Goal: Information Seeking & Learning: Learn about a topic

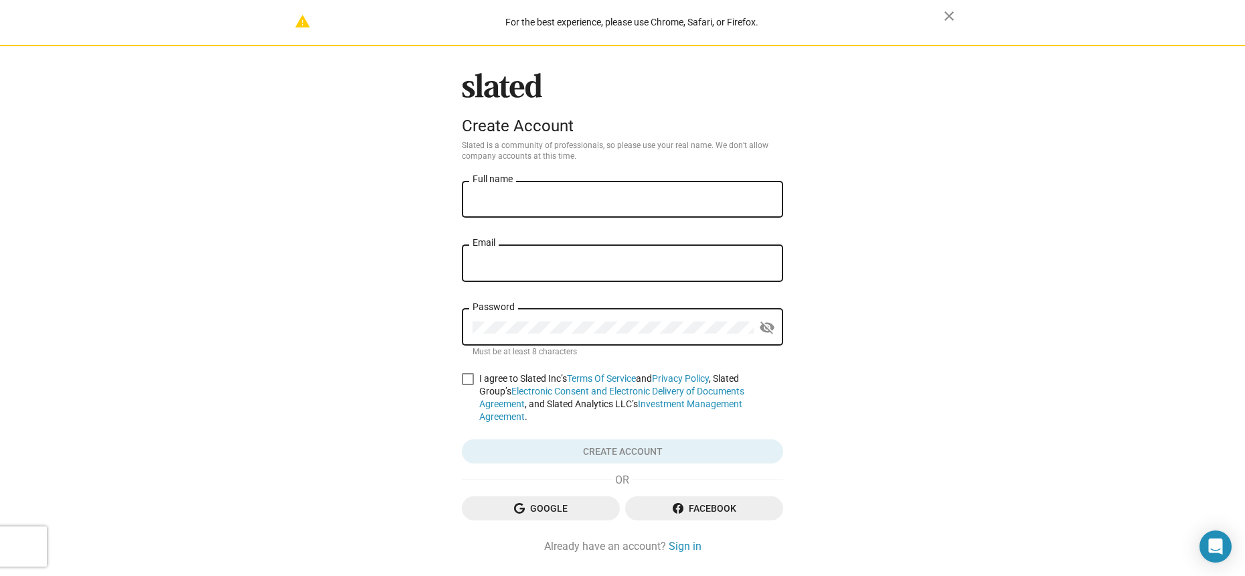
click at [554, 500] on span "Google" at bounding box center [541, 508] width 137 height 24
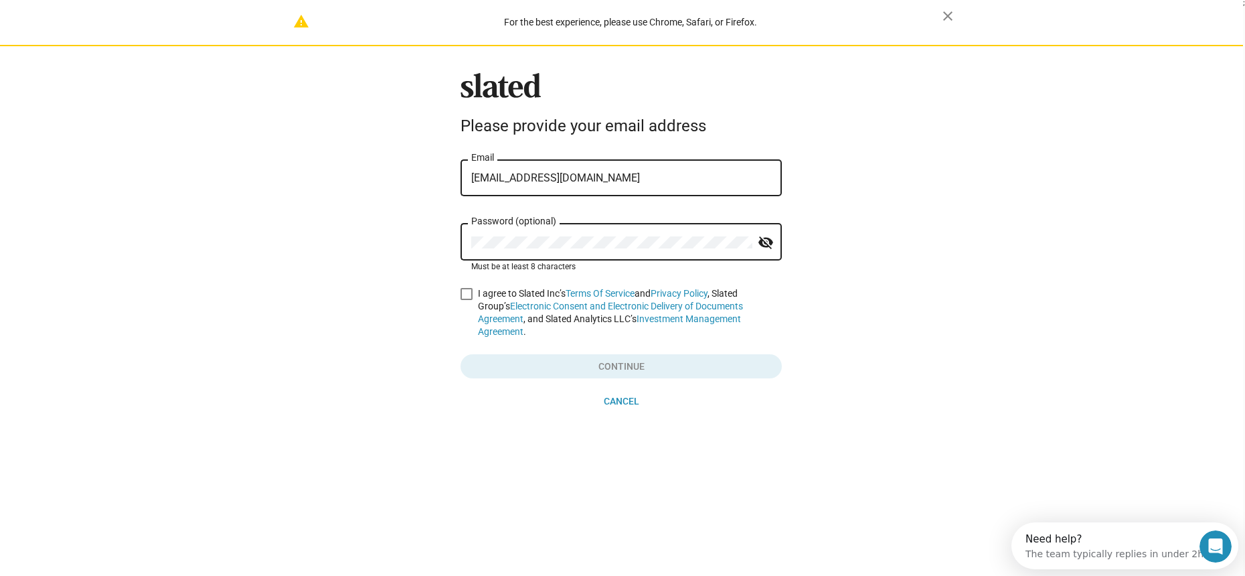
click at [463, 297] on span at bounding box center [467, 294] width 12 height 12
click at [466, 300] on input "I agree to Slated Inc’s Terms Of Service and Privacy Policy , Slated Group’s El…" at bounding box center [466, 300] width 1 height 1
checkbox input "true"
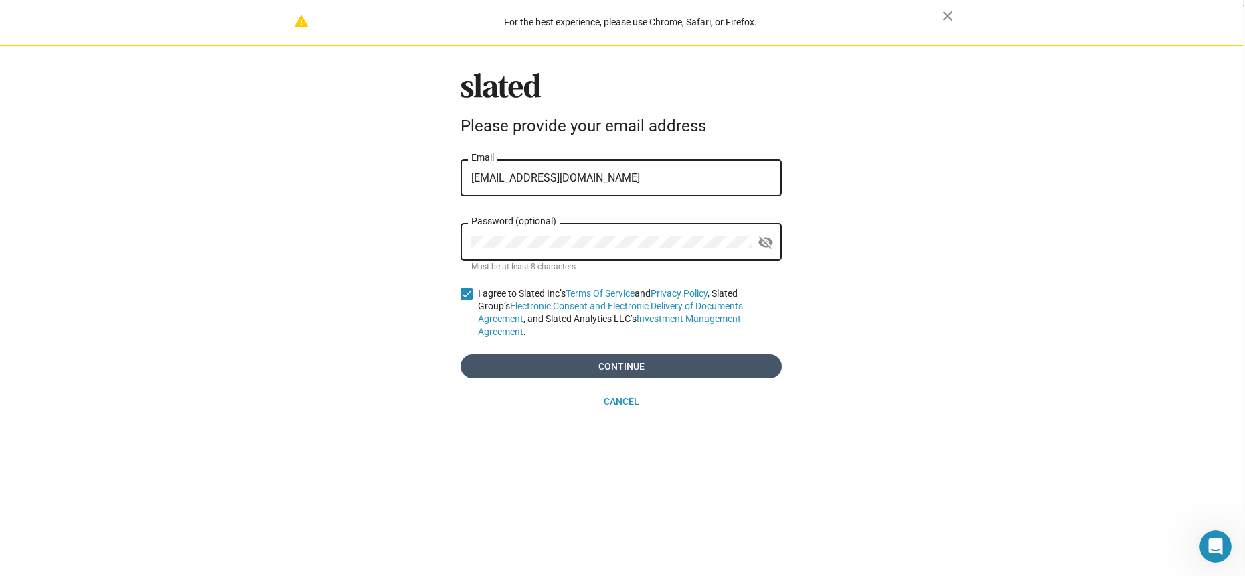
click at [520, 354] on span "Continue" at bounding box center [621, 366] width 300 height 24
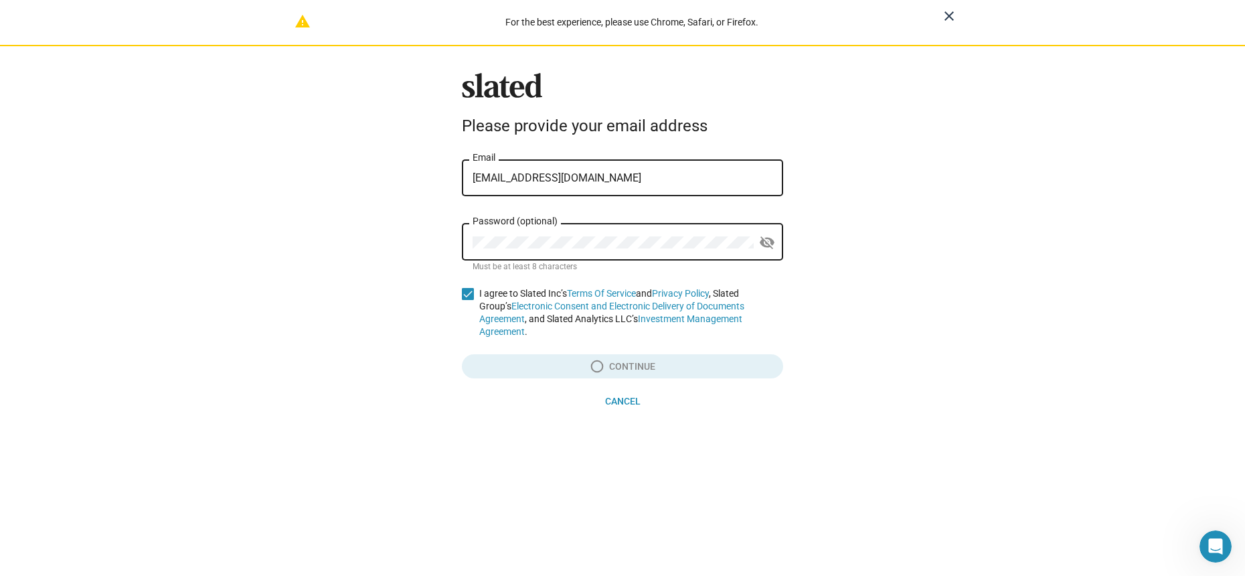
click at [953, 13] on mat-icon "close" at bounding box center [949, 16] width 16 height 16
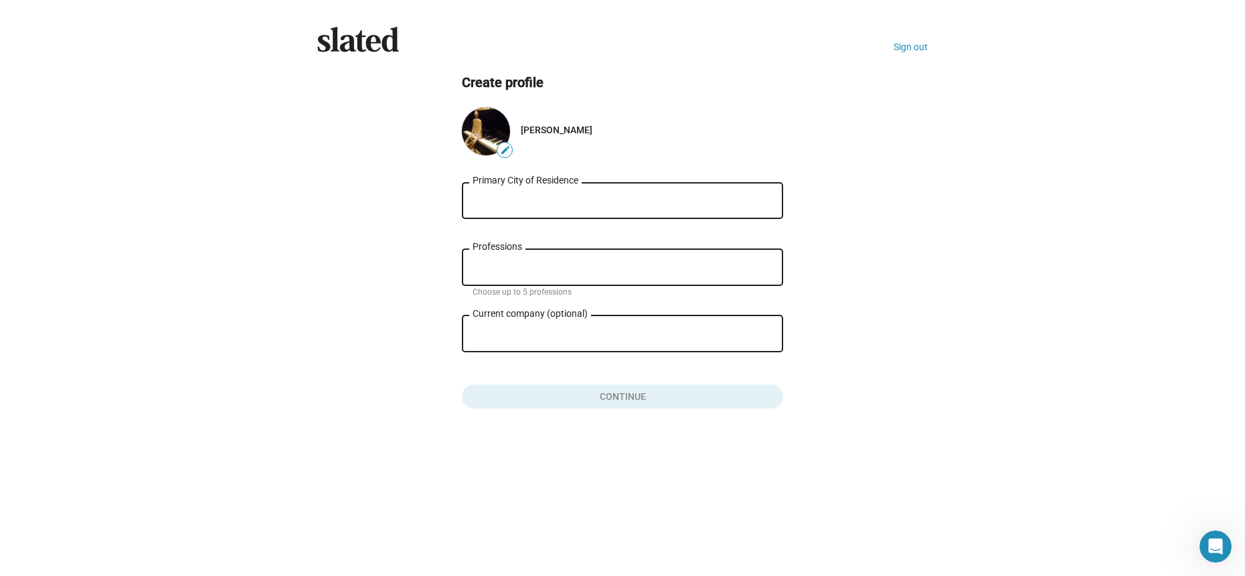
click at [566, 204] on input "Primary City of Residence" at bounding box center [623, 201] width 300 height 12
type input "Los Angeles, CA, USA"
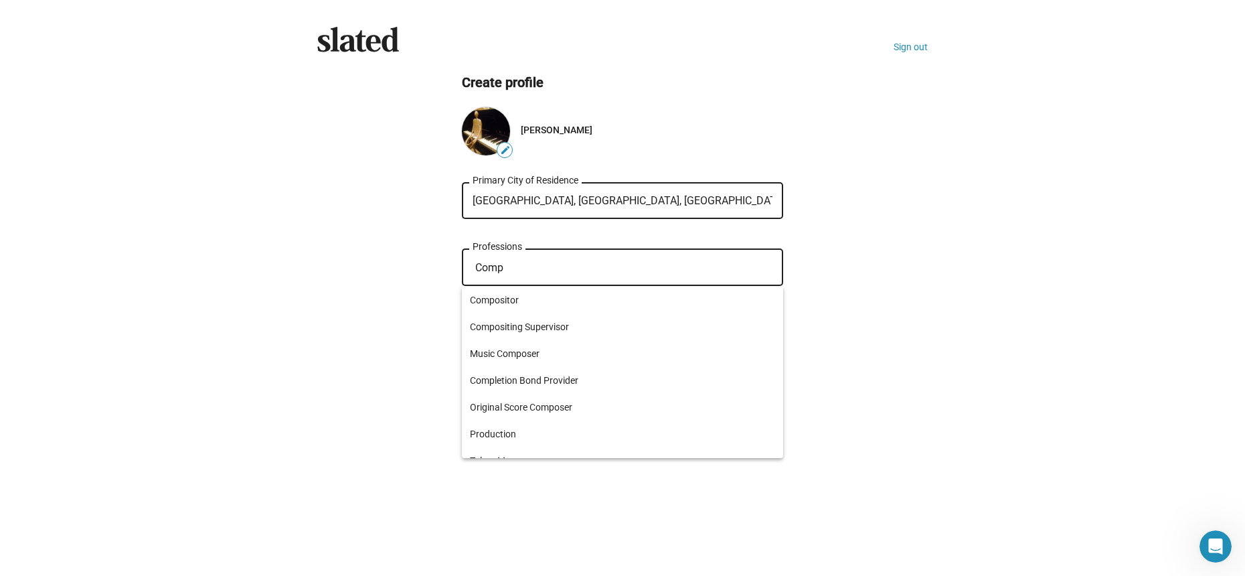
type input "Compo"
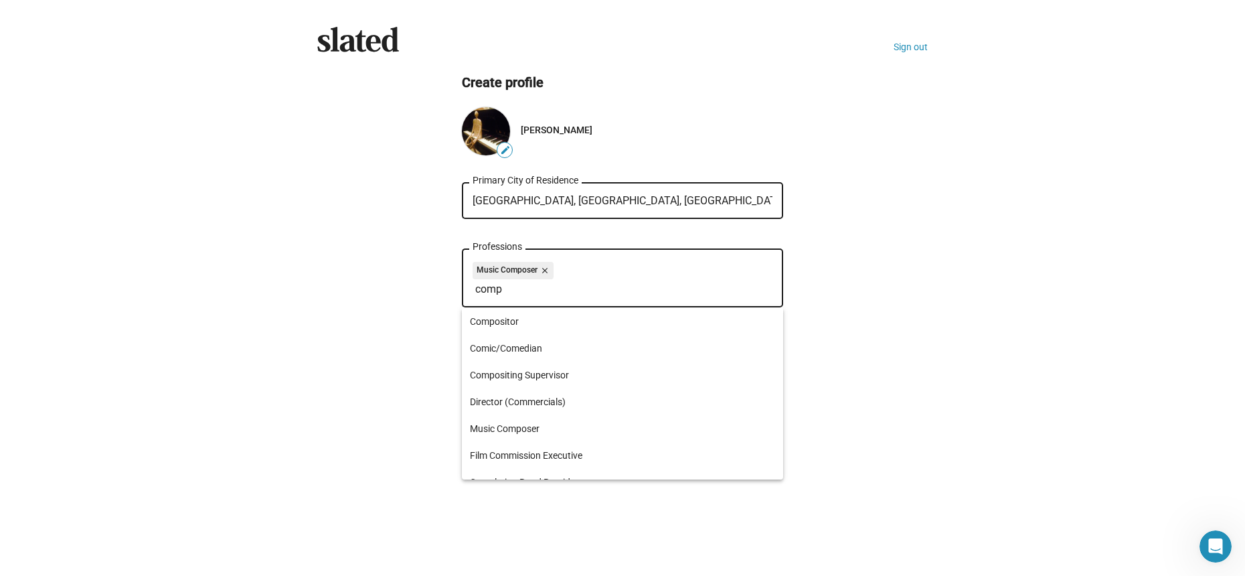
type input "compo"
type input "m"
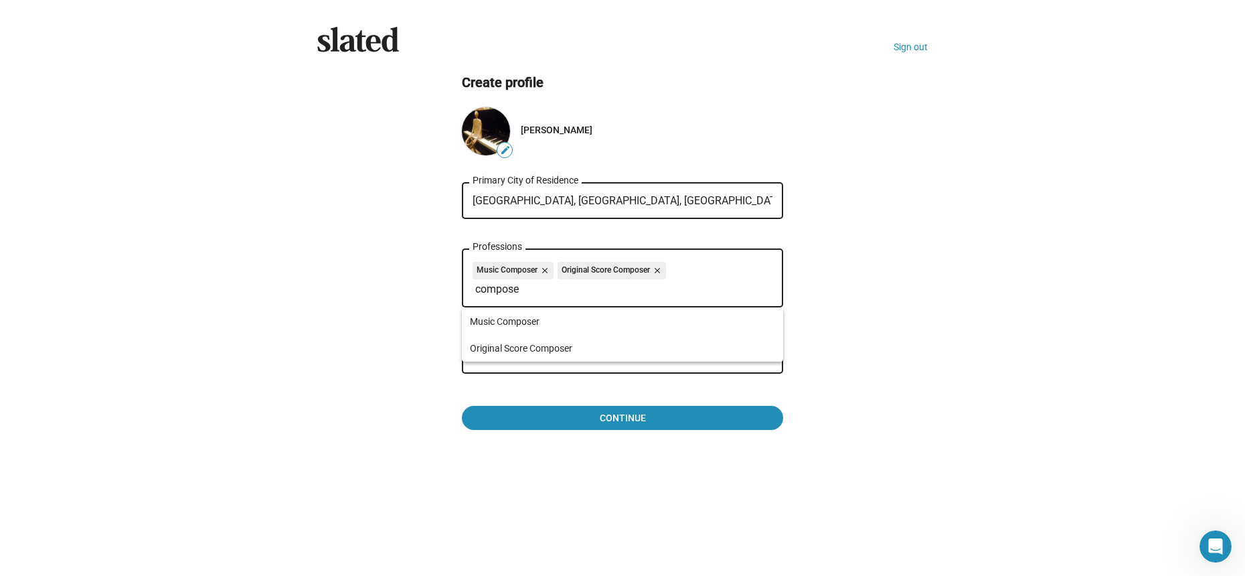
type input "compos"
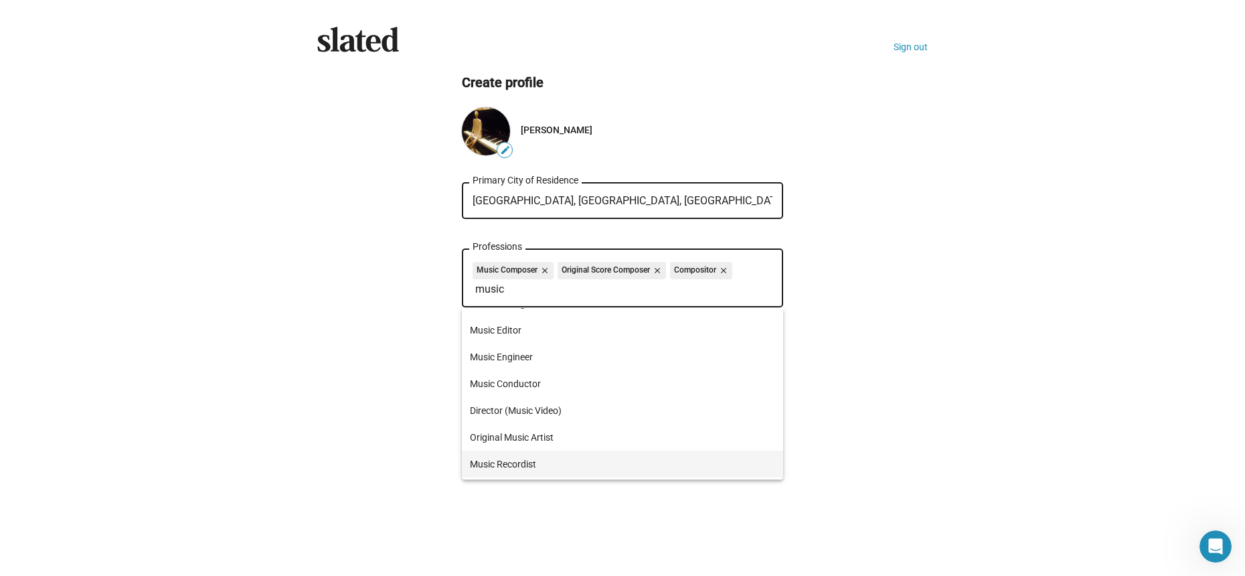
scroll to position [284, 0]
type input "music"
click at [550, 469] on span "Performer" at bounding box center [622, 466] width 305 height 27
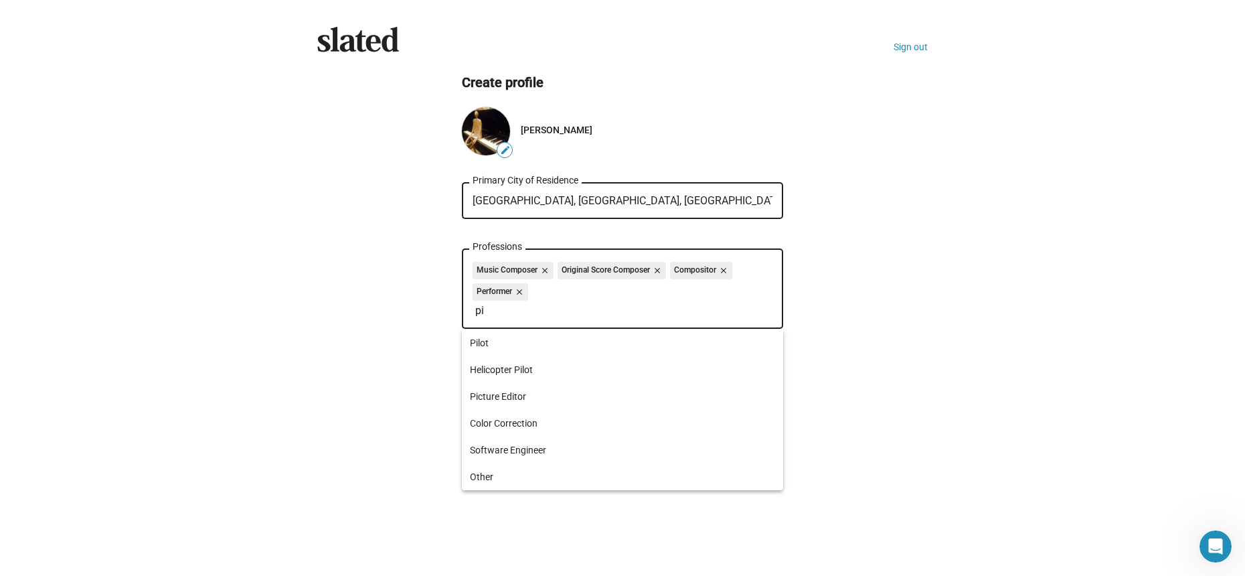
type input "p"
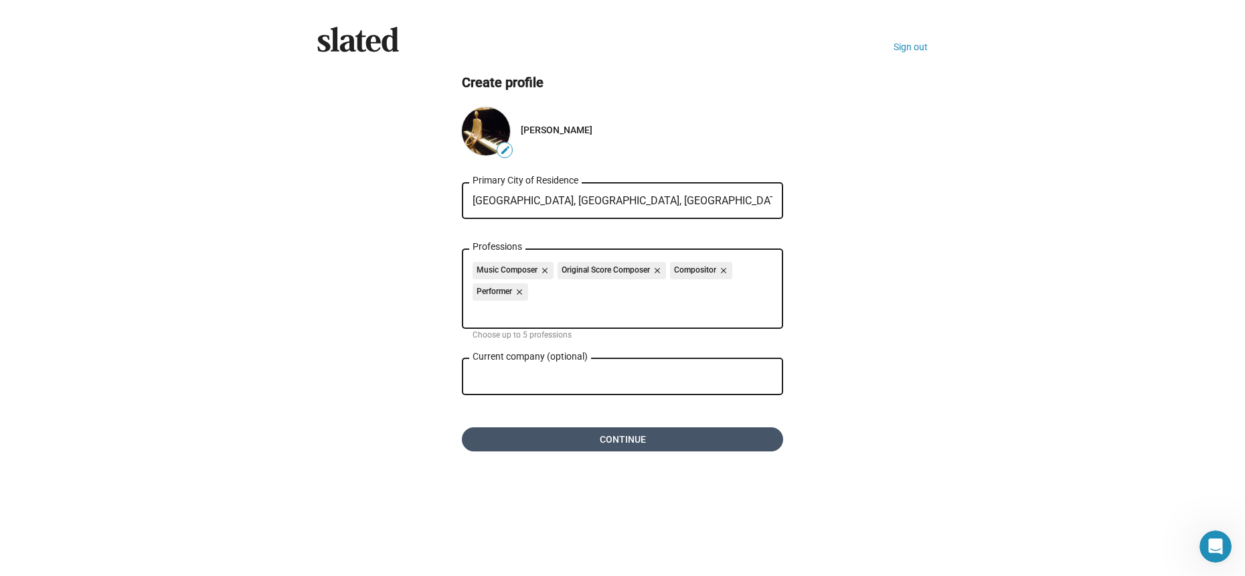
click at [593, 439] on span "Continue" at bounding box center [623, 439] width 300 height 24
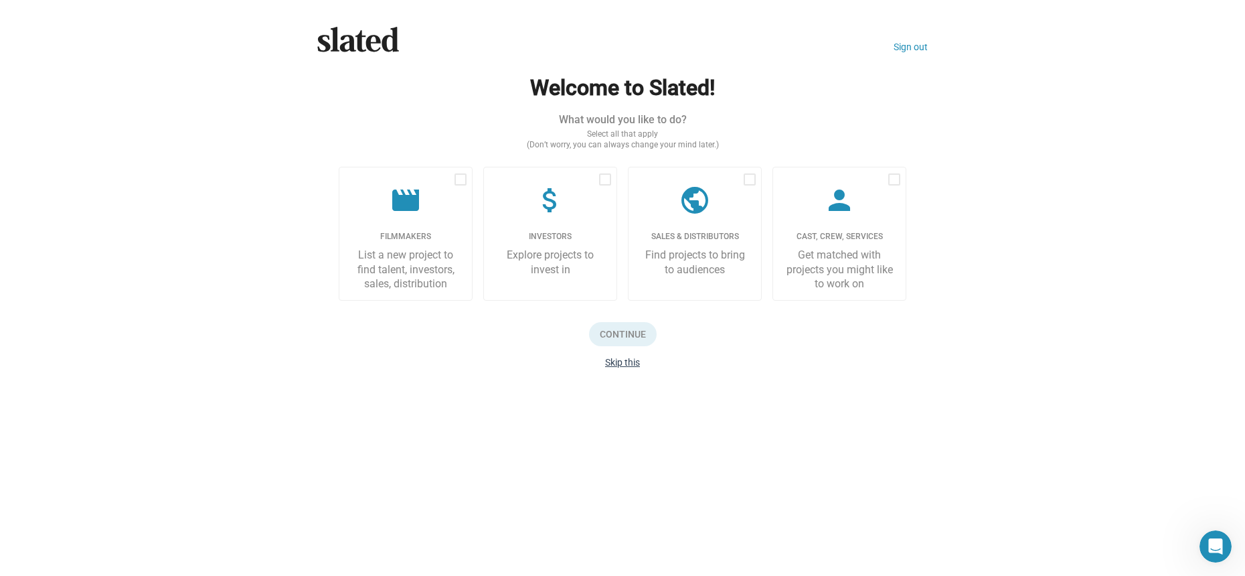
click at [612, 363] on button "Skip this" at bounding box center [622, 362] width 35 height 11
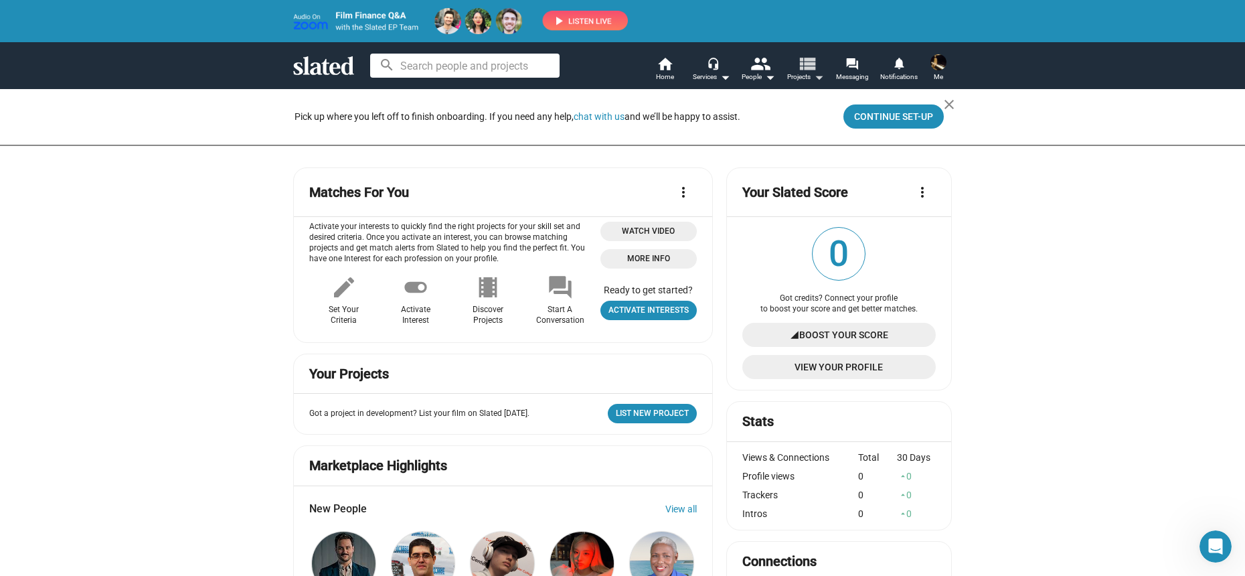
click at [794, 72] on span "Projects arrow_drop_down" at bounding box center [805, 77] width 37 height 16
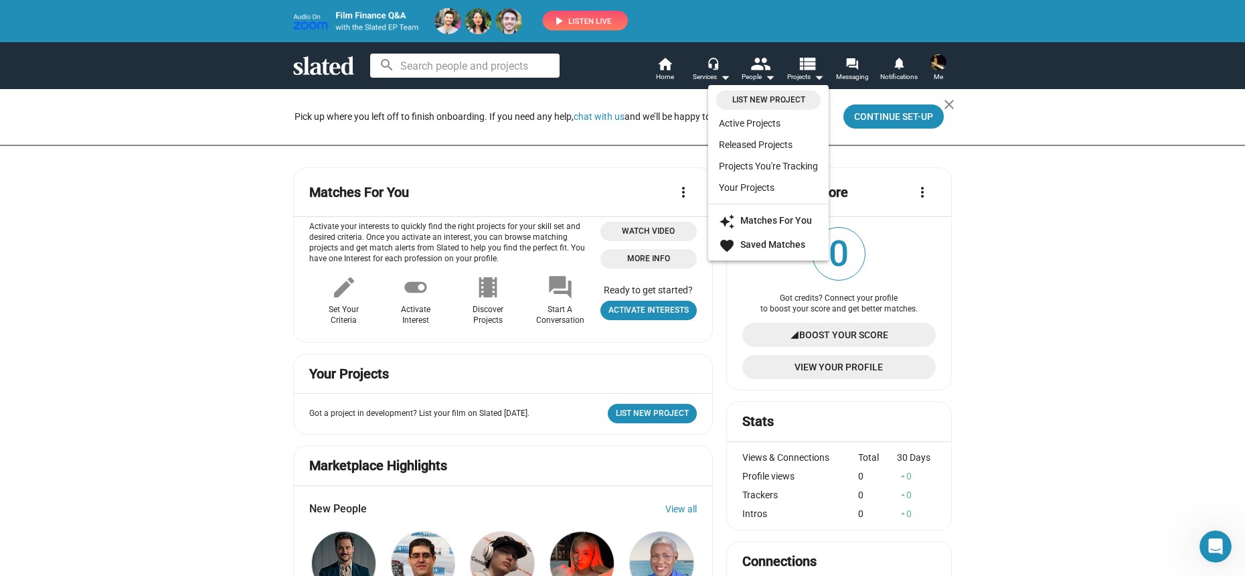
click at [467, 157] on div at bounding box center [622, 288] width 1245 height 576
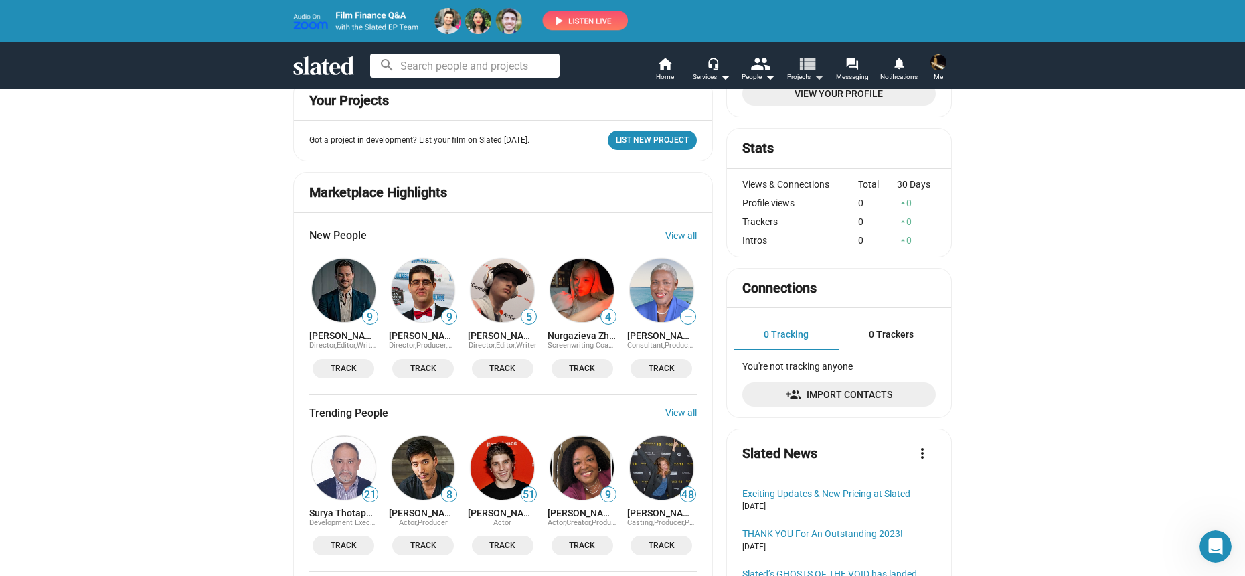
scroll to position [66, 0]
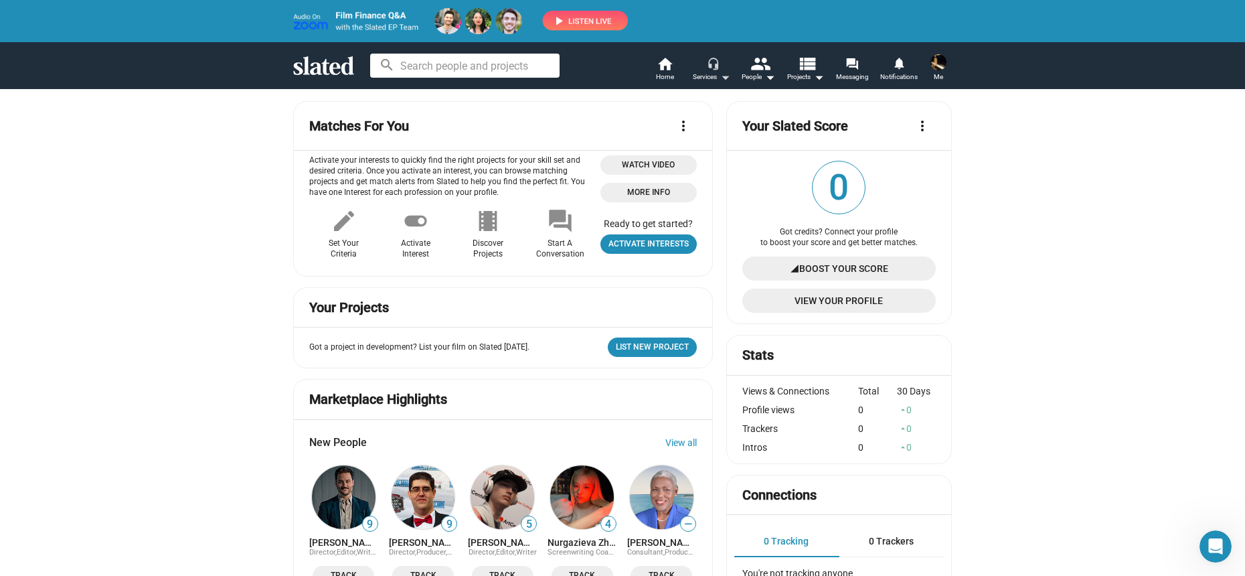
click at [708, 62] on mat-icon "headset_mic" at bounding box center [713, 63] width 12 height 12
click at [708, 62] on div at bounding box center [622, 288] width 1245 height 576
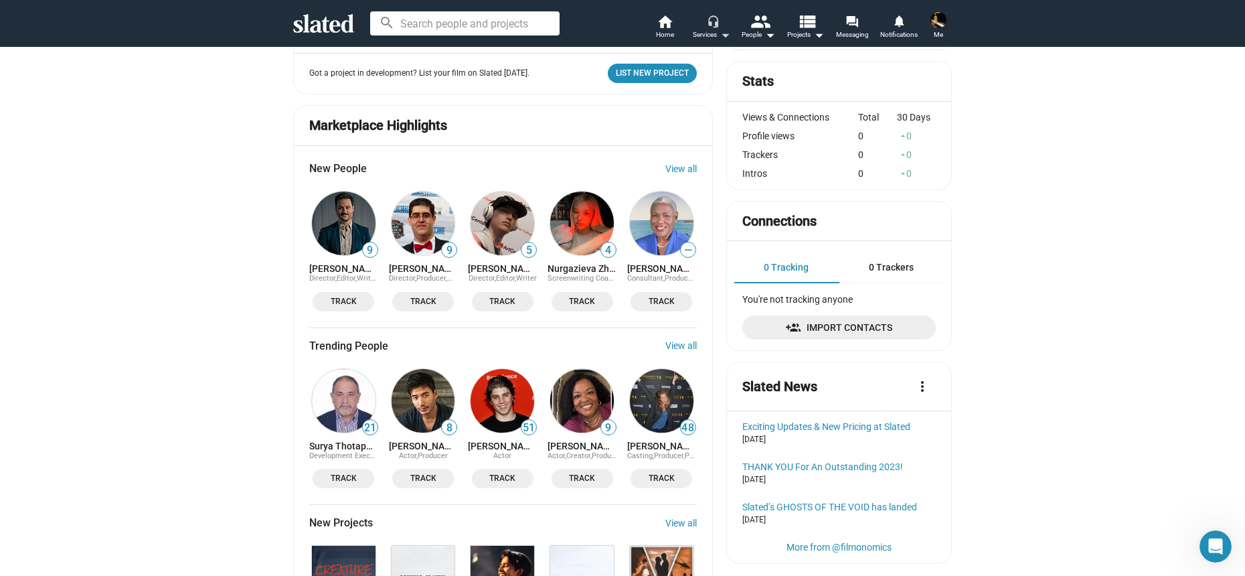
scroll to position [514, 0]
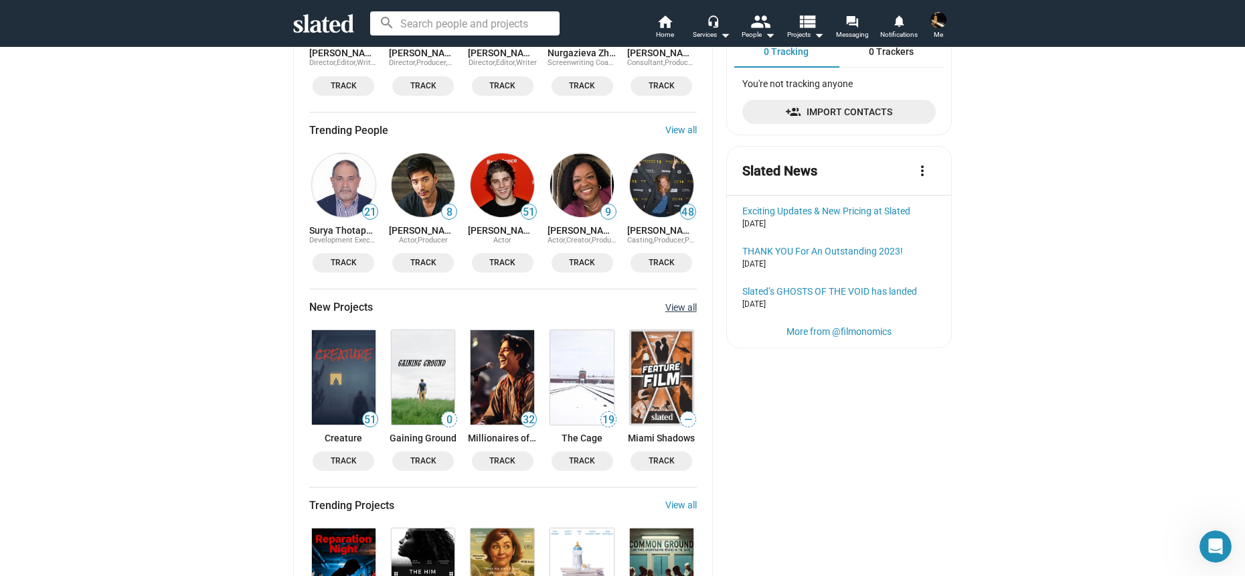
click at [666, 309] on link "View all" at bounding box center [681, 307] width 31 height 11
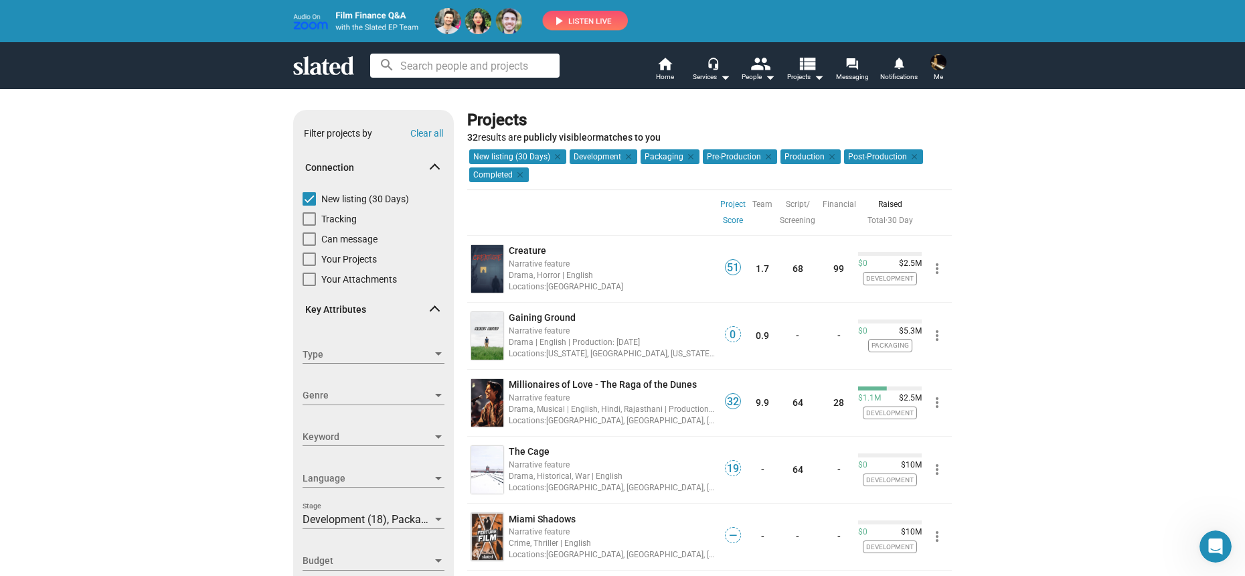
scroll to position [9, 0]
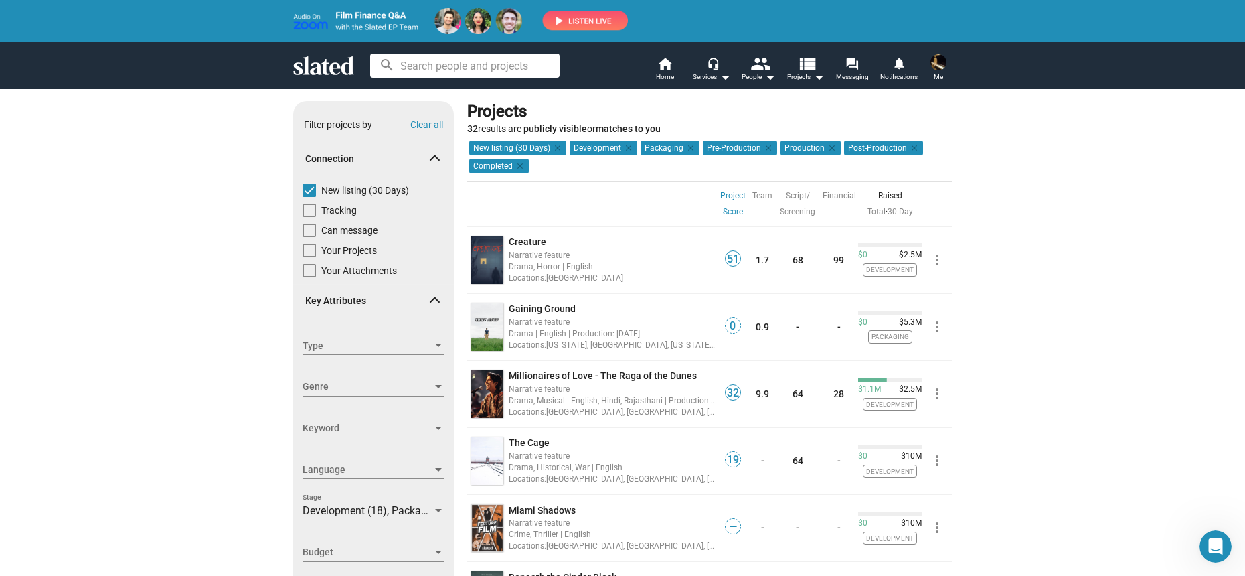
click at [306, 187] on span at bounding box center [309, 189] width 13 height 13
click at [309, 197] on input "New listing (30 Days)" at bounding box center [309, 197] width 1 height 1
checkbox input "false"
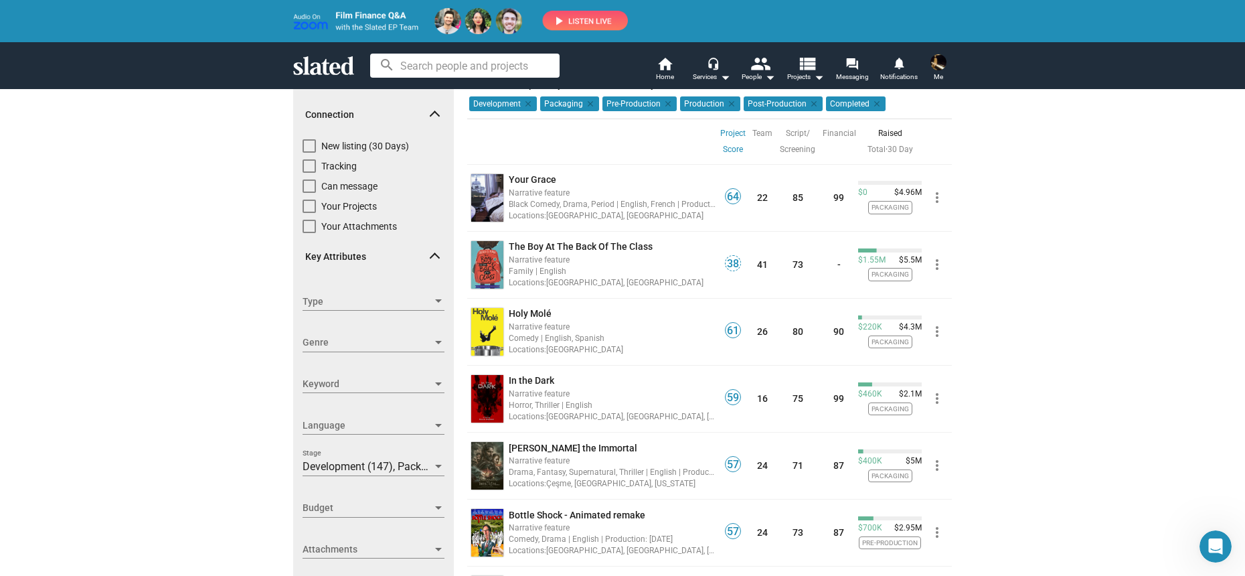
scroll to position [139, 0]
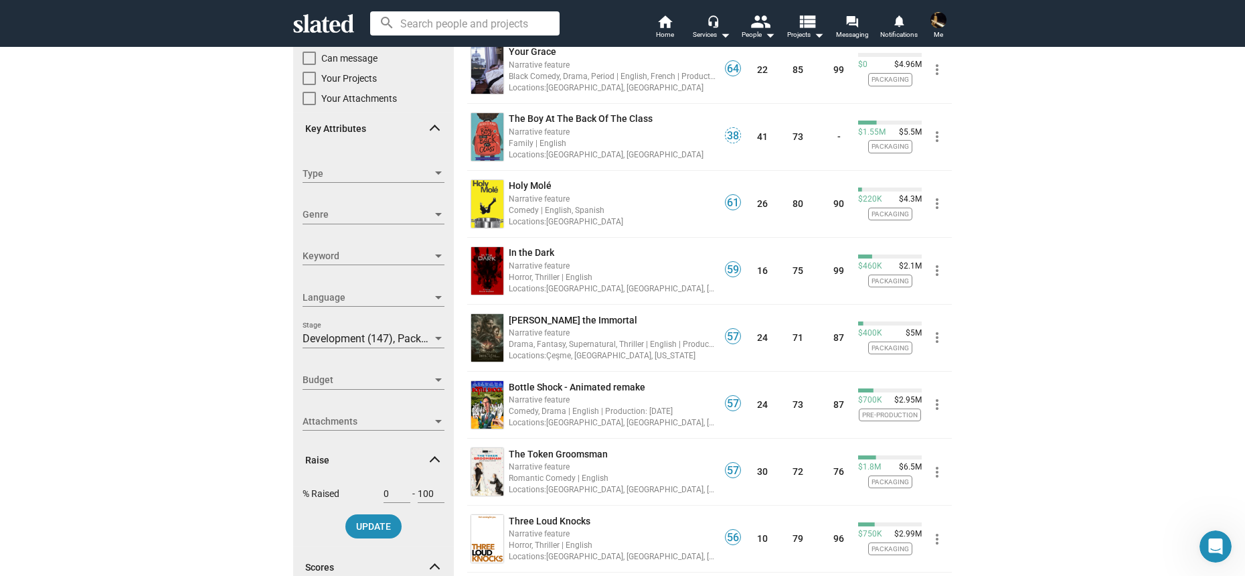
click at [433, 384] on div at bounding box center [439, 380] width 12 height 11
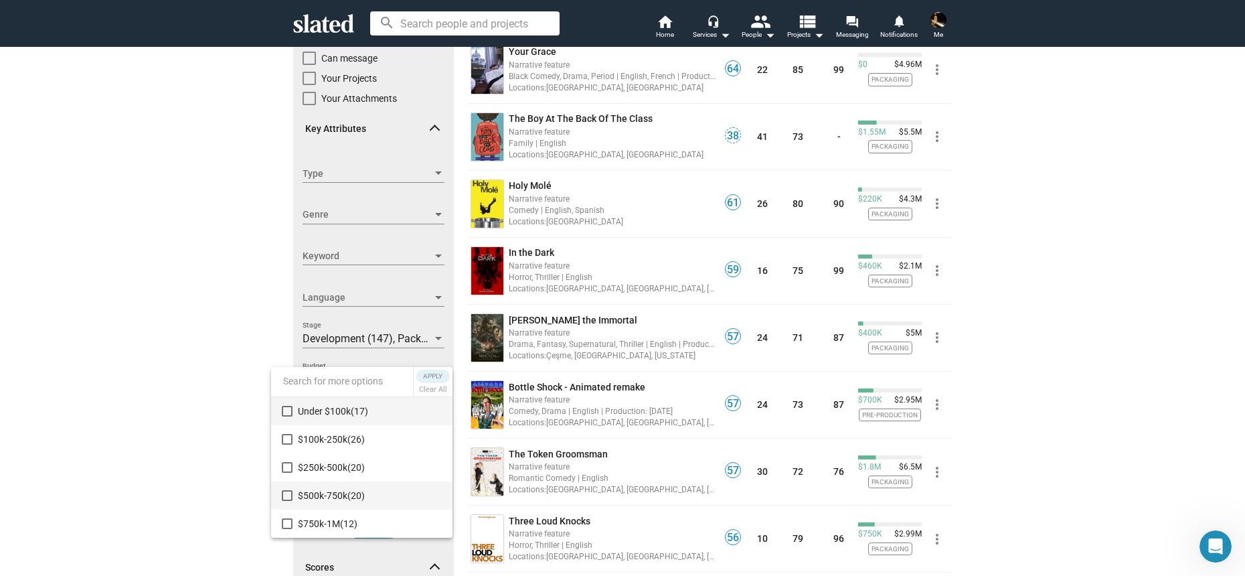
scroll to position [9, 0]
click at [198, 348] on div at bounding box center [622, 288] width 1245 height 576
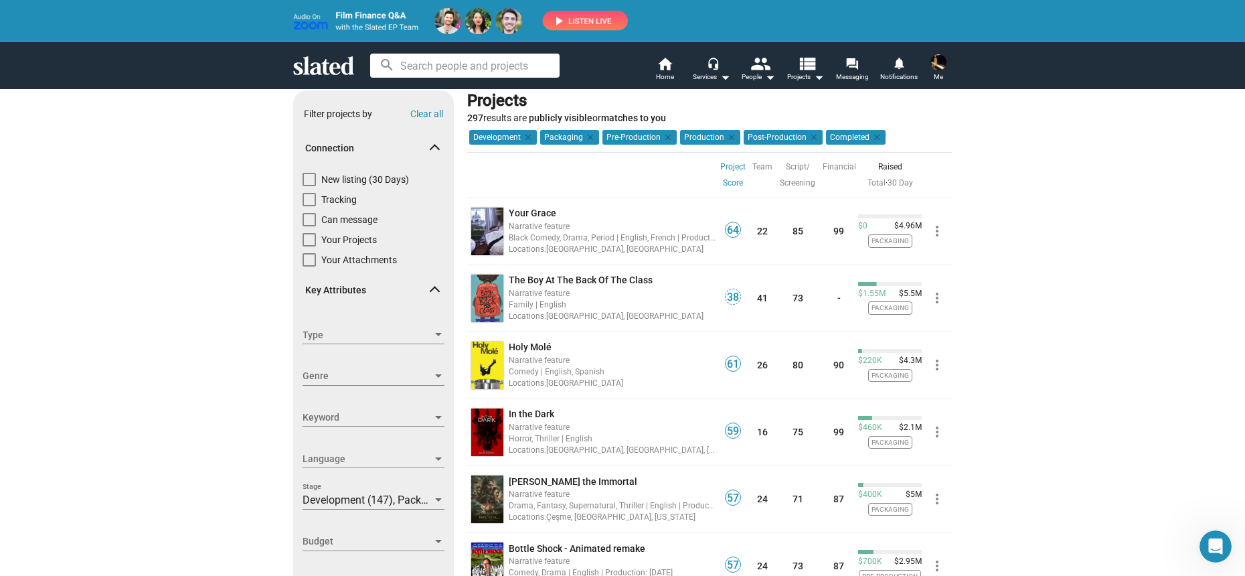
scroll to position [0, 0]
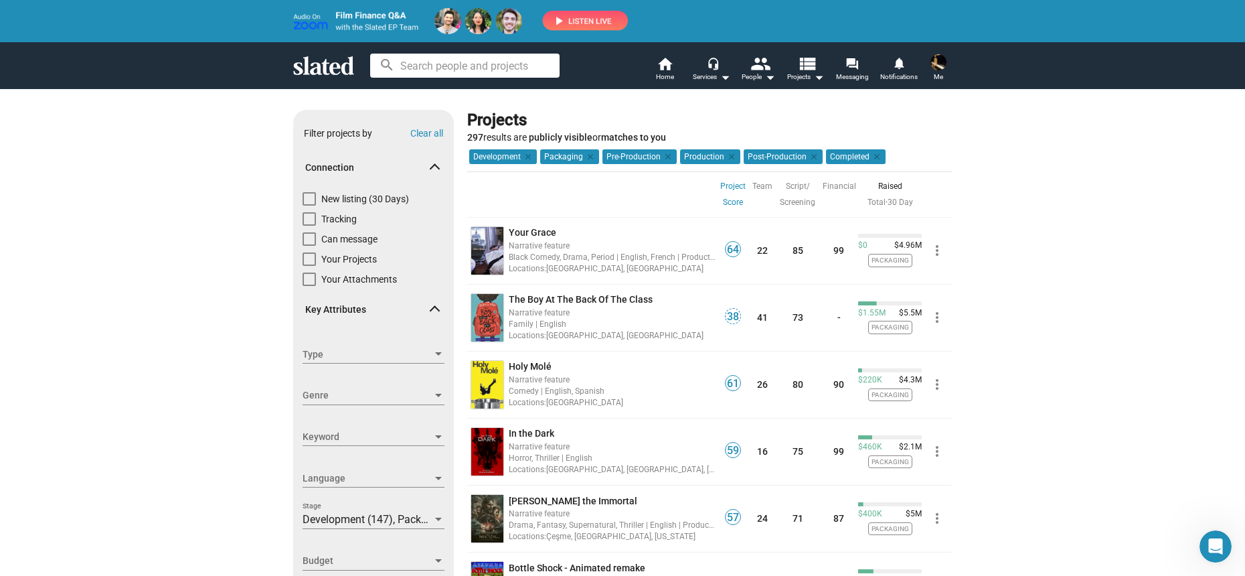
click at [435, 351] on div at bounding box center [439, 354] width 12 height 11
click at [203, 419] on div at bounding box center [622, 288] width 1245 height 576
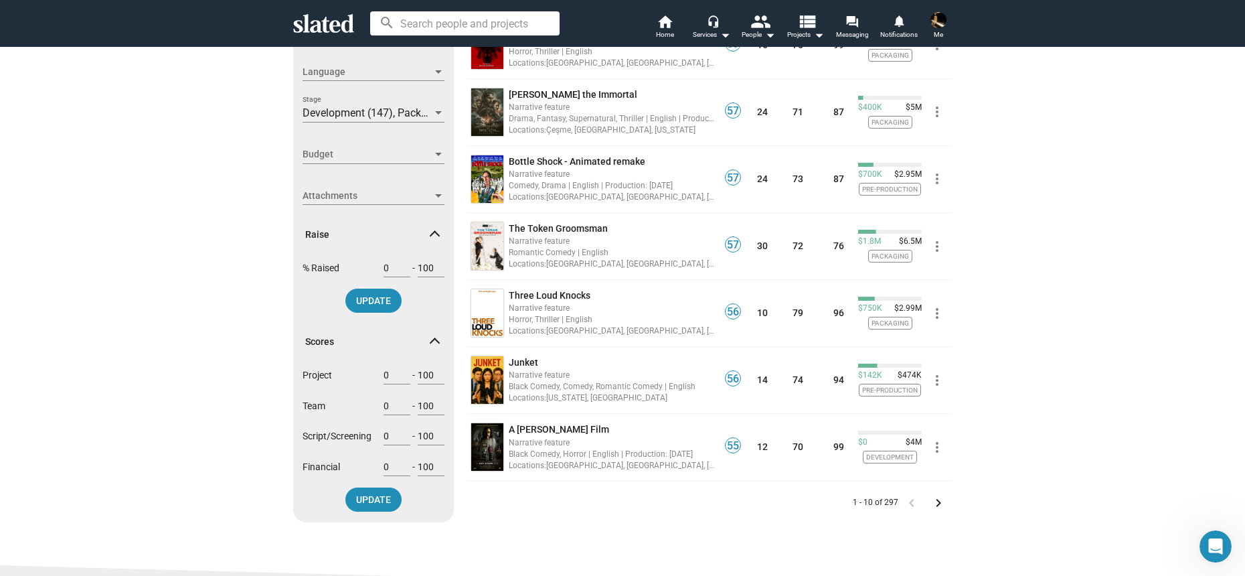
scroll to position [337, 0]
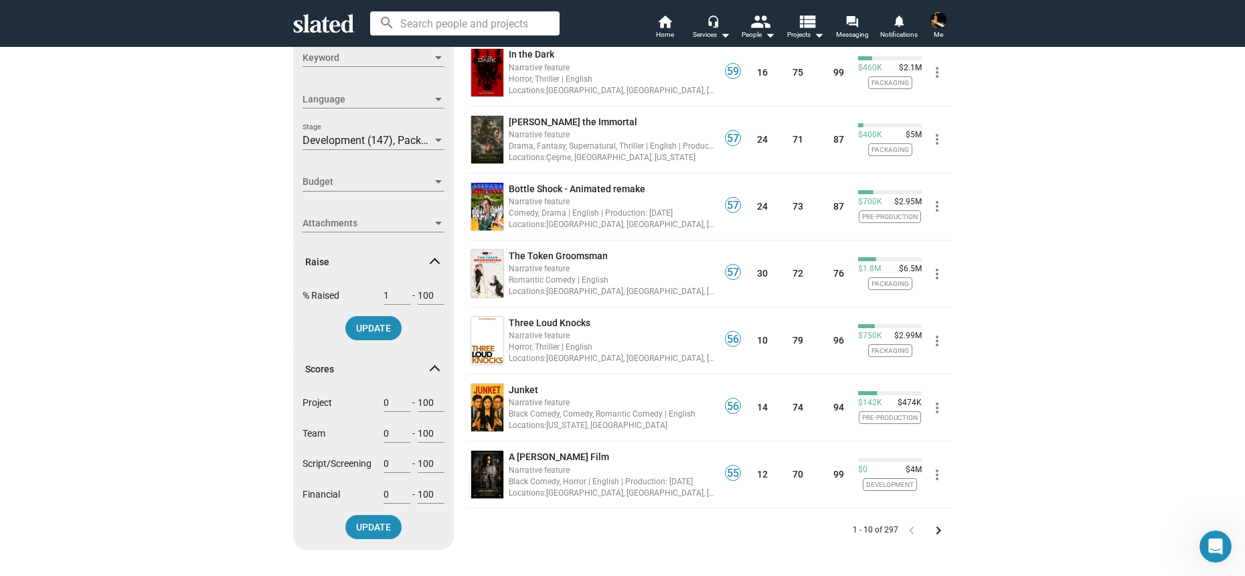
click at [401, 293] on input "1" at bounding box center [397, 295] width 27 height 12
click at [401, 293] on input "2" at bounding box center [397, 295] width 27 height 12
click at [401, 293] on input "3" at bounding box center [397, 295] width 27 height 12
type input "4"
click at [401, 293] on input "4" at bounding box center [397, 295] width 27 height 12
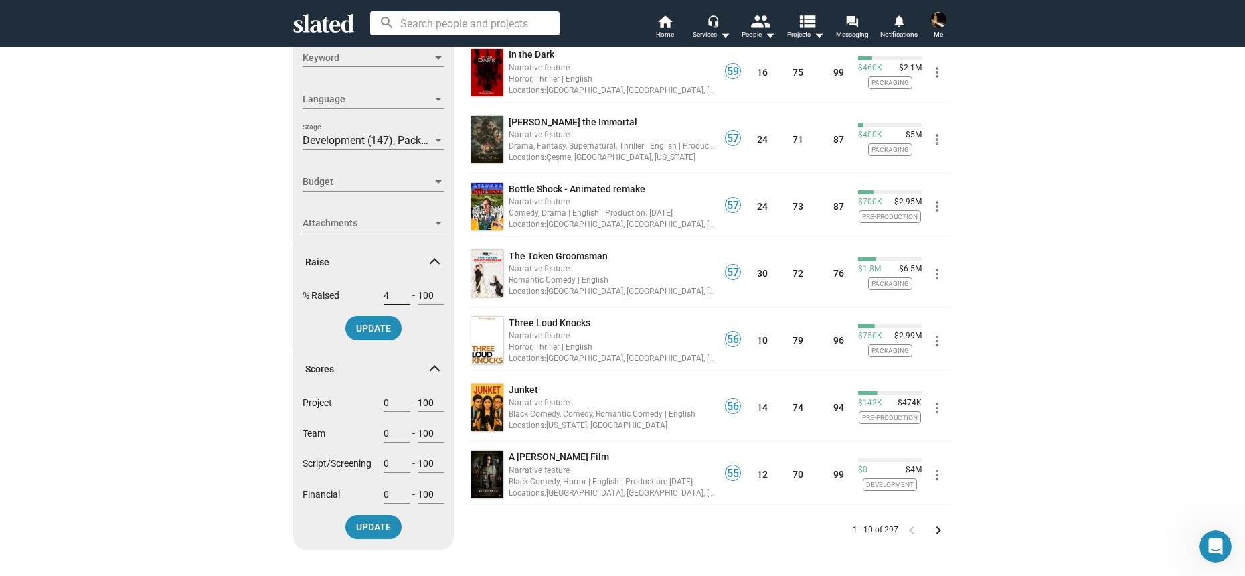
click at [384, 299] on input "4" at bounding box center [397, 295] width 27 height 12
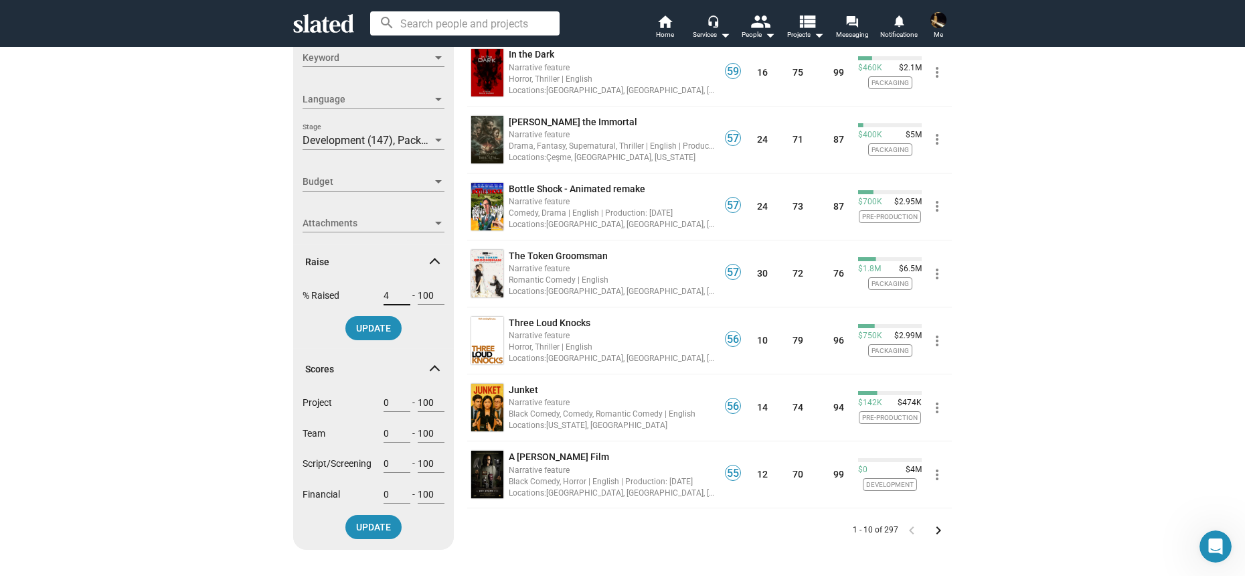
click at [384, 299] on input "4" at bounding box center [397, 295] width 27 height 12
type input "70"
click at [382, 327] on span "UPDATE" at bounding box center [373, 328] width 35 height 24
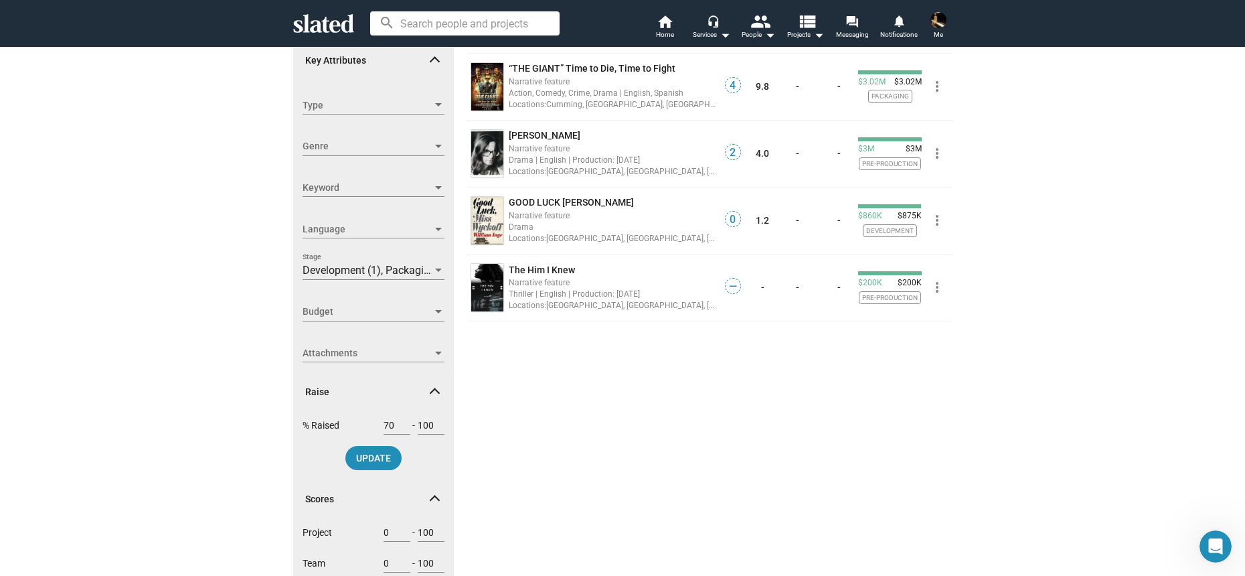
scroll to position [216, 0]
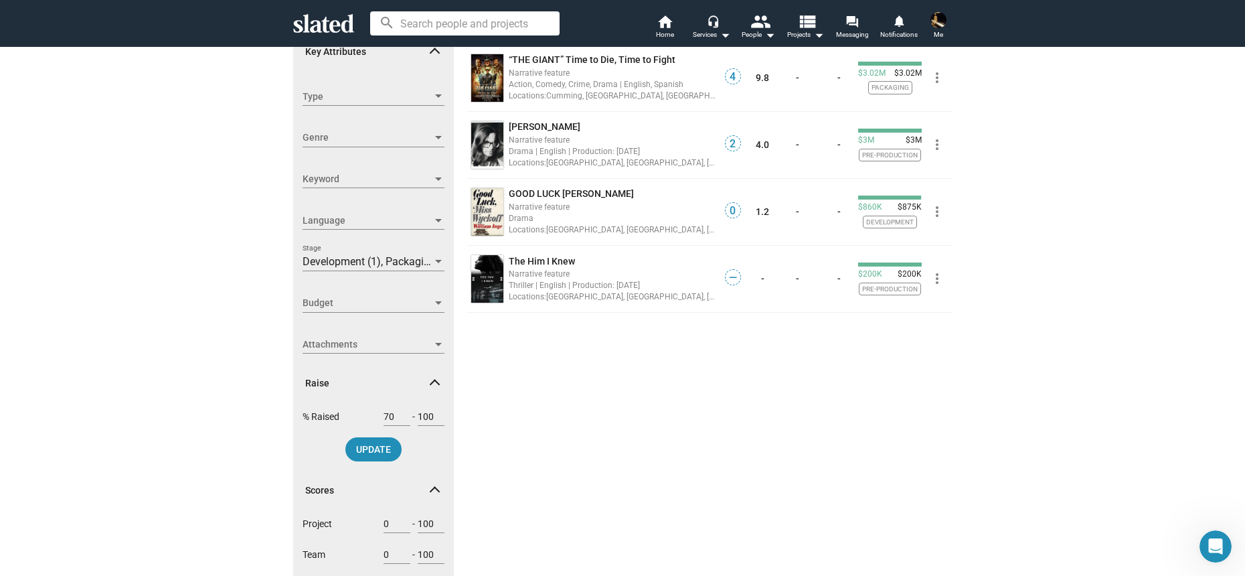
click at [423, 416] on input "100" at bounding box center [431, 416] width 27 height 12
type input "90"
click at [387, 444] on button "UPDATE" at bounding box center [374, 449] width 56 height 24
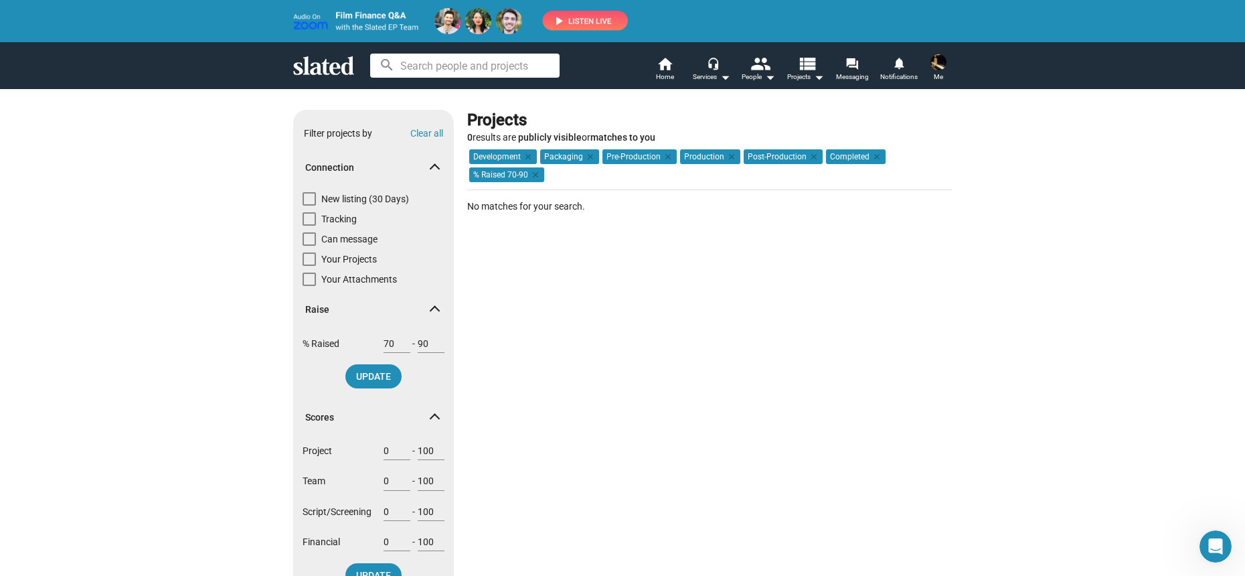
scroll to position [53, 0]
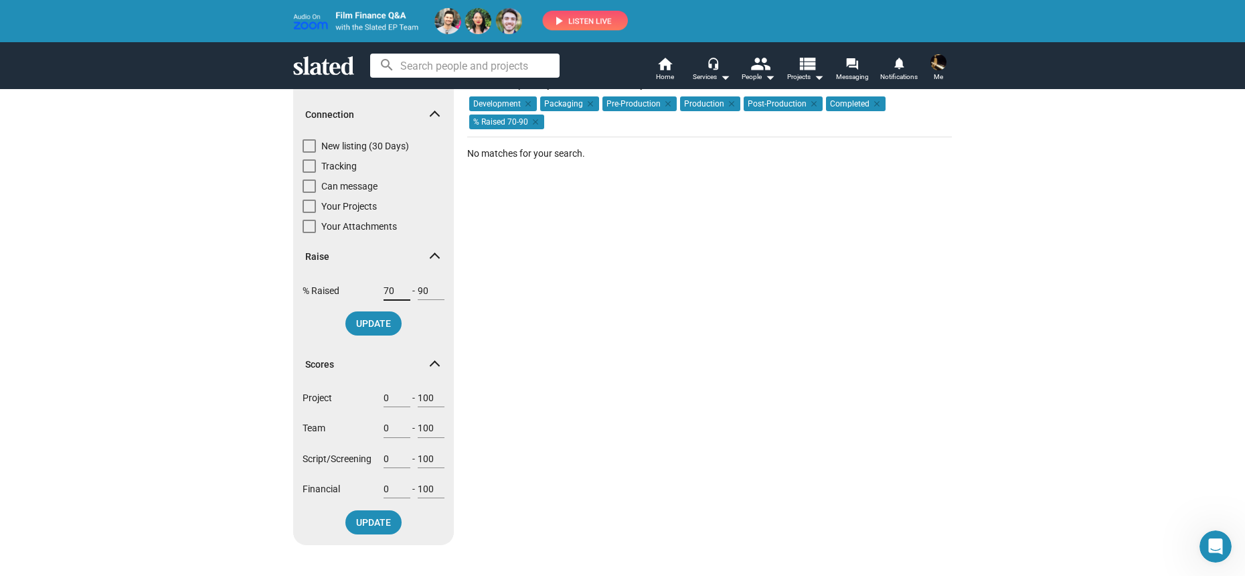
click at [385, 290] on input "70" at bounding box center [397, 291] width 27 height 12
type input "40"
click at [396, 326] on button "UPDATE" at bounding box center [374, 323] width 56 height 24
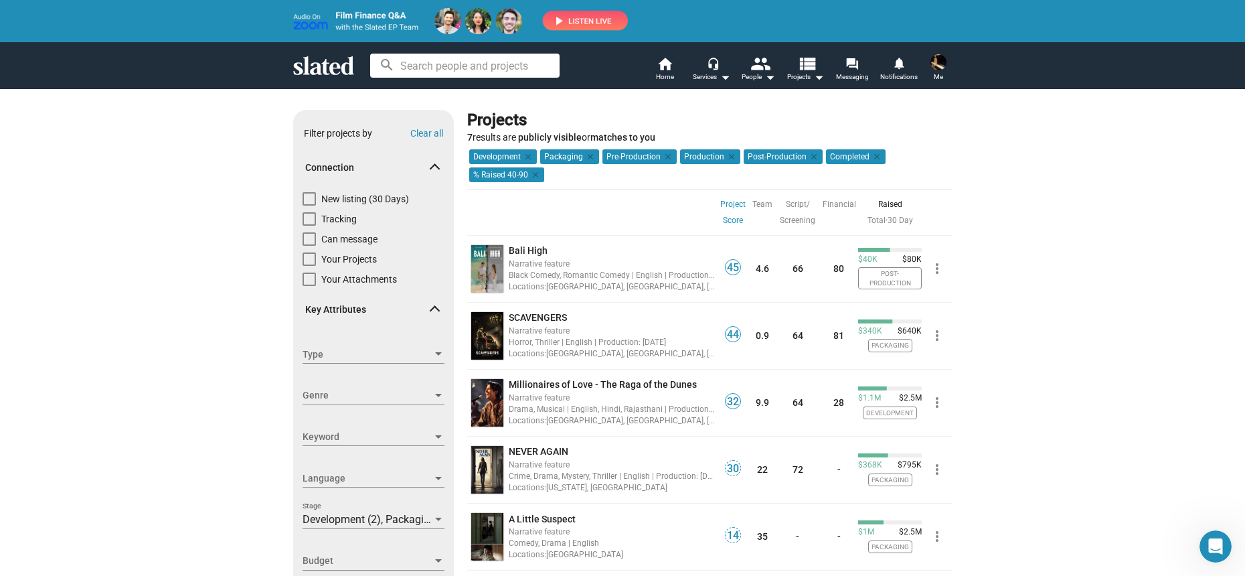
click at [729, 204] on link "Project Score" at bounding box center [733, 212] width 25 height 32
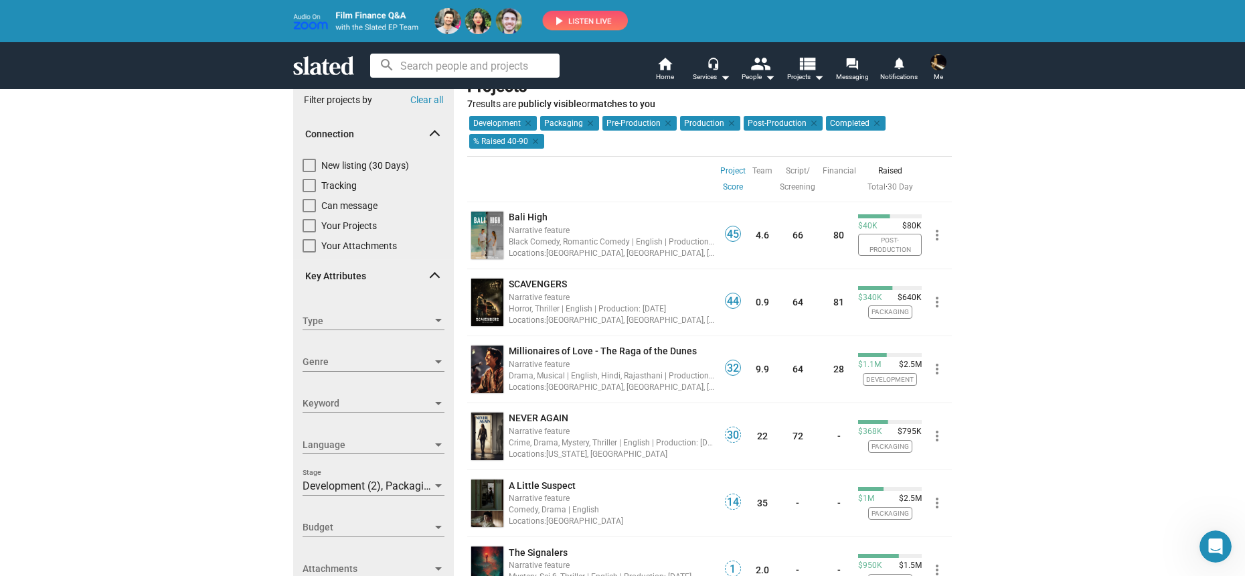
scroll to position [101, 0]
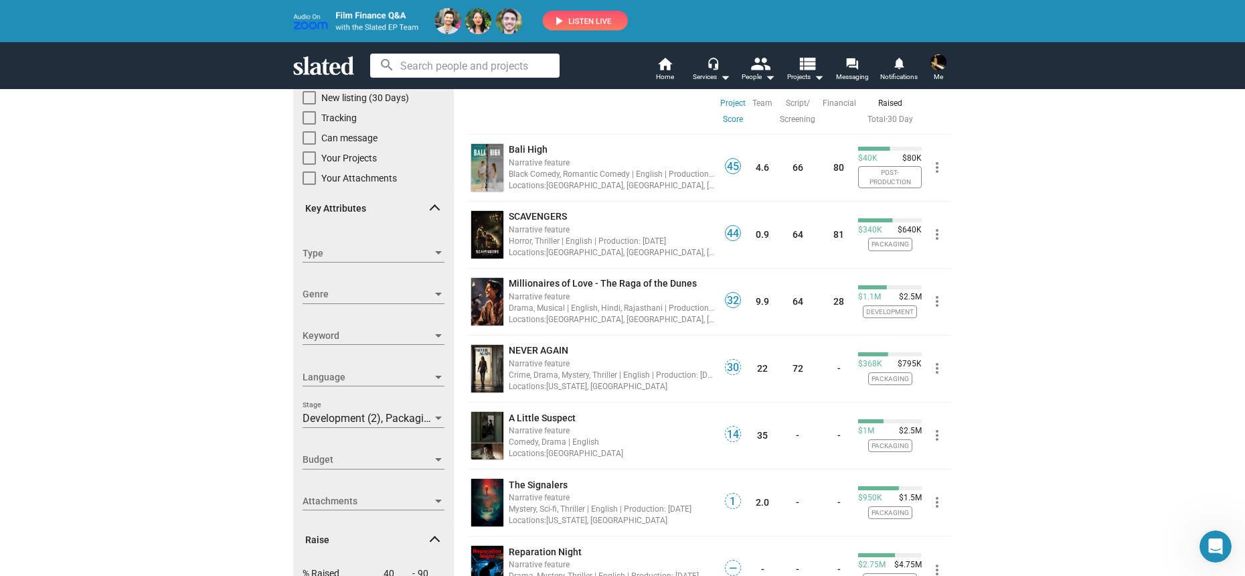
click at [433, 417] on div at bounding box center [439, 418] width 12 height 11
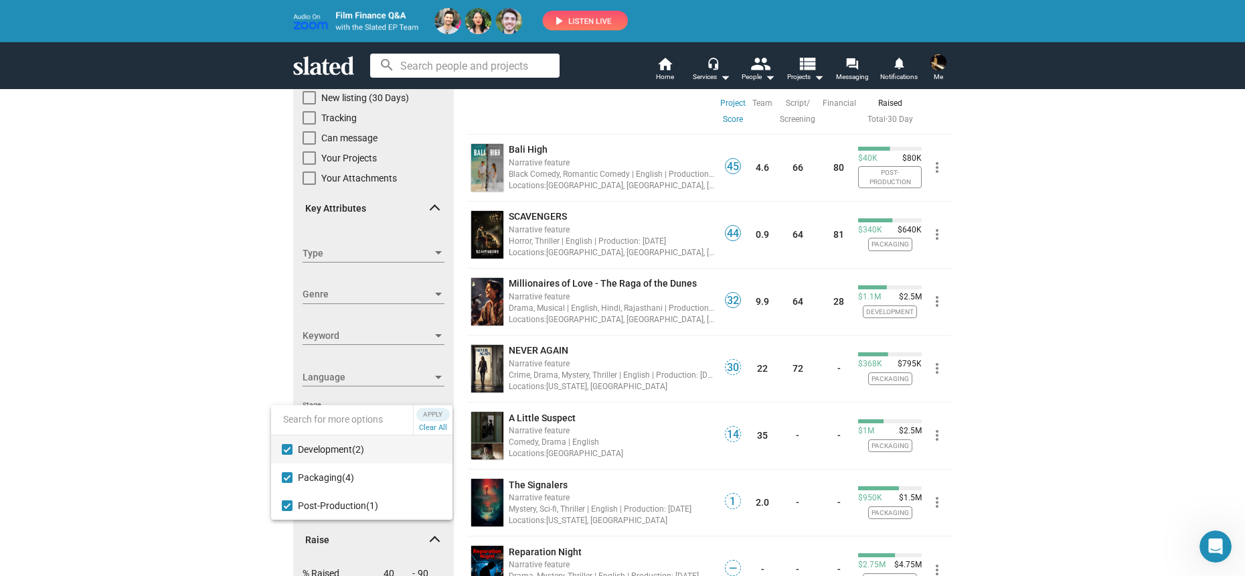
click at [216, 456] on div at bounding box center [622, 288] width 1245 height 576
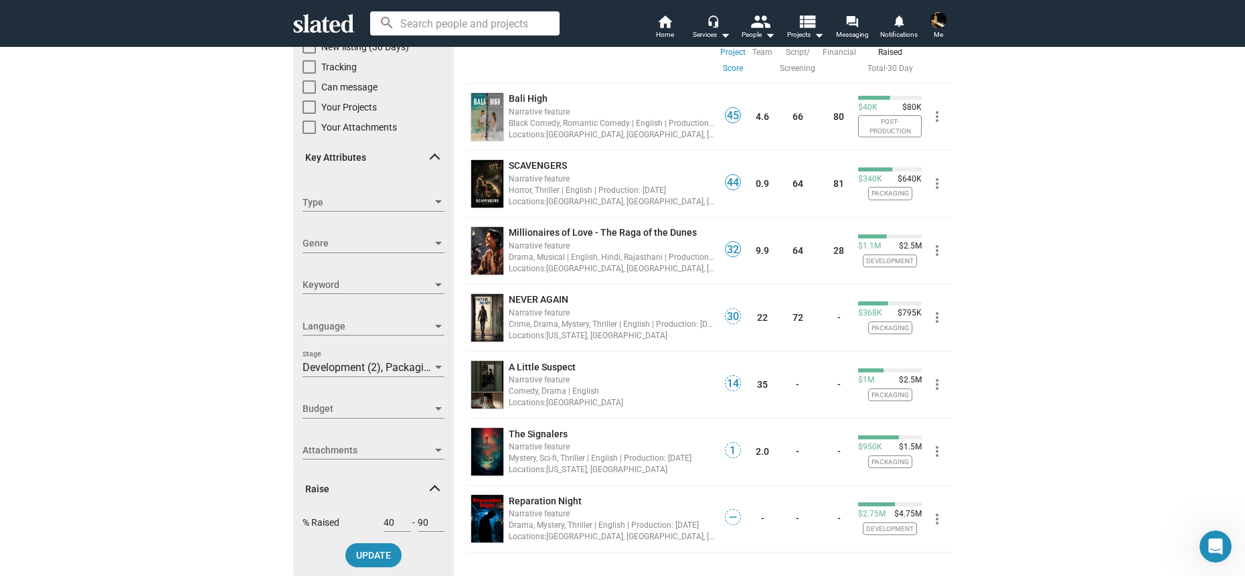
scroll to position [153, 0]
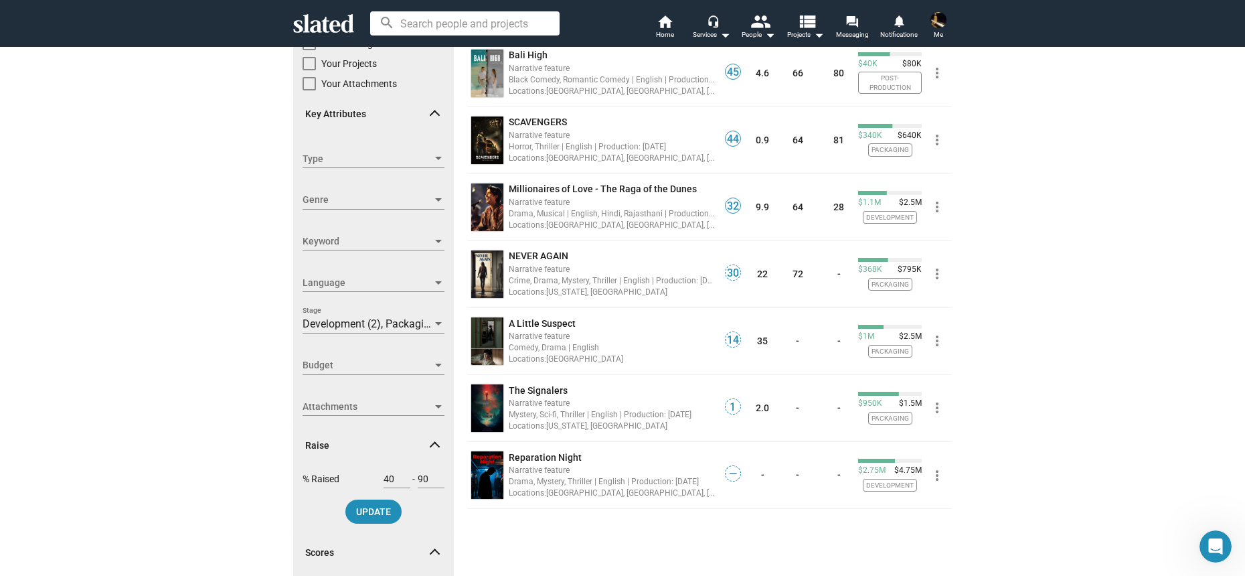
click at [435, 366] on div at bounding box center [438, 365] width 7 height 3
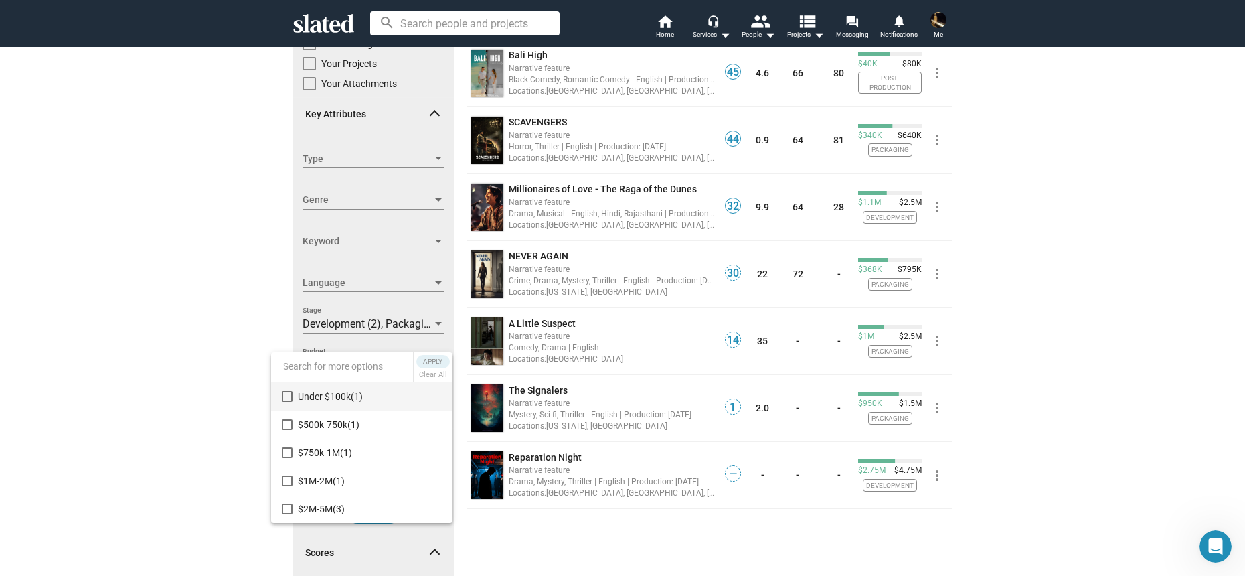
click at [213, 431] on div at bounding box center [622, 288] width 1245 height 576
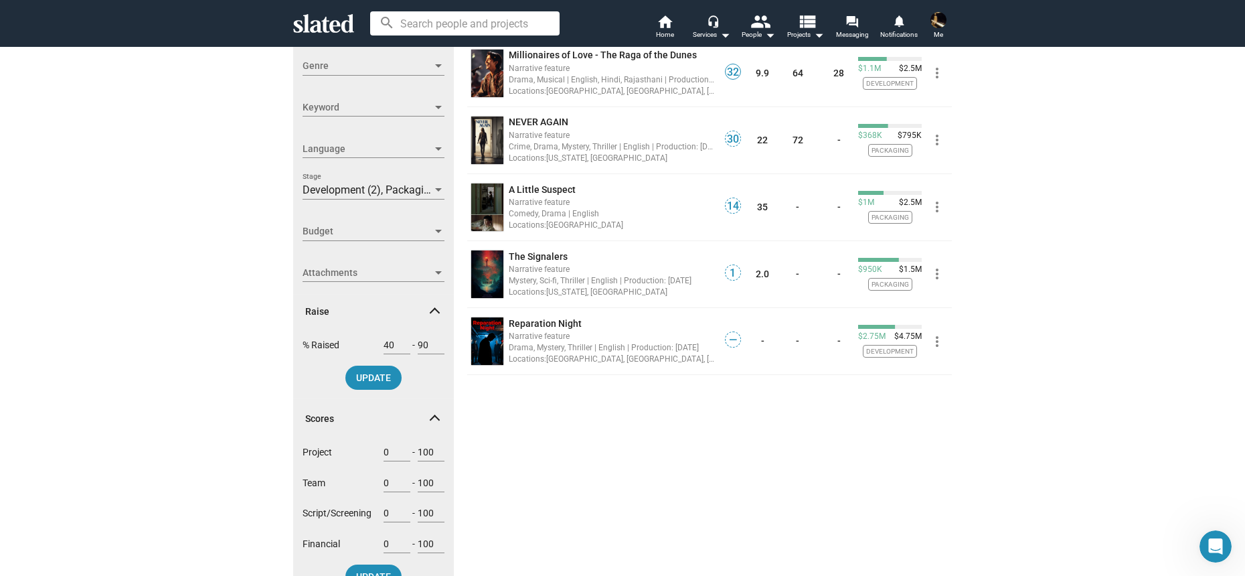
scroll to position [296, 0]
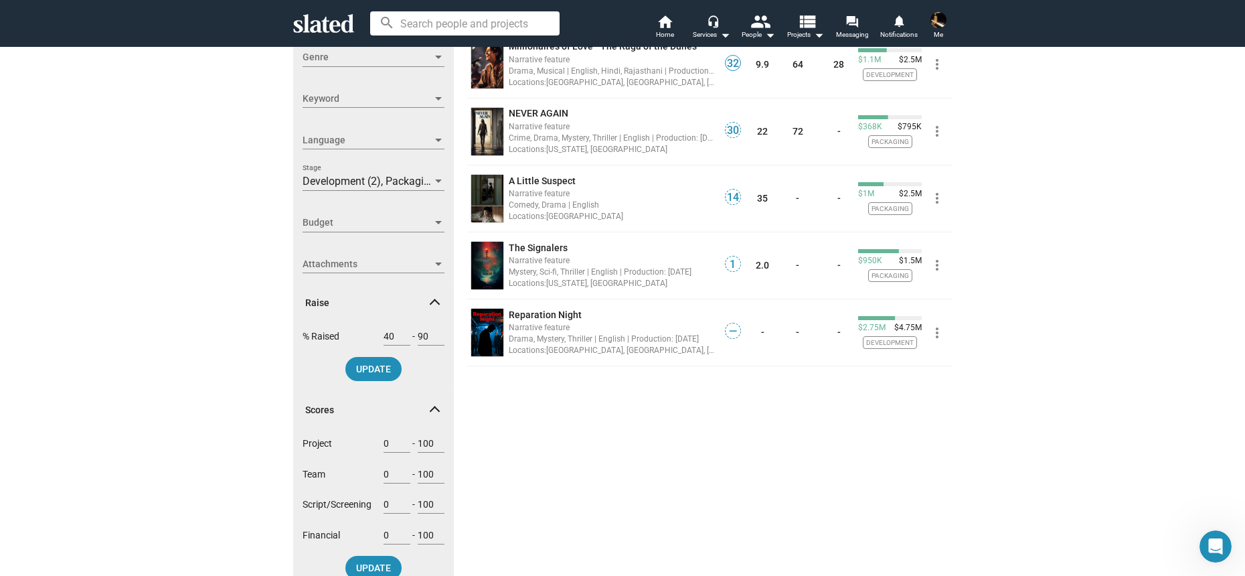
click at [421, 340] on input "90" at bounding box center [431, 336] width 27 height 12
type input "100"
click at [384, 368] on span "UPDATE" at bounding box center [373, 369] width 35 height 24
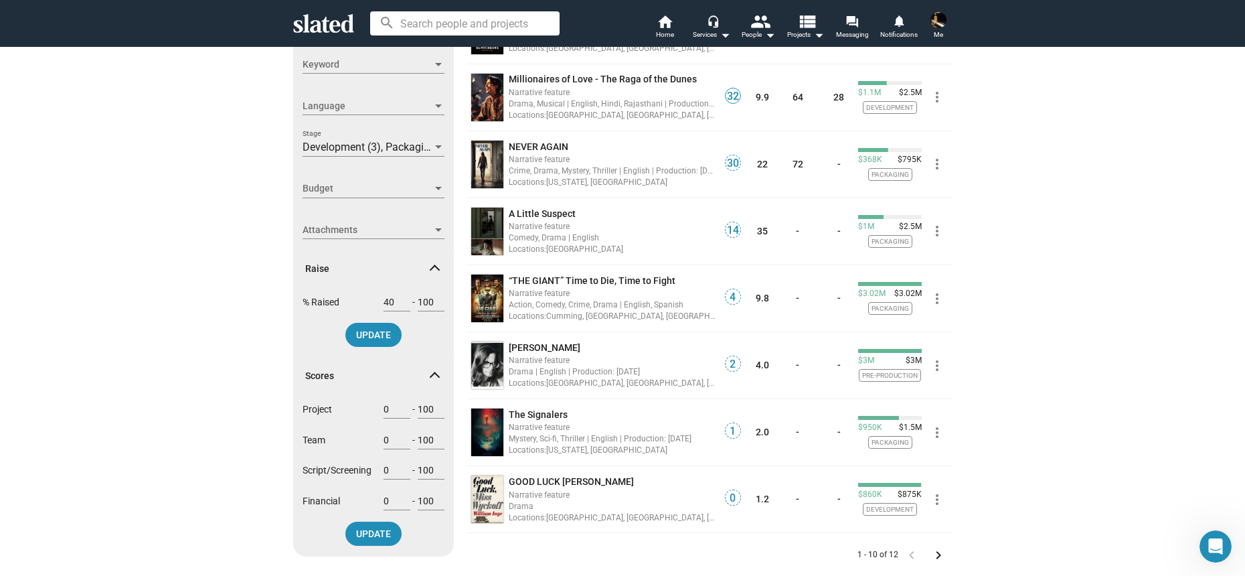
scroll to position [339, 0]
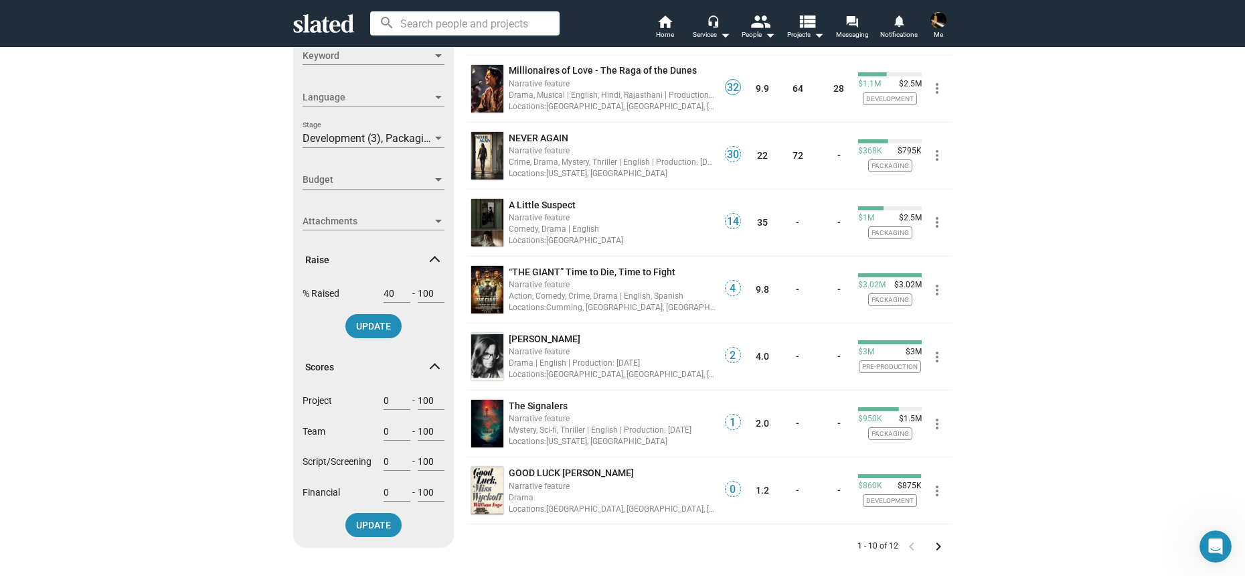
click at [390, 299] on input "40" at bounding box center [397, 293] width 27 height 12
click at [384, 297] on input "40" at bounding box center [397, 293] width 27 height 12
click at [157, 344] on div "Show filters Filter projects by Clear all Connection New listing (30 Days) Trac…" at bounding box center [622, 149] width 1245 height 885
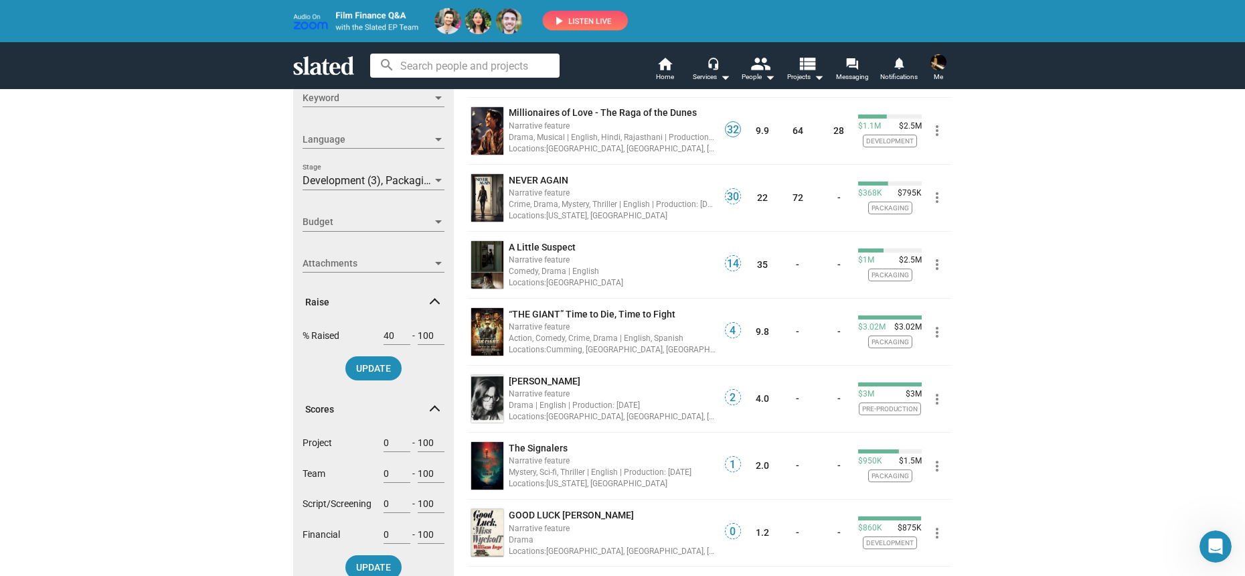
scroll to position [0, 0]
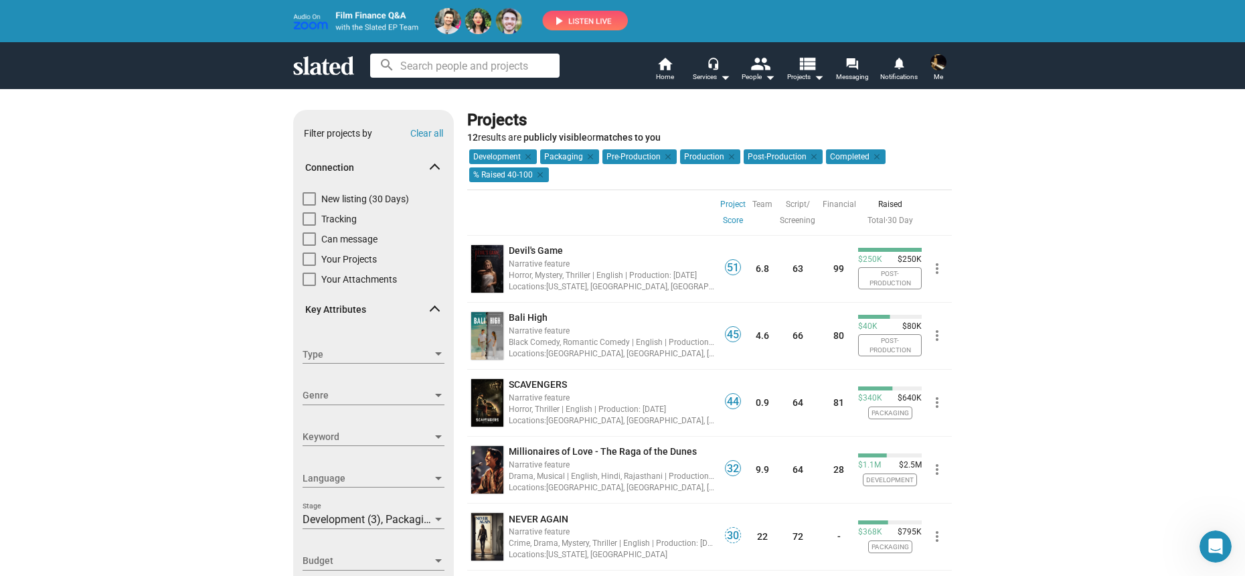
click at [724, 203] on link "Project Score" at bounding box center [733, 212] width 25 height 32
click at [895, 216] on link "30 Day" at bounding box center [900, 220] width 25 height 9
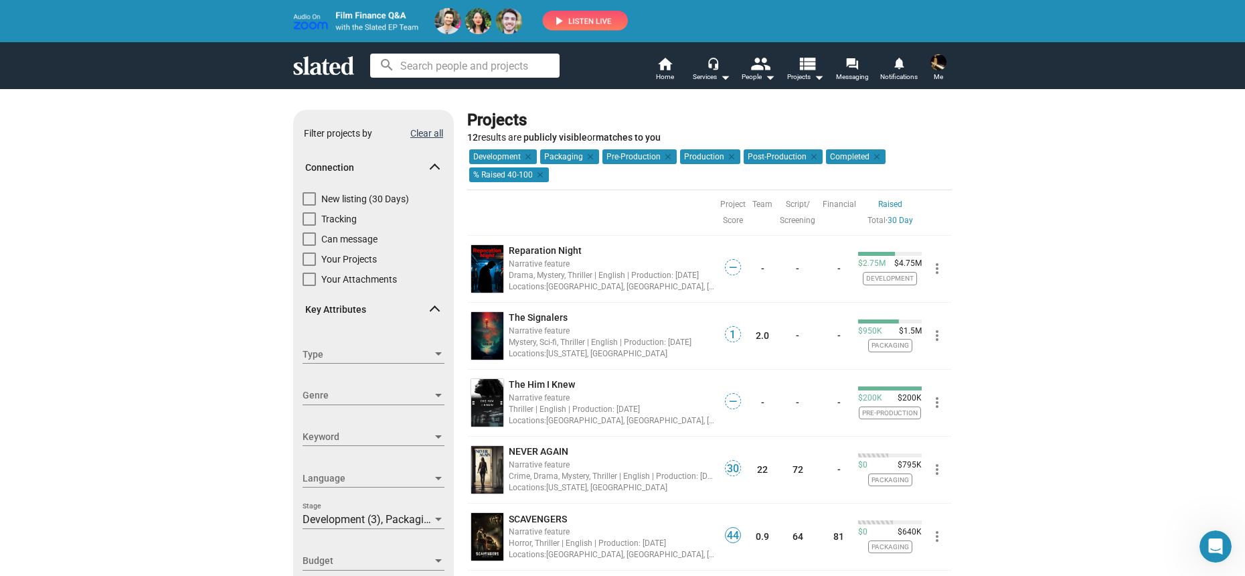
click at [414, 135] on button "Clear all" at bounding box center [426, 133] width 33 height 11
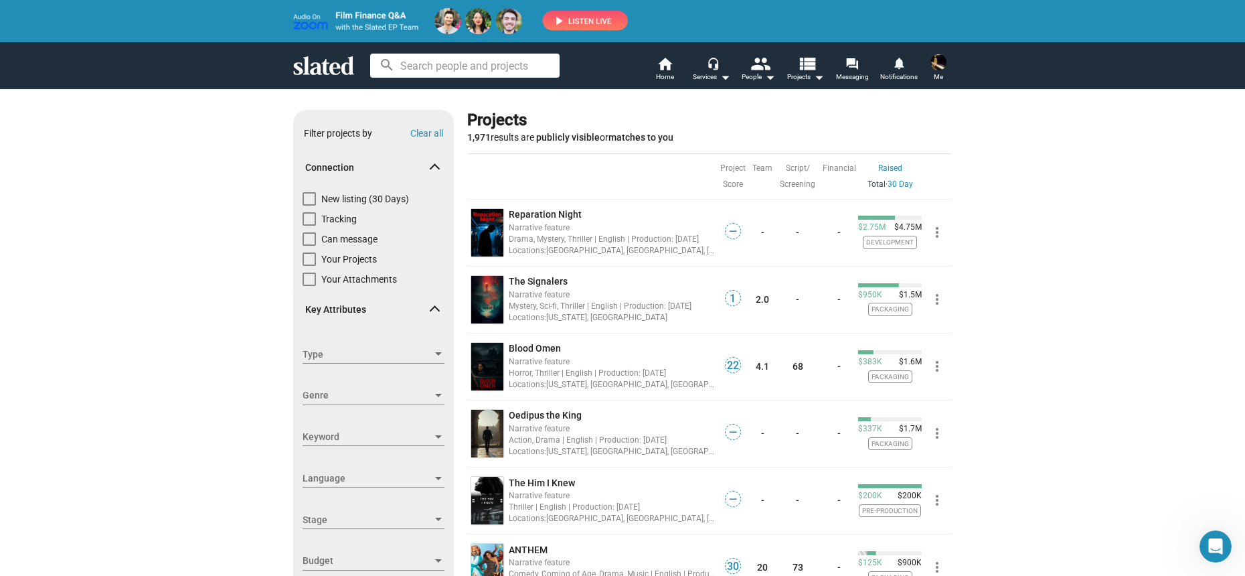
click at [873, 182] on link "Total" at bounding box center [877, 183] width 18 height 9
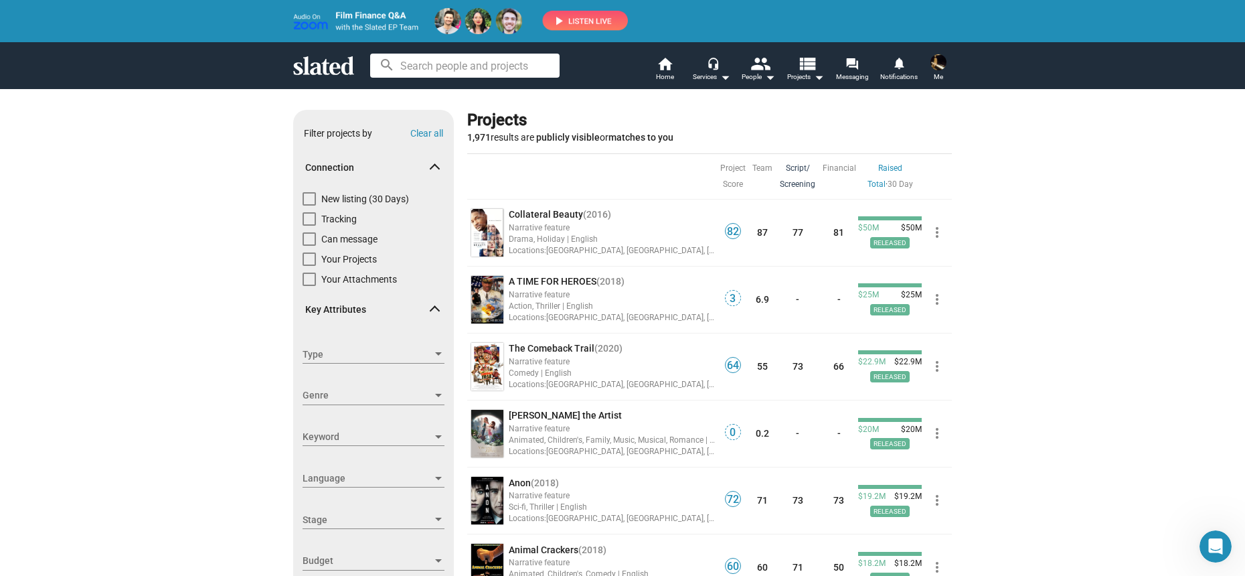
click at [787, 186] on link "Script/ Screening" at bounding box center [797, 176] width 35 height 32
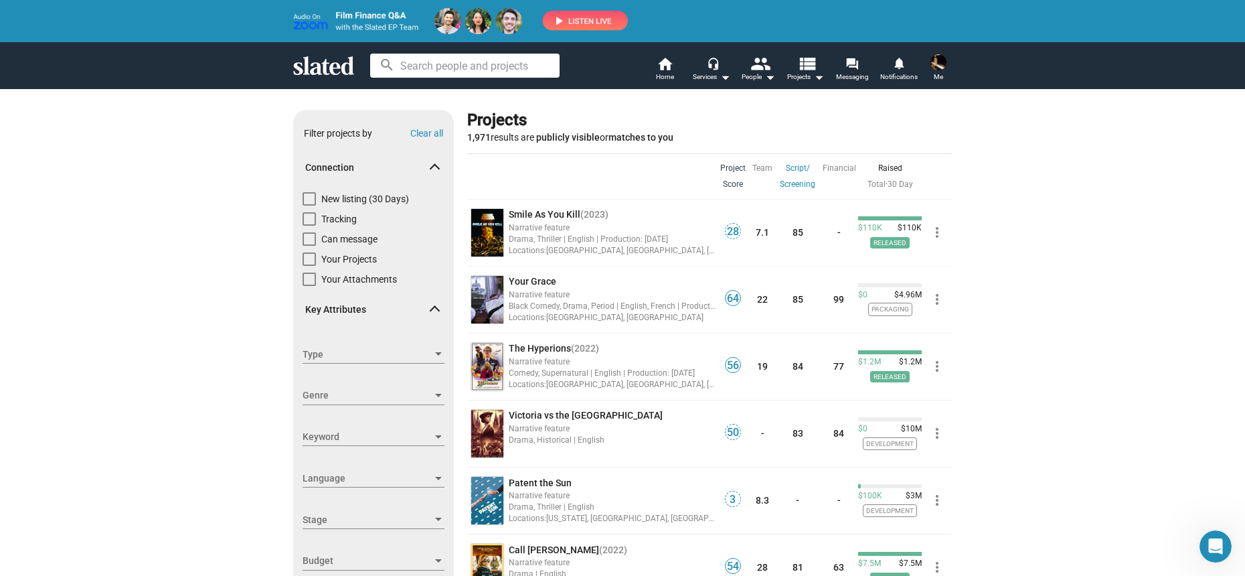
click at [724, 175] on link "Project Score" at bounding box center [733, 176] width 25 height 32
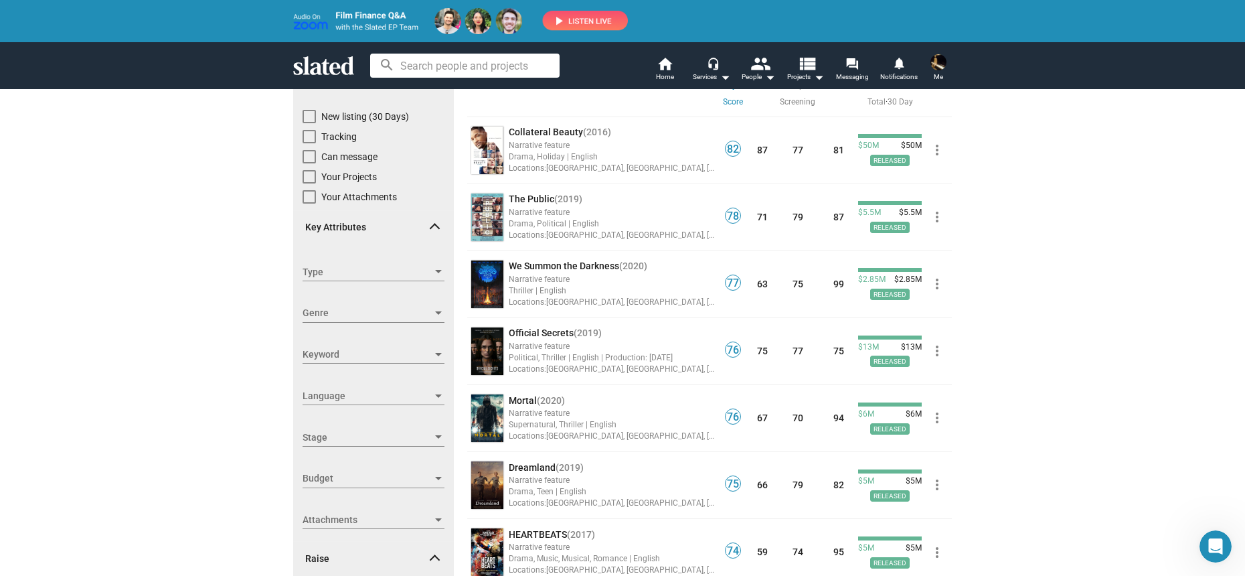
scroll to position [99, 0]
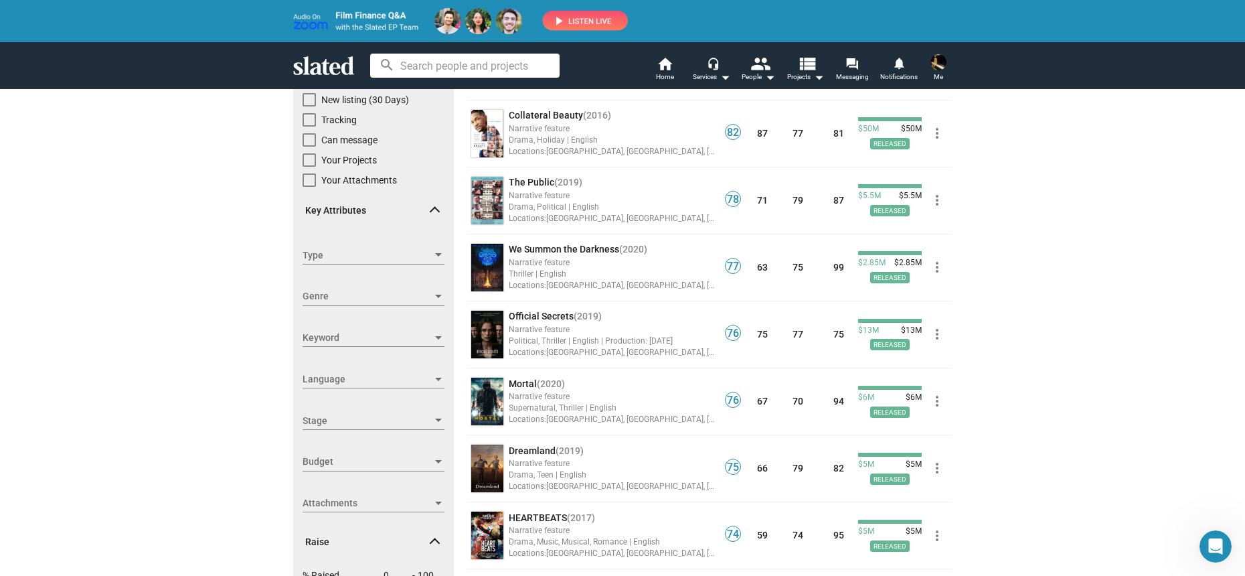
click at [433, 457] on div "Budget" at bounding box center [374, 462] width 142 height 12
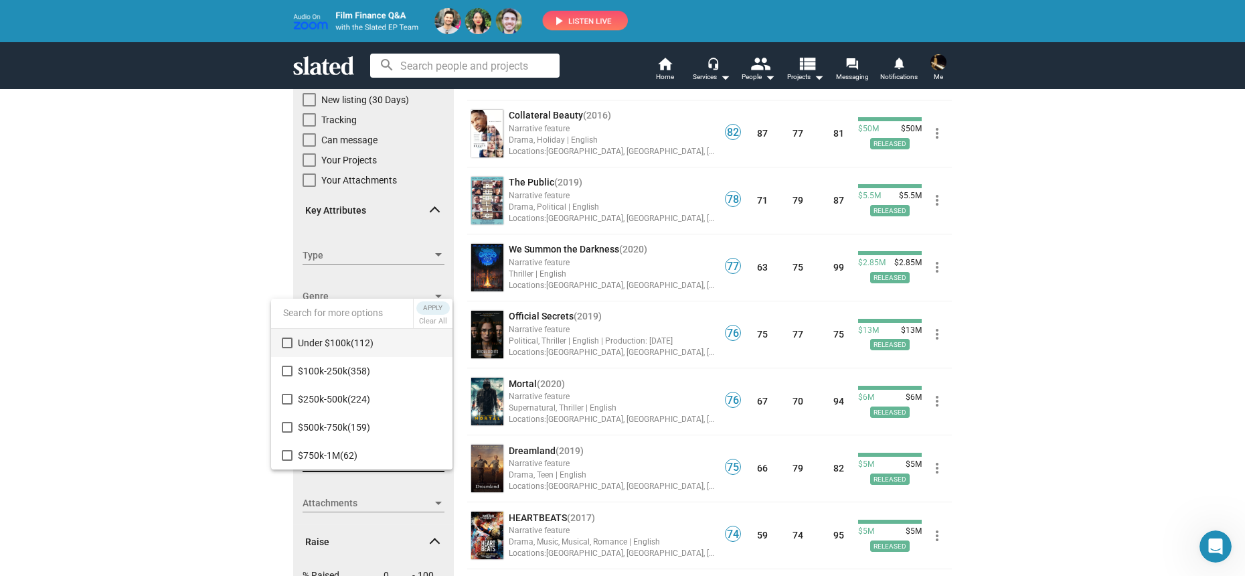
click at [202, 388] on div at bounding box center [622, 288] width 1245 height 576
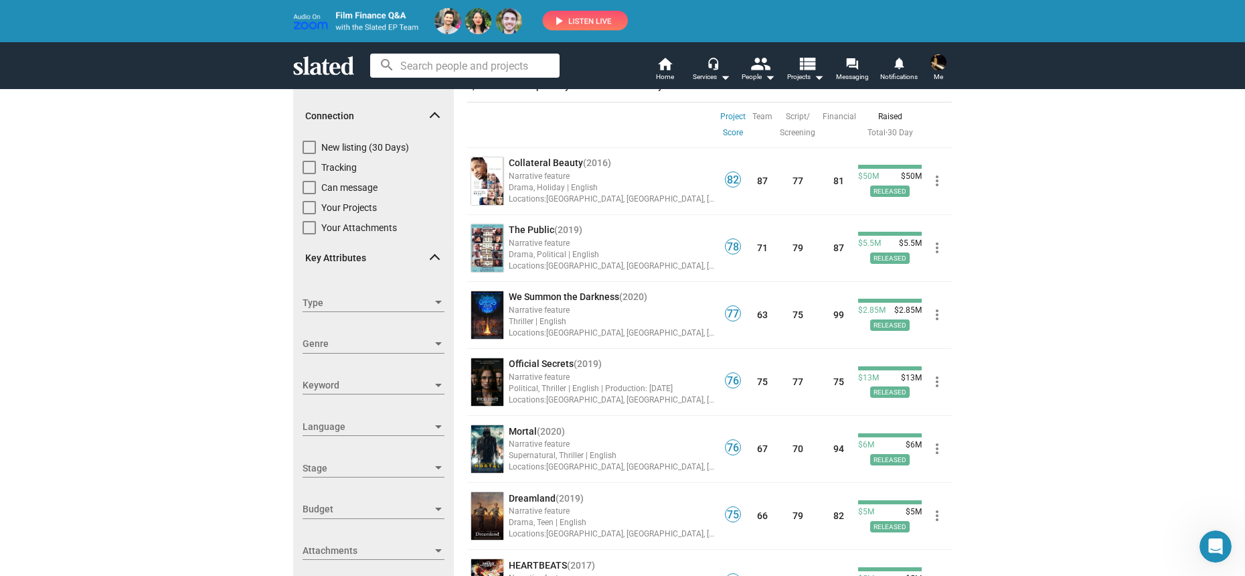
scroll to position [102, 0]
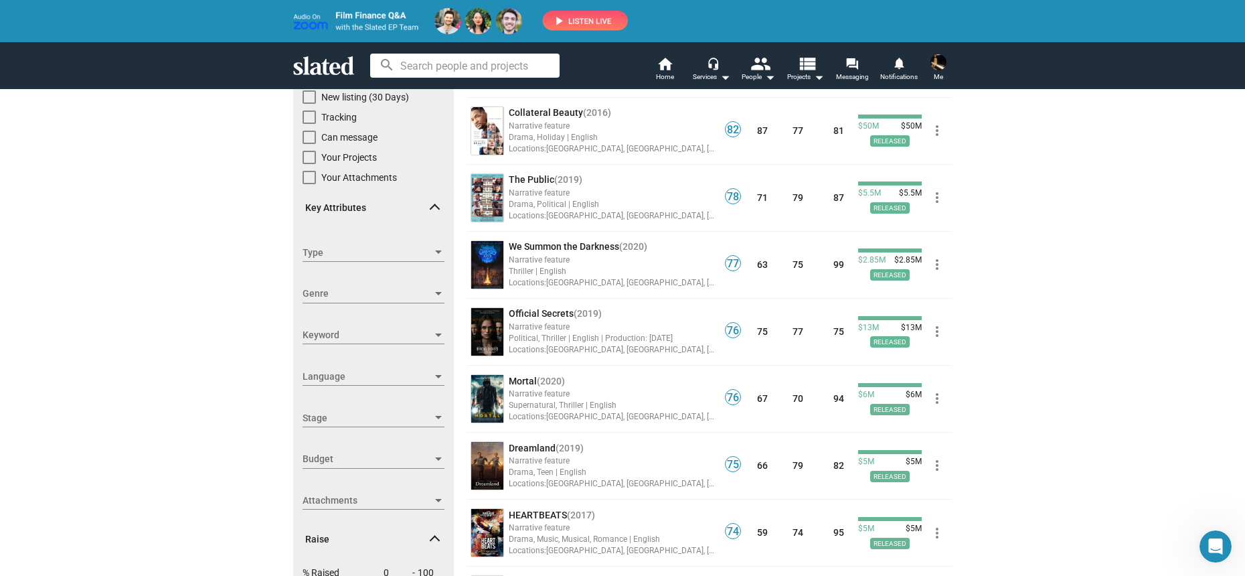
click at [433, 421] on div at bounding box center [439, 417] width 12 height 11
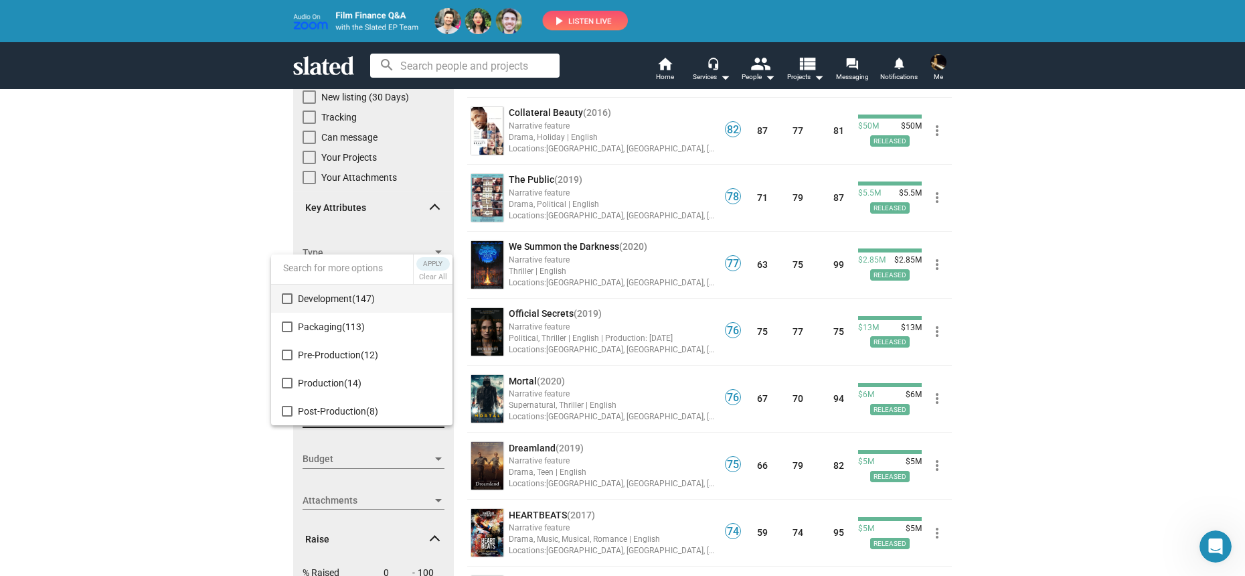
click at [219, 353] on div at bounding box center [622, 288] width 1245 height 576
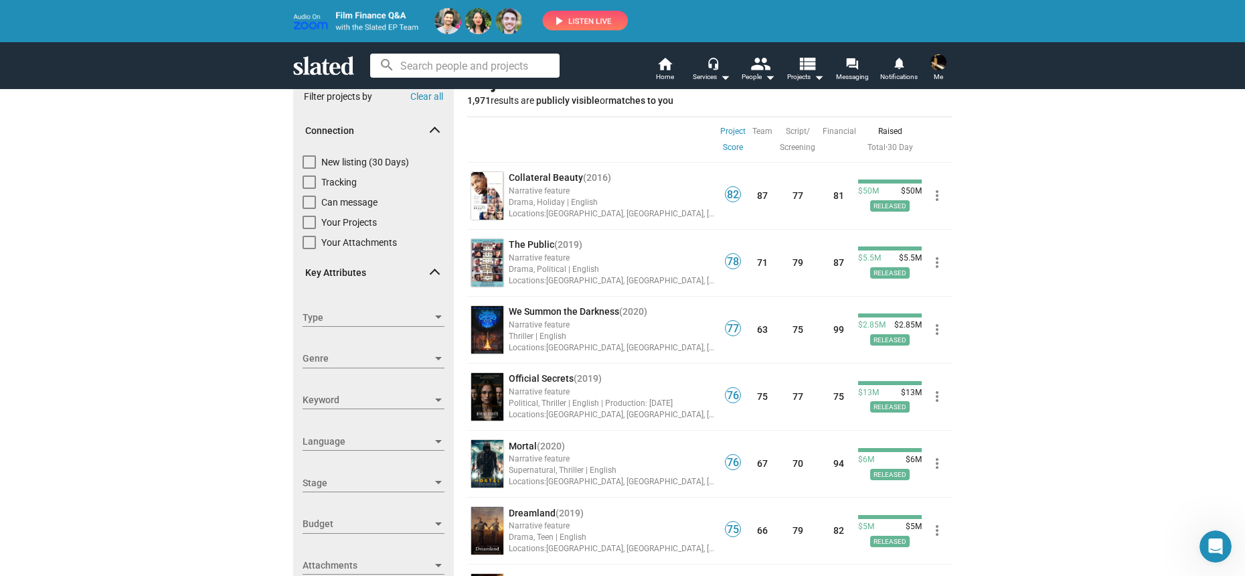
scroll to position [74, 0]
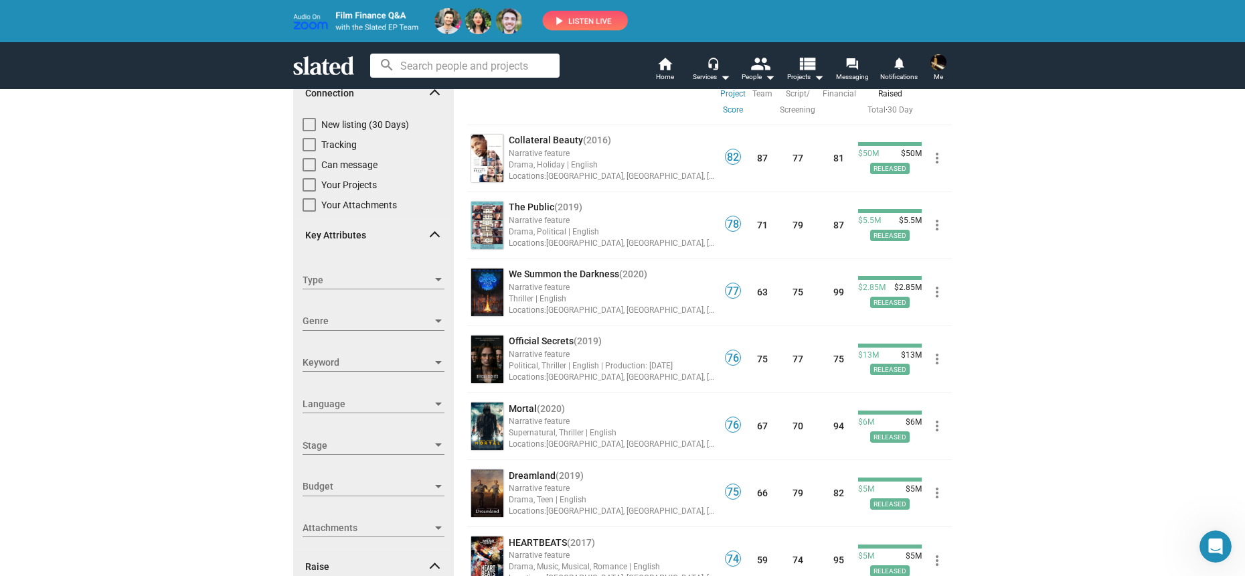
click at [412, 532] on span "Attachments" at bounding box center [368, 528] width 130 height 14
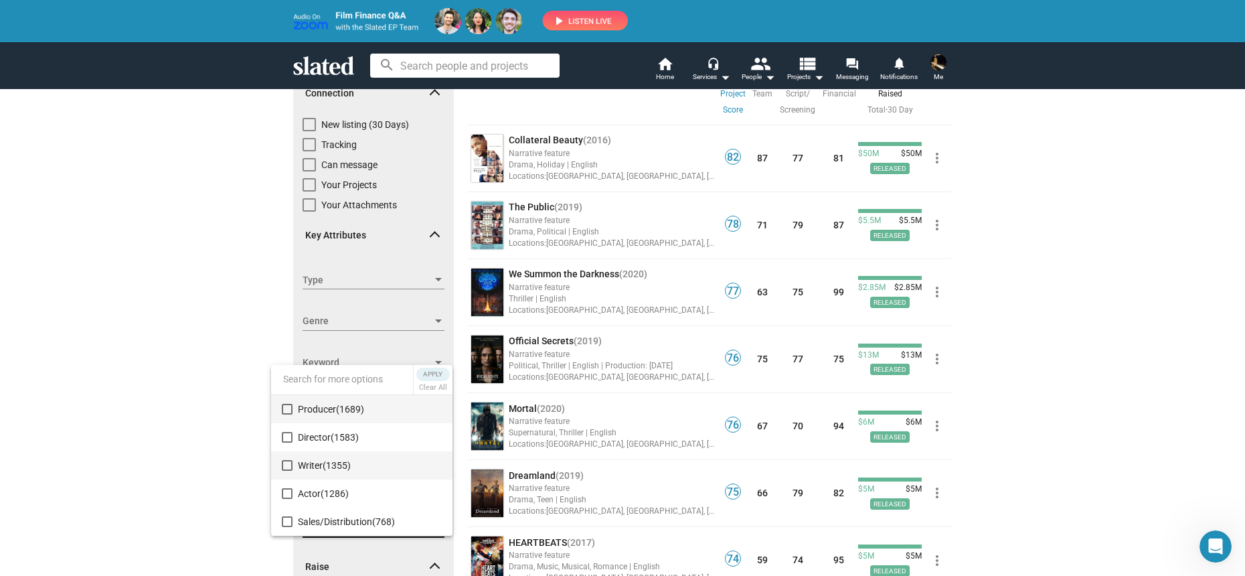
scroll to position [28, 0]
click at [255, 485] on div at bounding box center [622, 288] width 1245 height 576
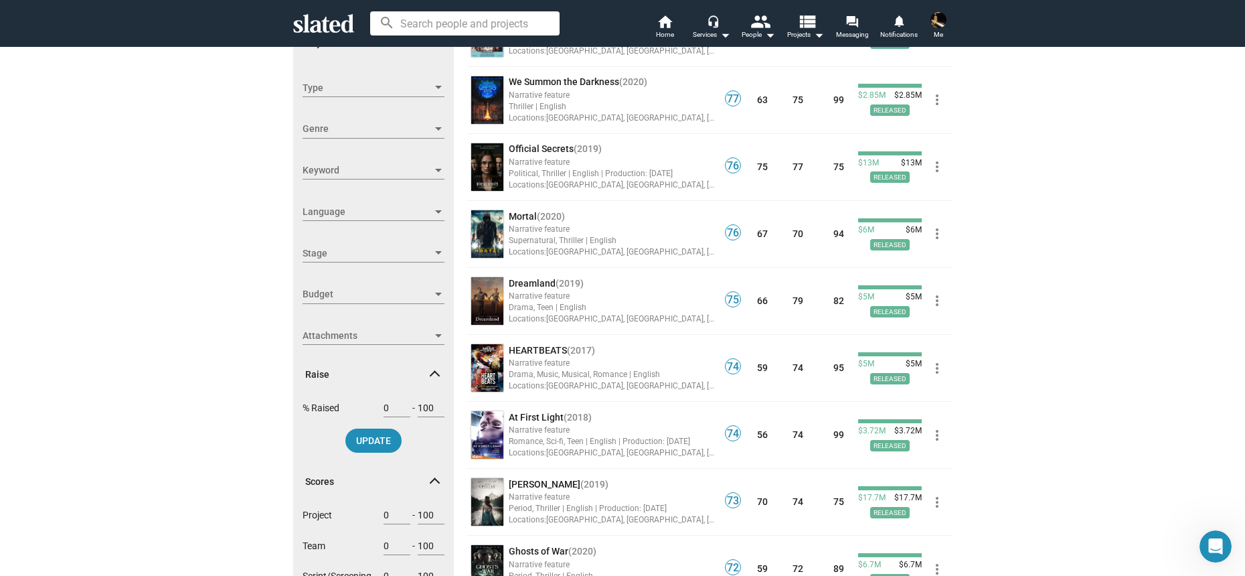
scroll to position [252, 0]
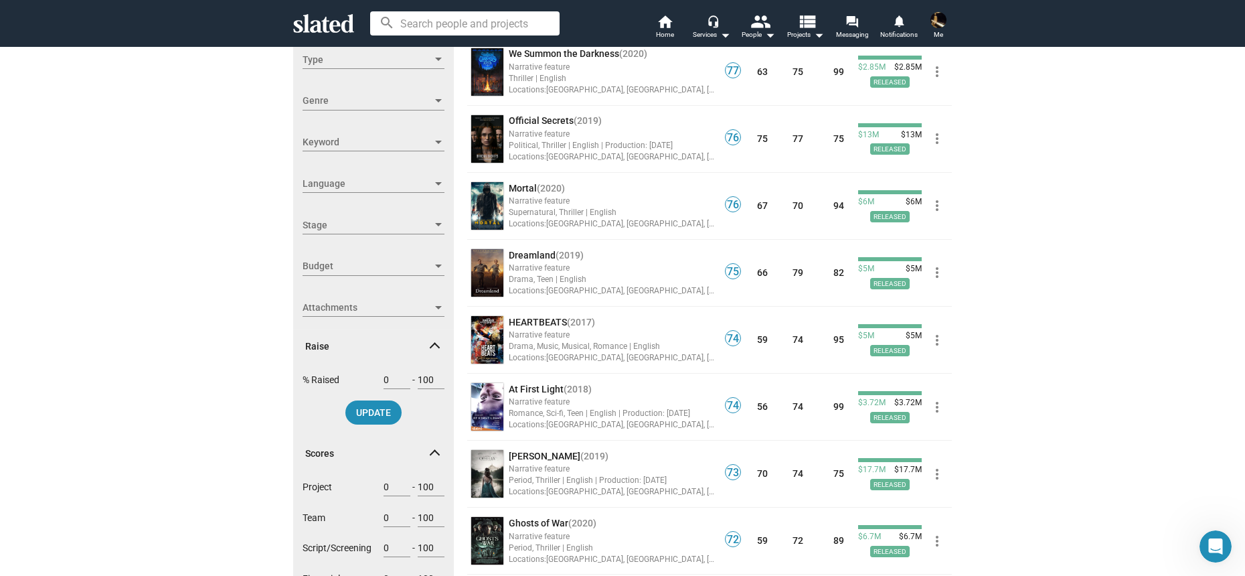
click at [433, 264] on div at bounding box center [439, 266] width 12 height 11
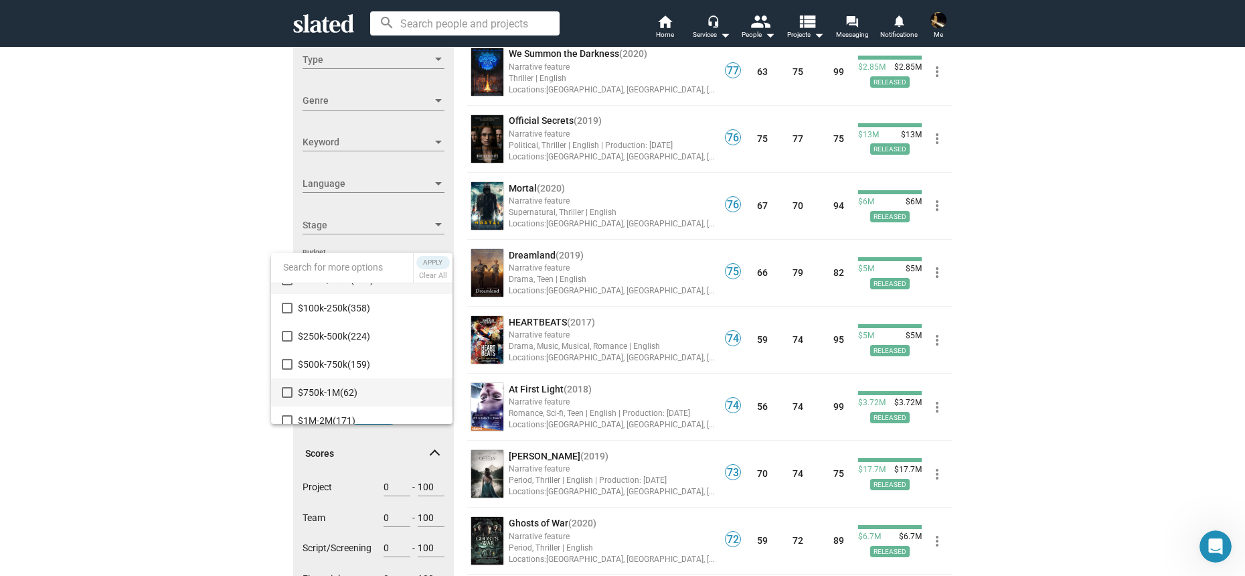
scroll to position [26, 0]
click at [287, 411] on mat-pseudo-checkbox at bounding box center [287, 411] width 11 height 11
click at [135, 357] on div at bounding box center [622, 288] width 1245 height 576
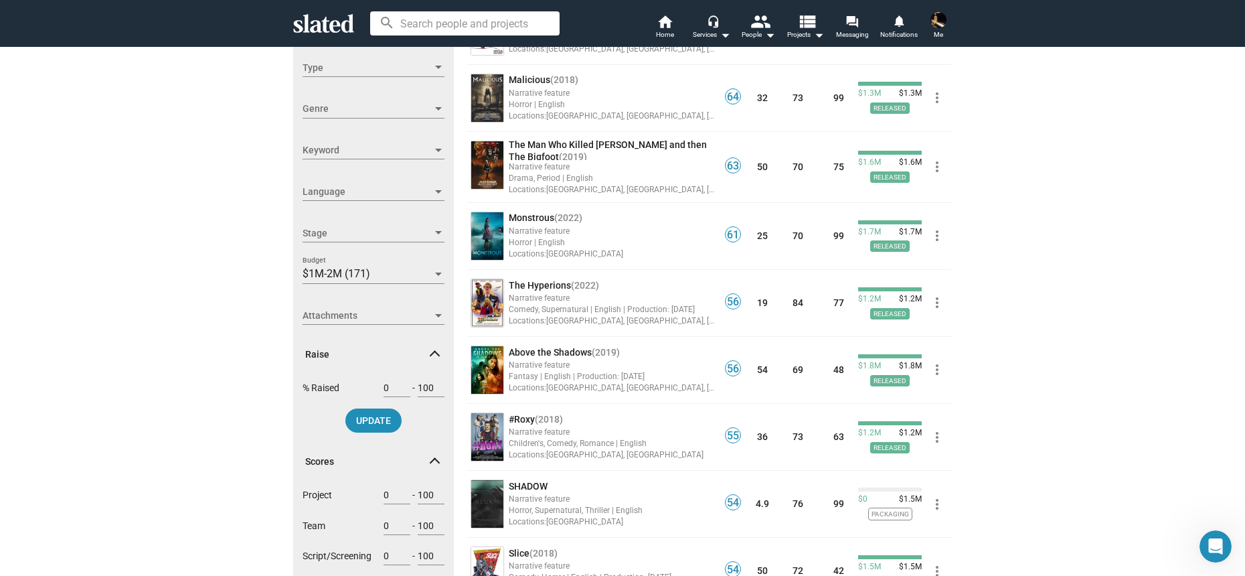
scroll to position [253, 0]
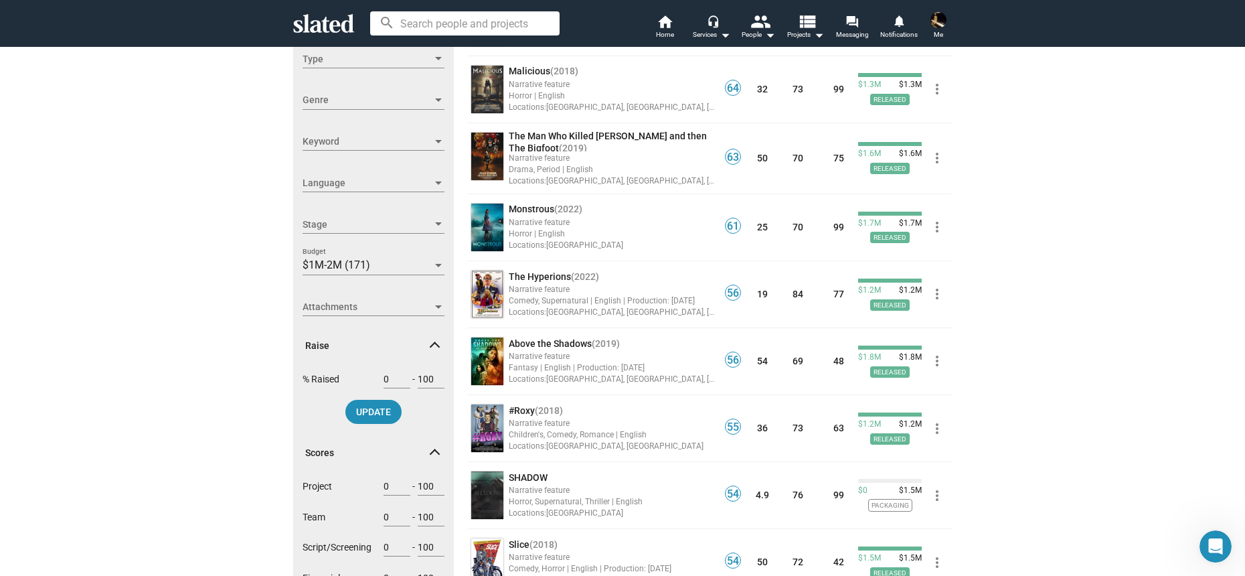
click at [386, 384] on input "0" at bounding box center [397, 379] width 27 height 12
click at [384, 383] on input "0" at bounding box center [397, 379] width 27 height 12
click at [384, 382] on input "0" at bounding box center [397, 379] width 27 height 12
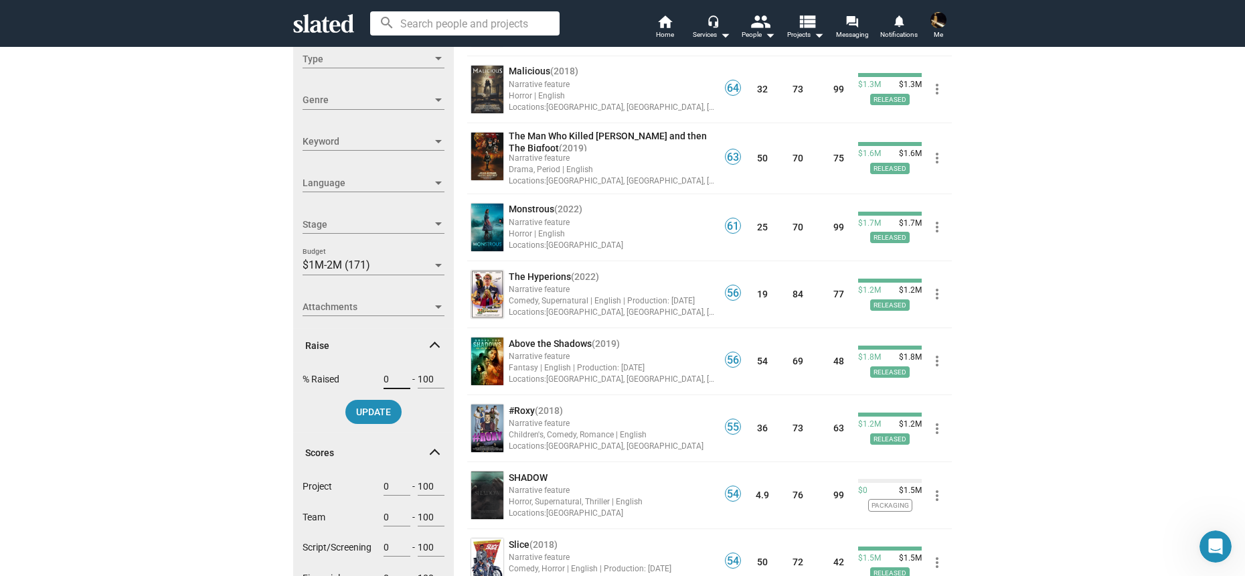
click at [384, 382] on input "0" at bounding box center [397, 379] width 27 height 12
type input "60"
click at [421, 379] on input "100" at bounding box center [431, 379] width 27 height 12
type input "99"
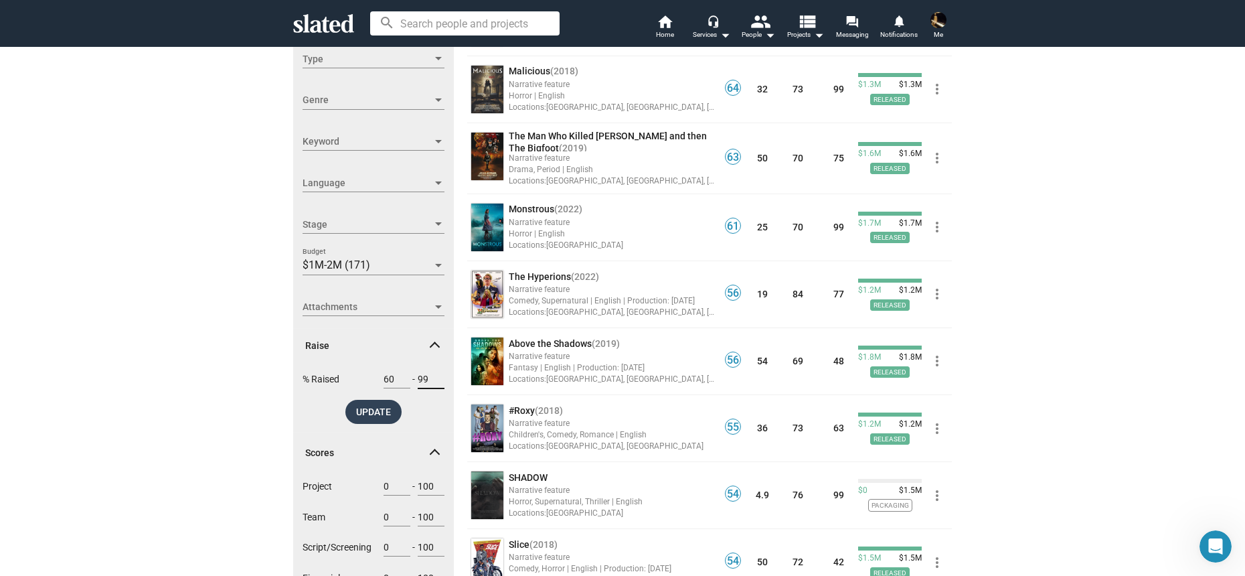
click at [372, 419] on span "UPDATE" at bounding box center [373, 412] width 35 height 24
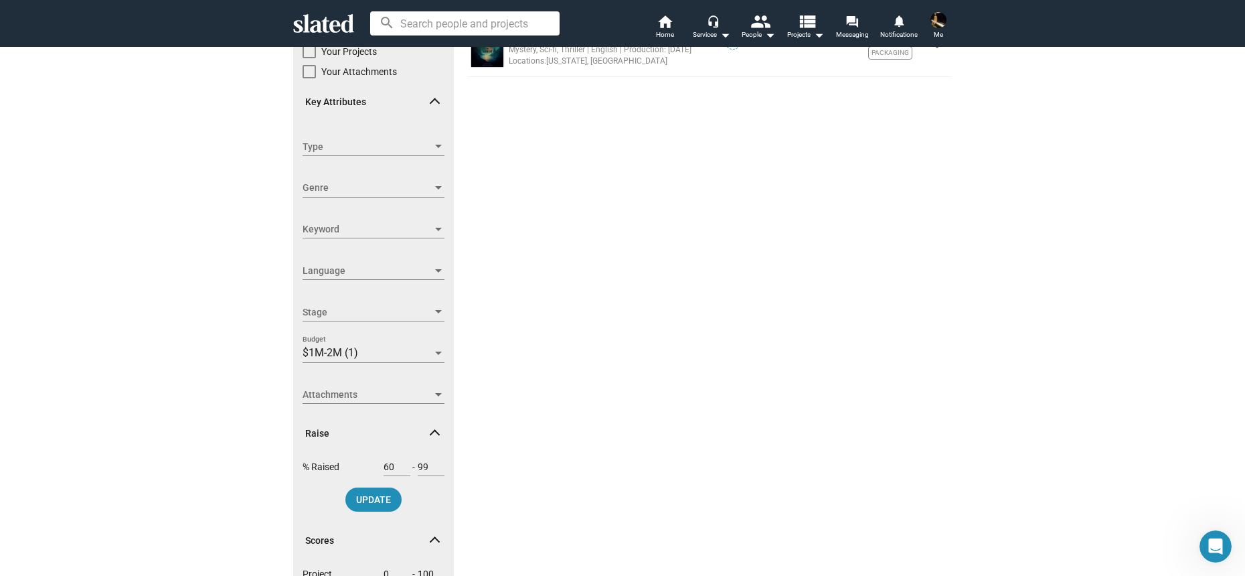
scroll to position [234, 0]
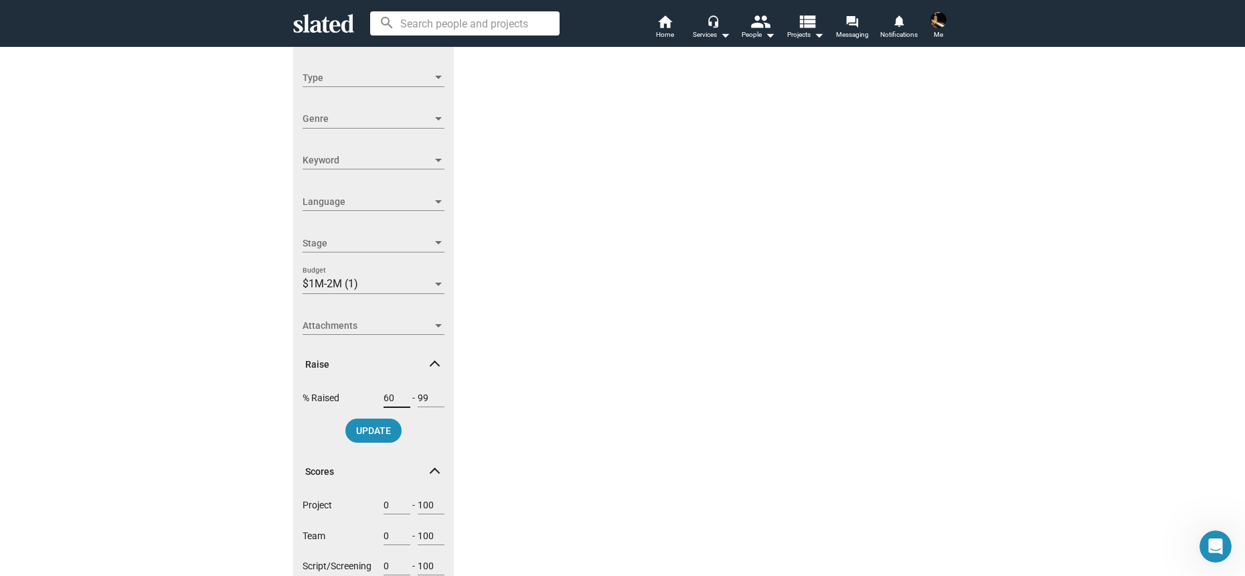
click at [384, 400] on input "60" at bounding box center [397, 398] width 27 height 12
type input "10"
click at [370, 435] on span "UPDATE" at bounding box center [373, 431] width 35 height 24
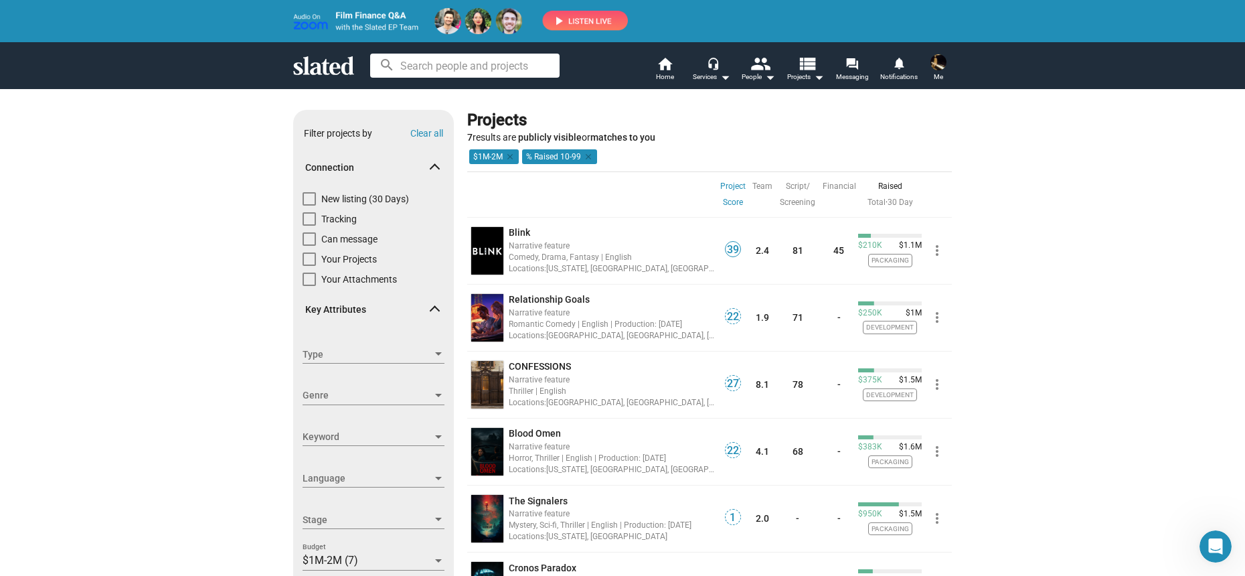
click at [723, 194] on link "Project Score" at bounding box center [733, 194] width 25 height 32
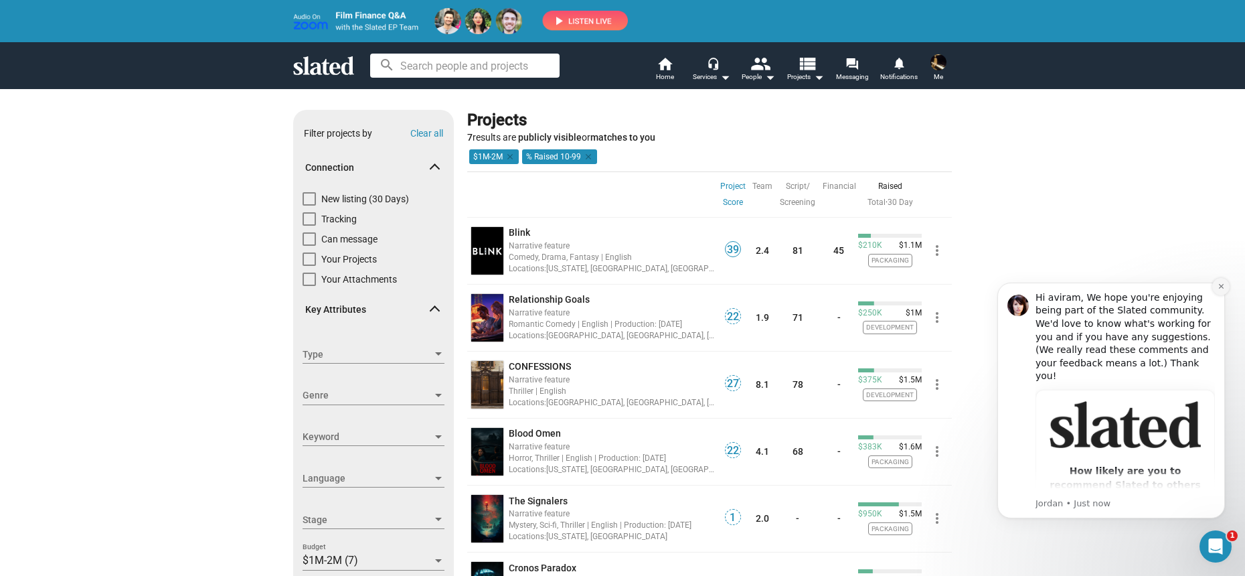
click at [1223, 283] on icon "Dismiss notification" at bounding box center [1221, 286] width 7 height 7
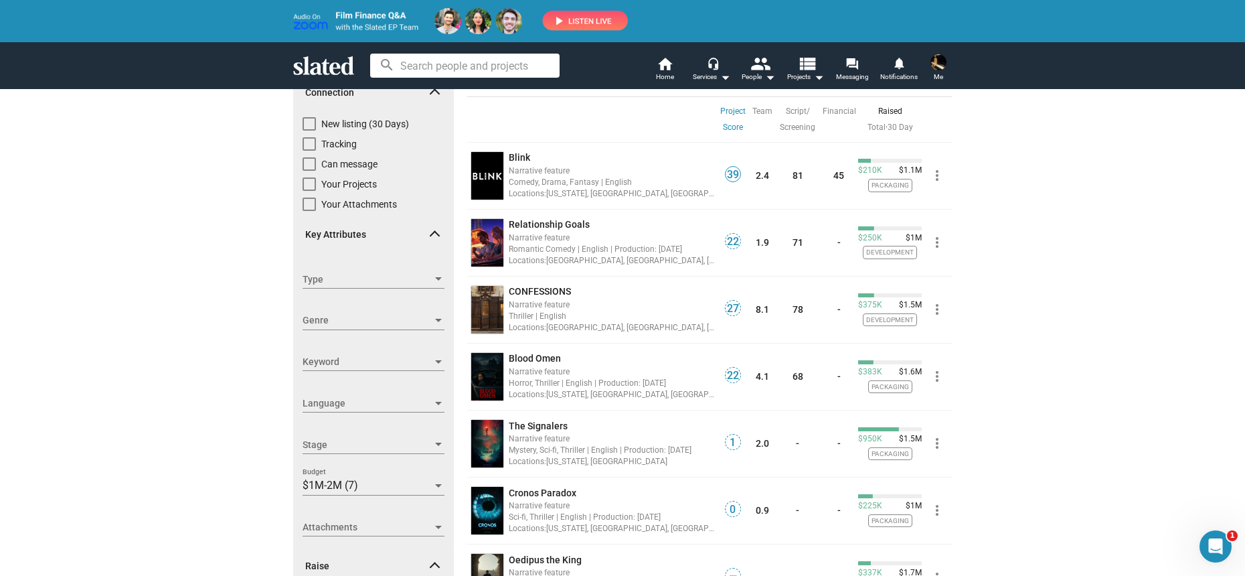
scroll to position [109, 0]
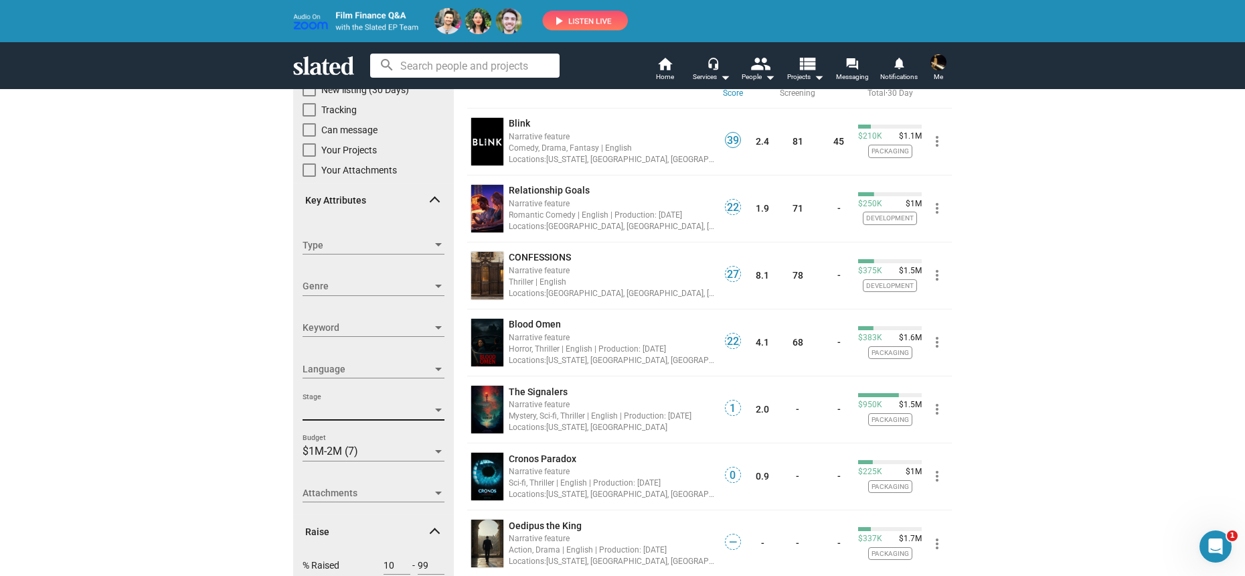
click at [426, 410] on span "Stage" at bounding box center [368, 411] width 130 height 14
click at [202, 480] on div at bounding box center [622, 288] width 1245 height 576
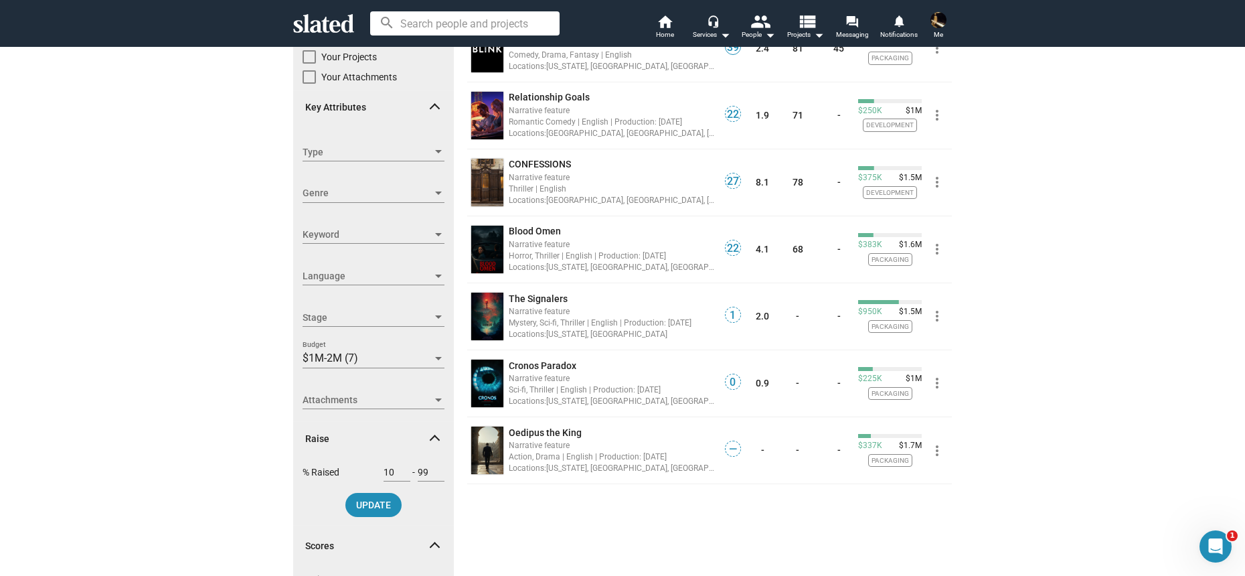
scroll to position [169, 0]
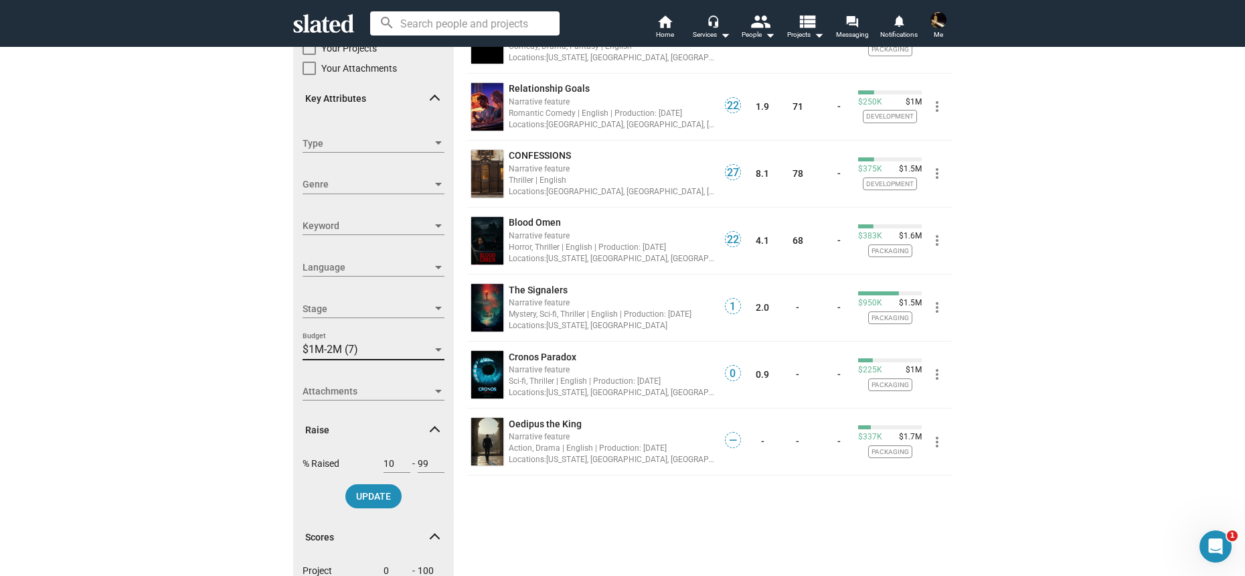
click at [435, 354] on div at bounding box center [439, 350] width 12 height 11
click at [287, 382] on mat-pseudo-checkbox at bounding box center [287, 381] width 11 height 11
click at [433, 345] on span "Apply" at bounding box center [433, 345] width 24 height 13
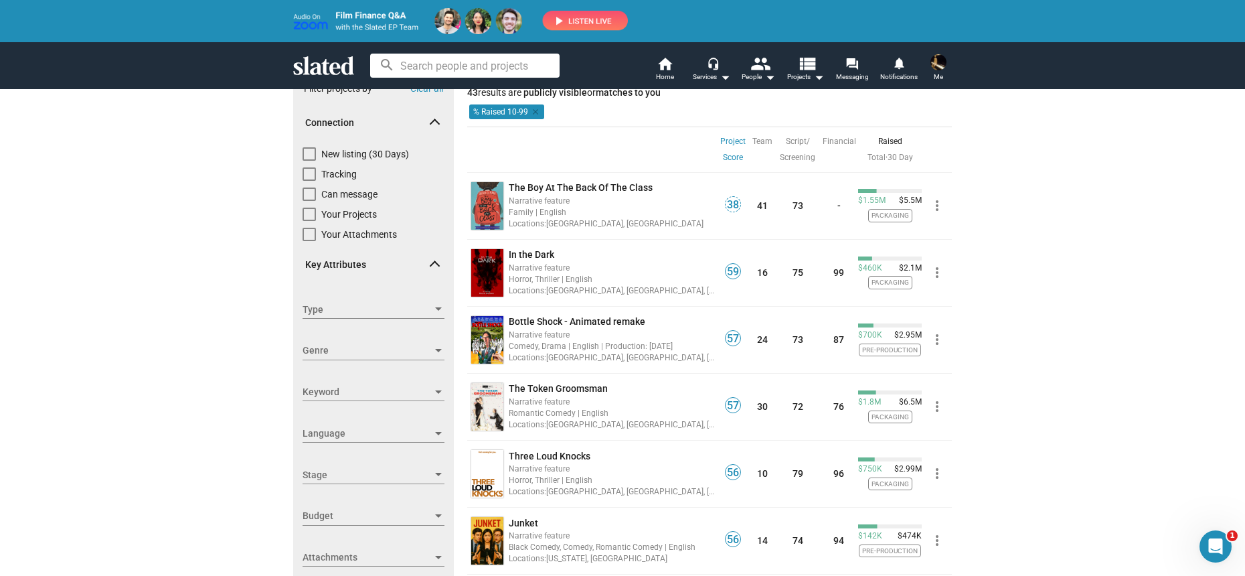
scroll to position [54, 0]
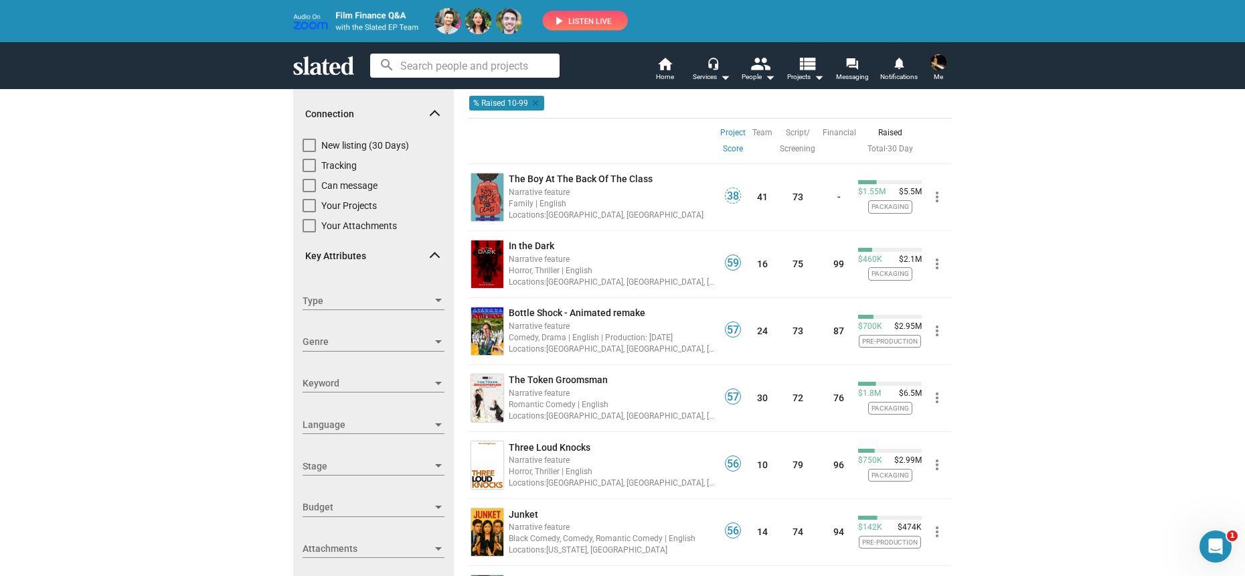
click at [315, 462] on span "Stage" at bounding box center [368, 466] width 130 height 14
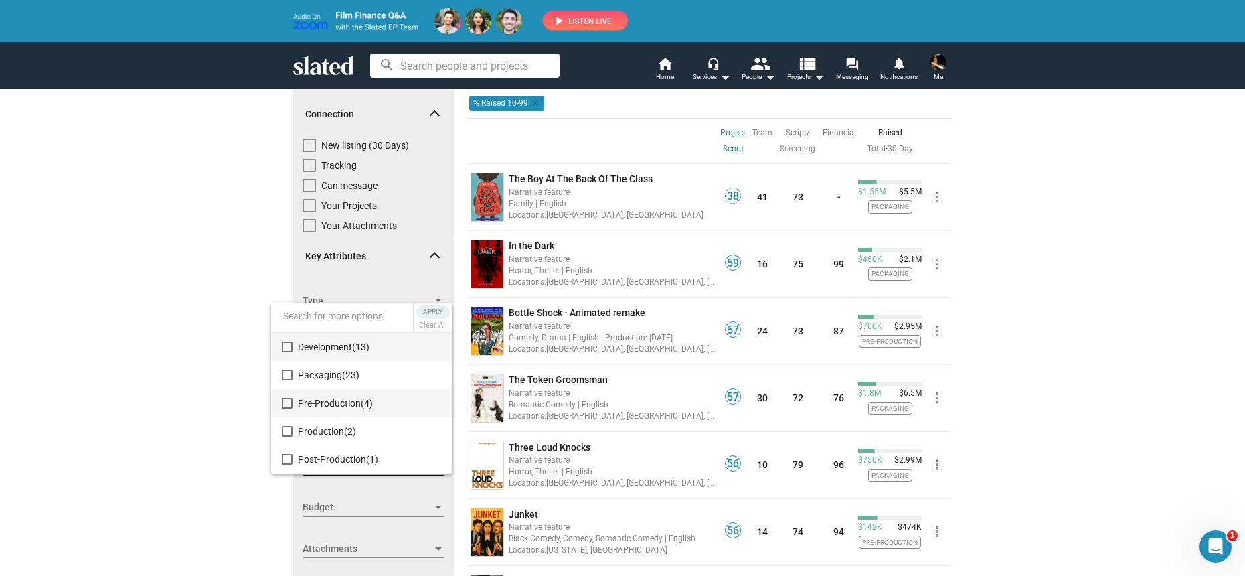
click at [338, 402] on span "Pre-Production (4)" at bounding box center [370, 403] width 144 height 28
click at [318, 426] on span "Production (2)" at bounding box center [370, 431] width 144 height 28
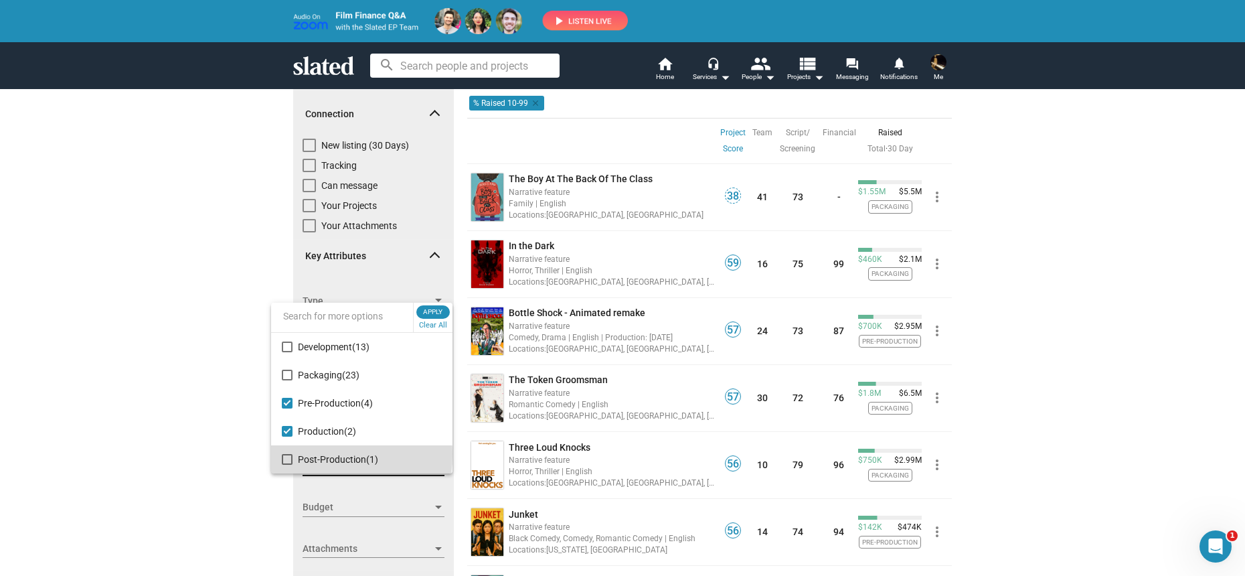
click at [315, 455] on span "Post-Production (1)" at bounding box center [370, 459] width 144 height 28
click at [439, 311] on span "Apply" at bounding box center [433, 311] width 24 height 13
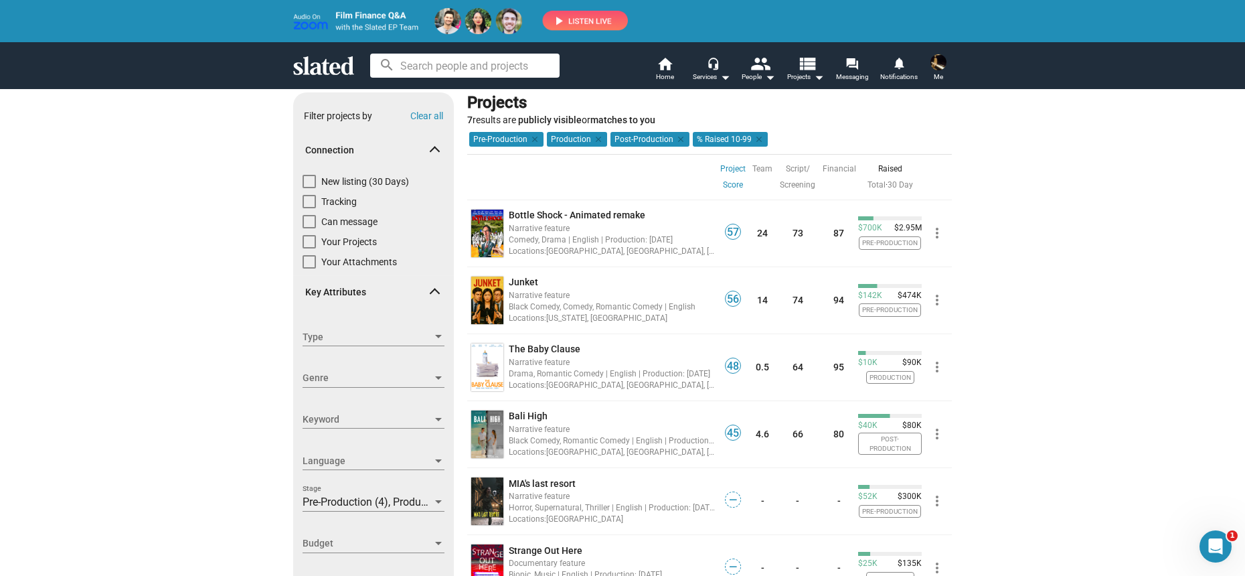
scroll to position [25, 0]
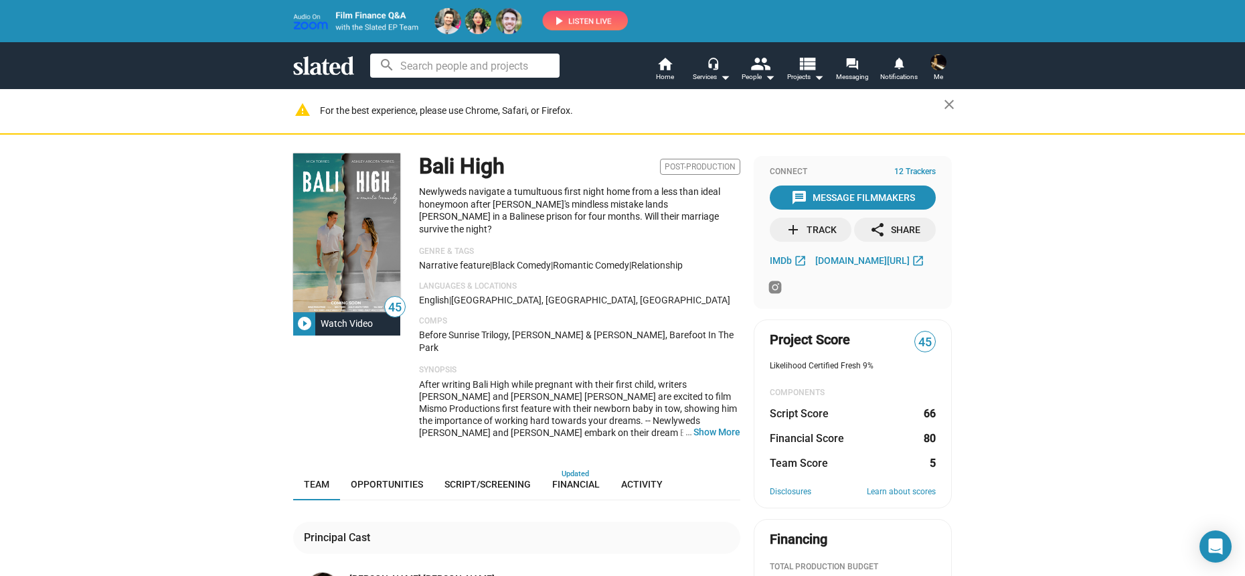
click at [373, 227] on img at bounding box center [346, 232] width 107 height 159
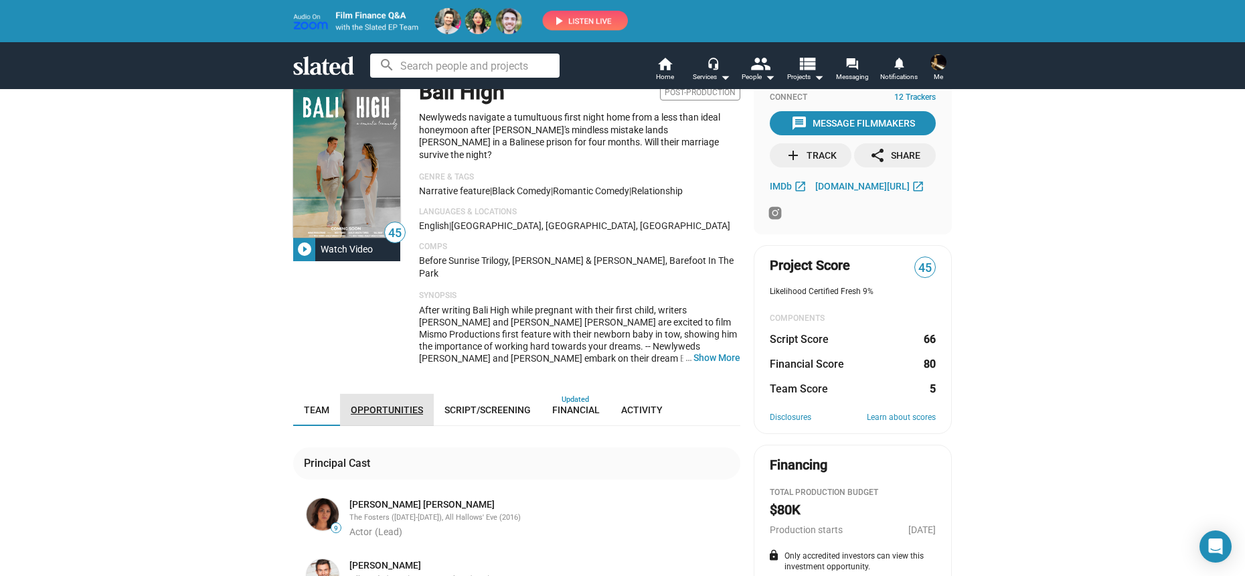
click at [404, 394] on link "Opportunities" at bounding box center [387, 410] width 94 height 32
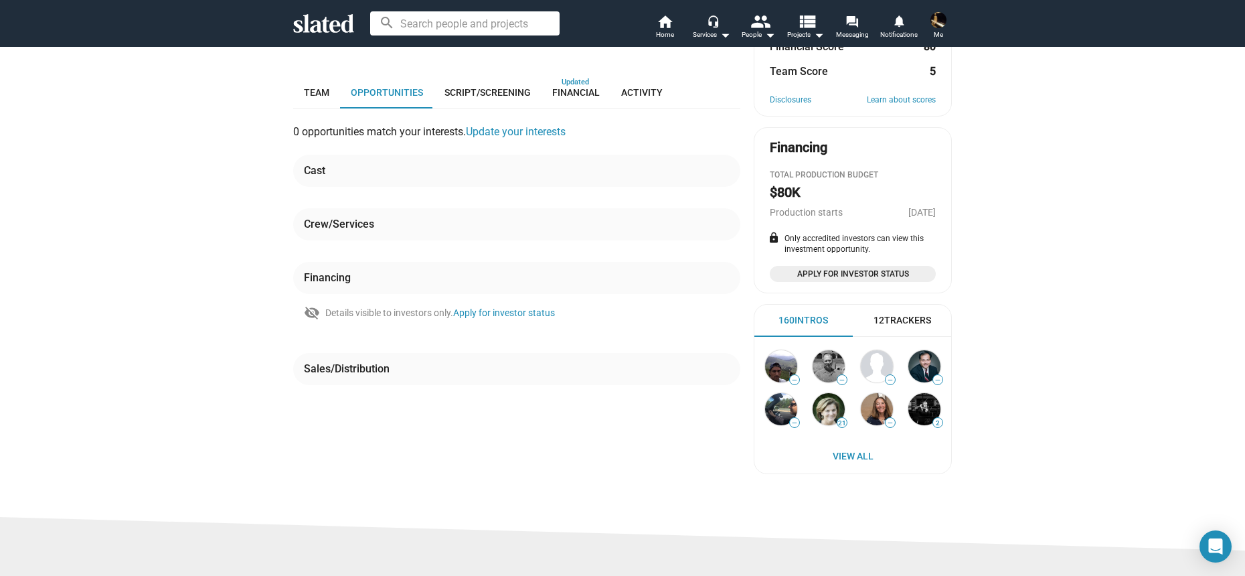
scroll to position [356, 0]
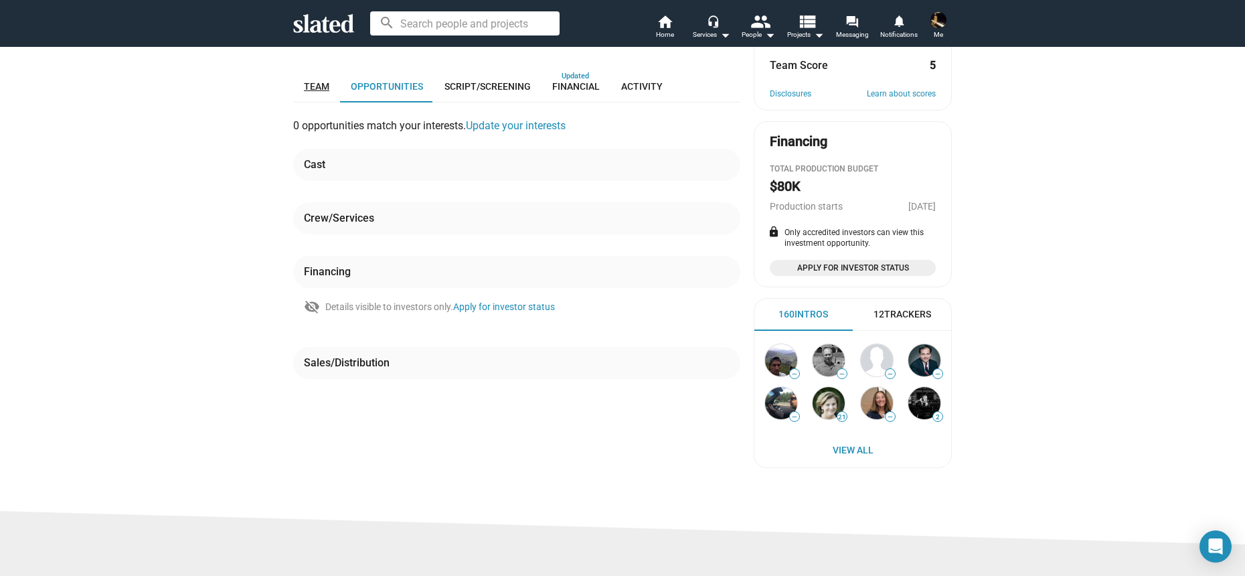
click at [327, 70] on link "Team" at bounding box center [316, 86] width 47 height 32
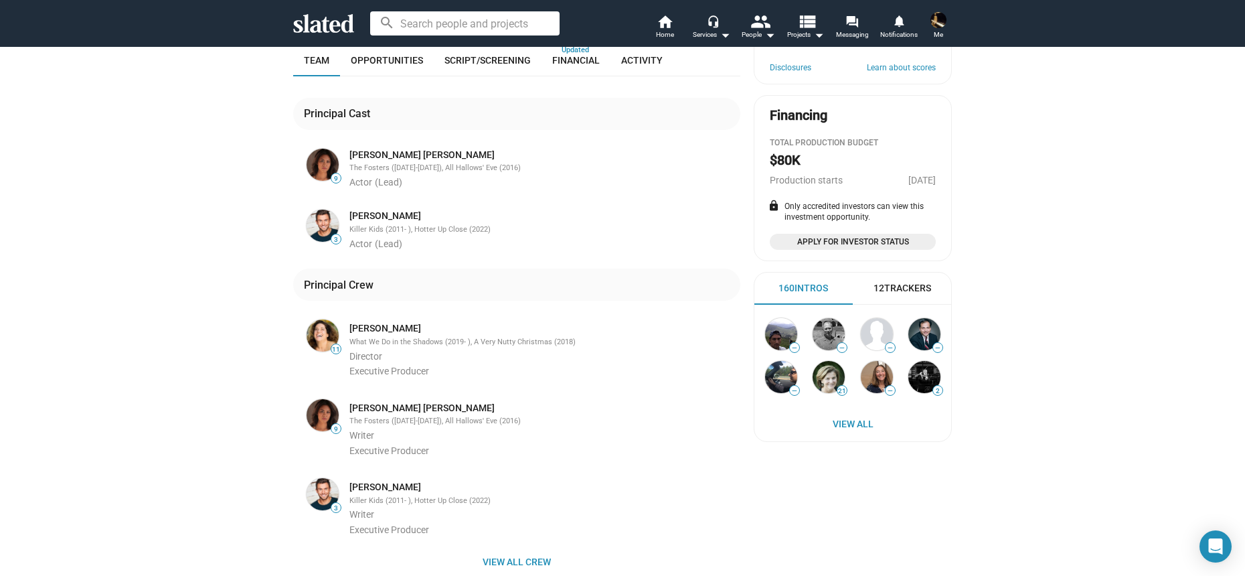
scroll to position [390, 0]
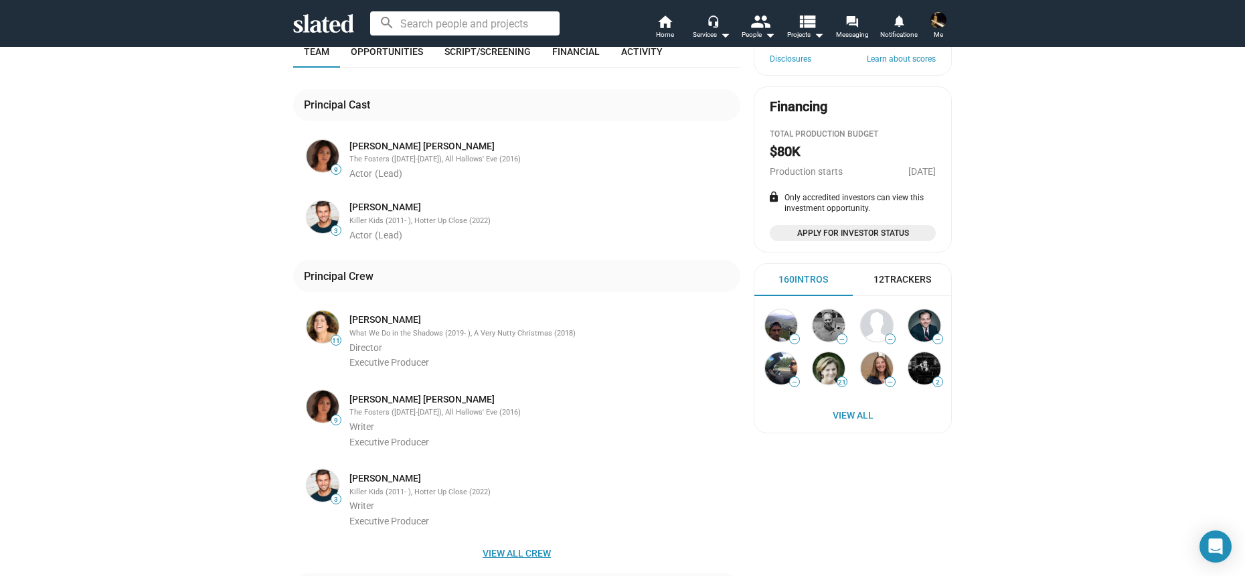
click at [513, 541] on span "View all crew" at bounding box center [517, 553] width 426 height 24
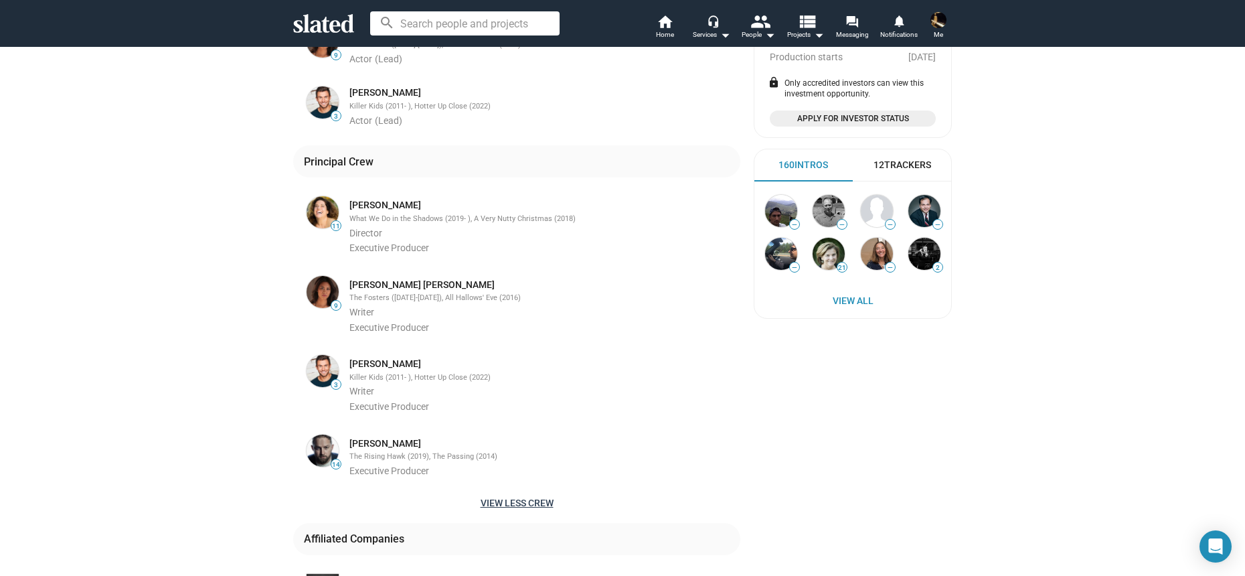
scroll to position [496, 0]
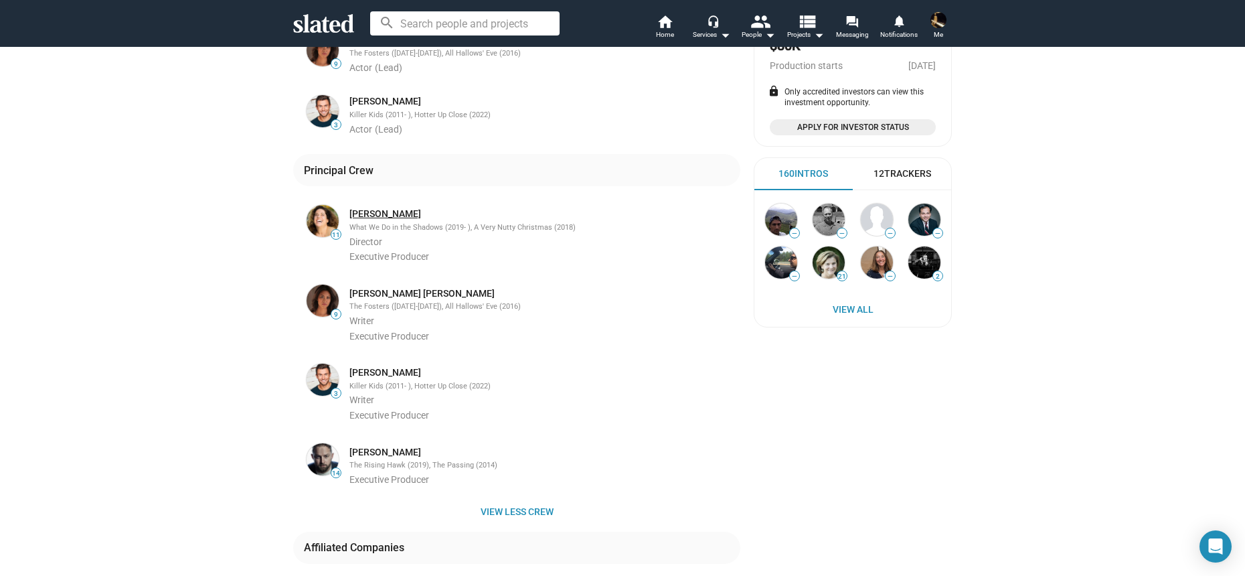
drag, startPoint x: 420, startPoint y: 190, endPoint x: 347, endPoint y: 185, distance: 73.1
click at [350, 208] on div "Marissa Winokur" at bounding box center [544, 214] width 388 height 13
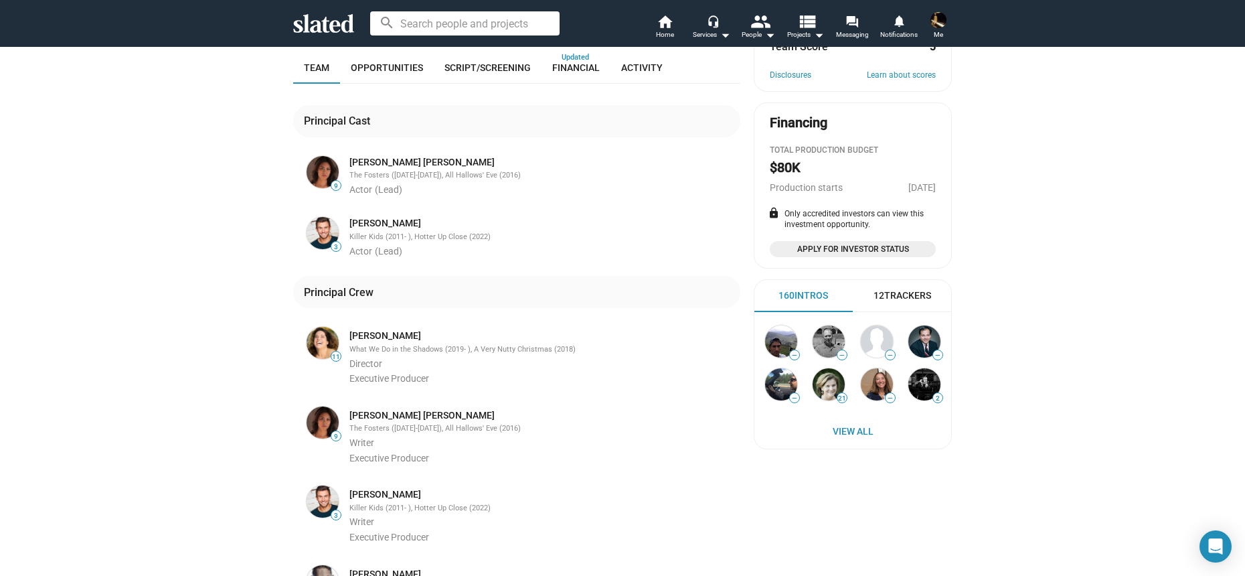
scroll to position [366, 0]
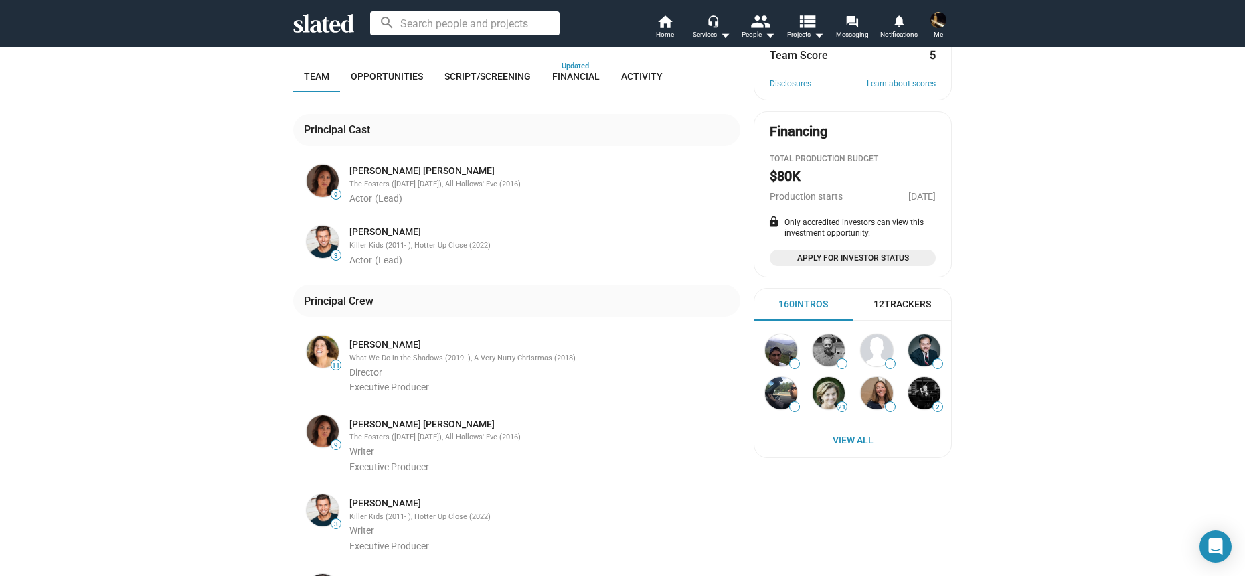
click at [206, 284] on div "45 play_circle_filled Watch Video Bali High Post-Production Newlyweds navigate …" at bounding box center [622, 333] width 1245 height 1213
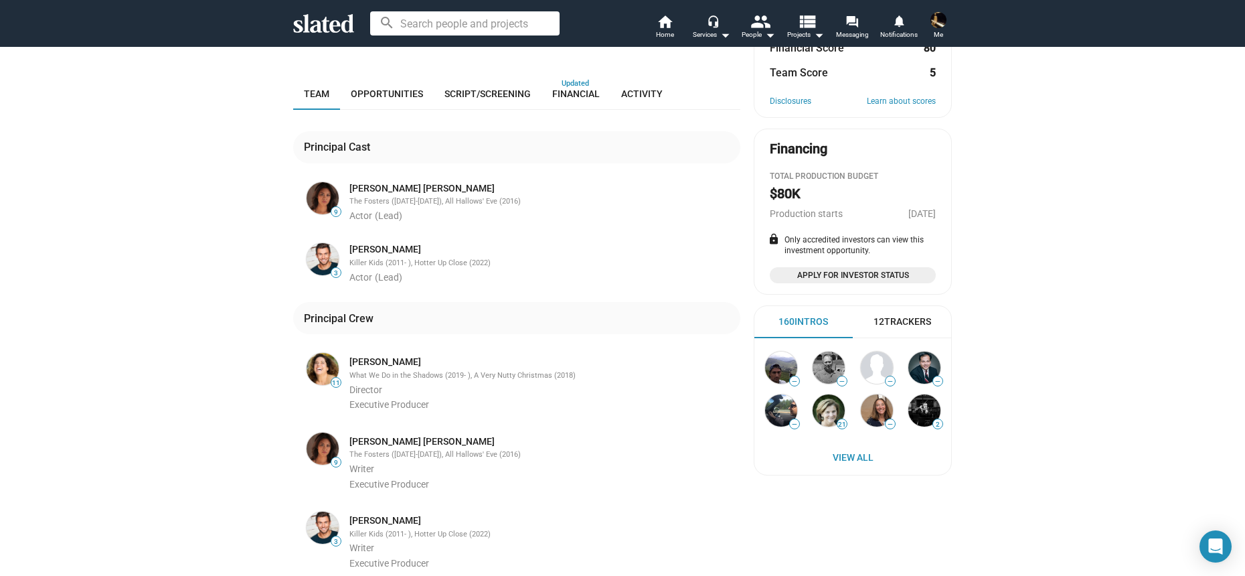
scroll to position [318, 0]
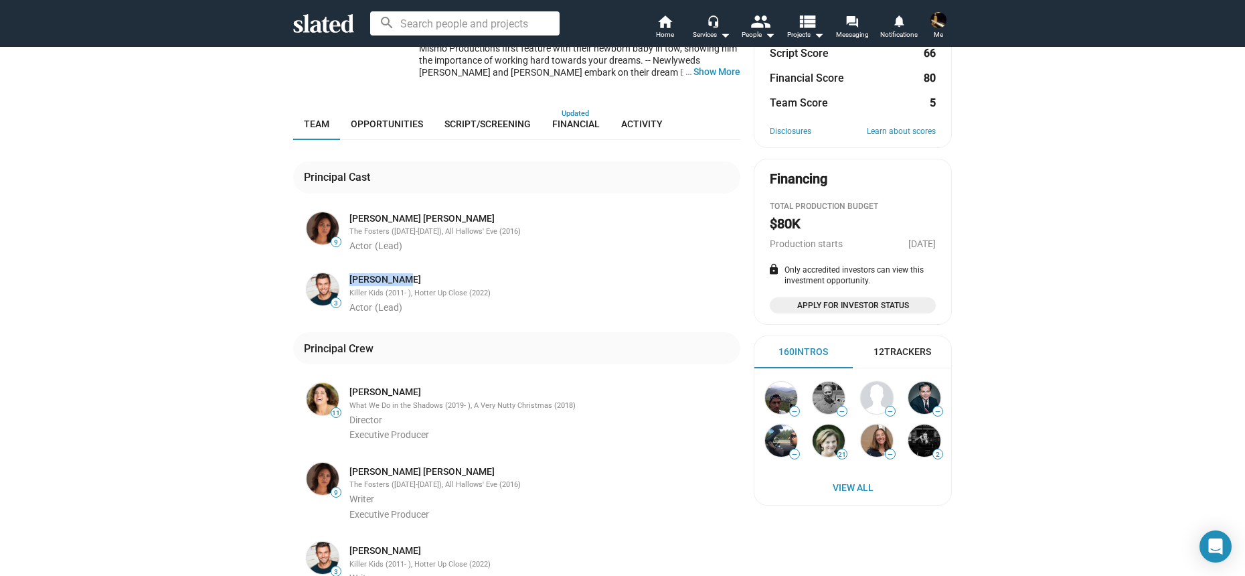
drag, startPoint x: 404, startPoint y: 254, endPoint x: 337, endPoint y: 257, distance: 67.7
click at [342, 271] on div "Mick Torres Killer Kids (2011- ), Hotter Up Close (2022) Actor (Lead)" at bounding box center [541, 292] width 399 height 43
click at [197, 187] on div "45 play_circle_filled Watch Video Bali High Post-Production Newlyweds navigate …" at bounding box center [622, 380] width 1245 height 1213
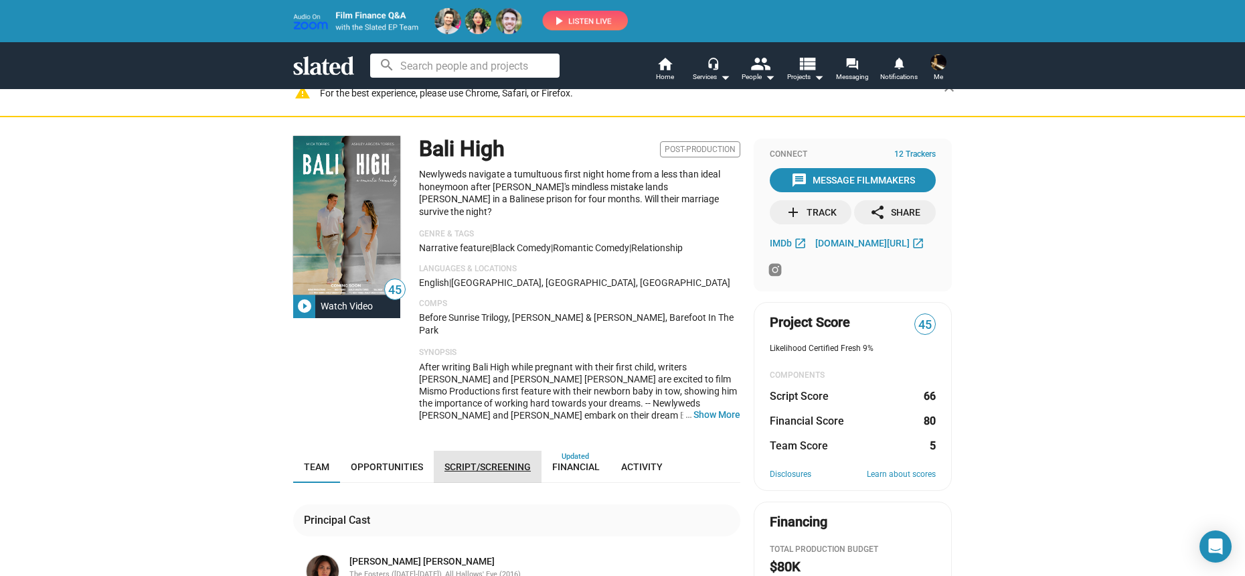
click at [470, 461] on span "Script/Screening" at bounding box center [488, 466] width 86 height 11
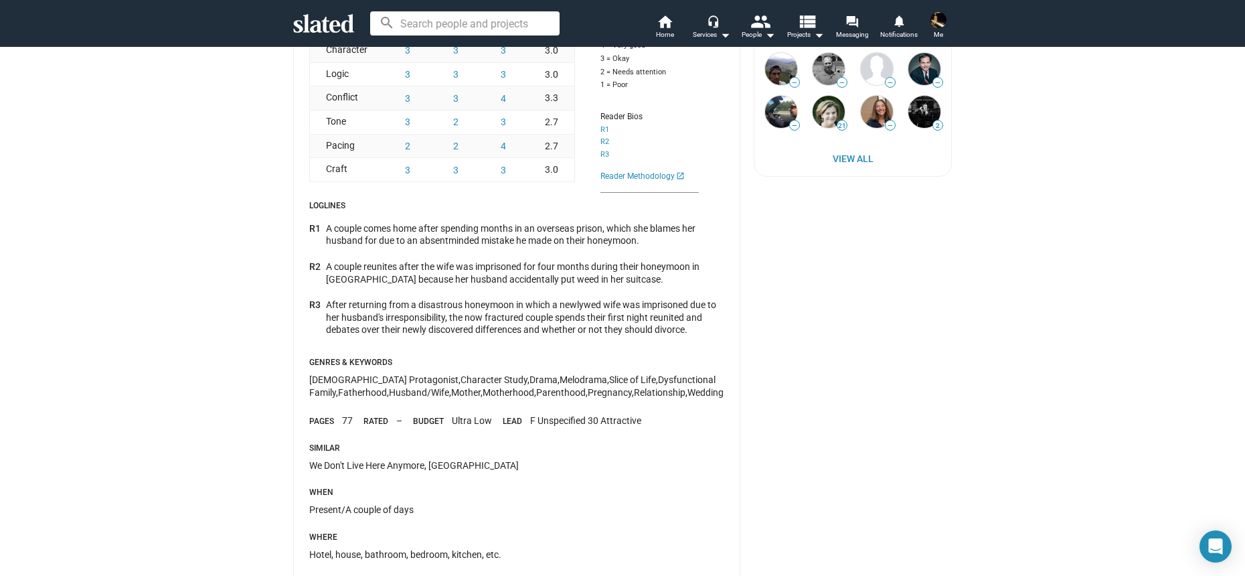
scroll to position [656, 0]
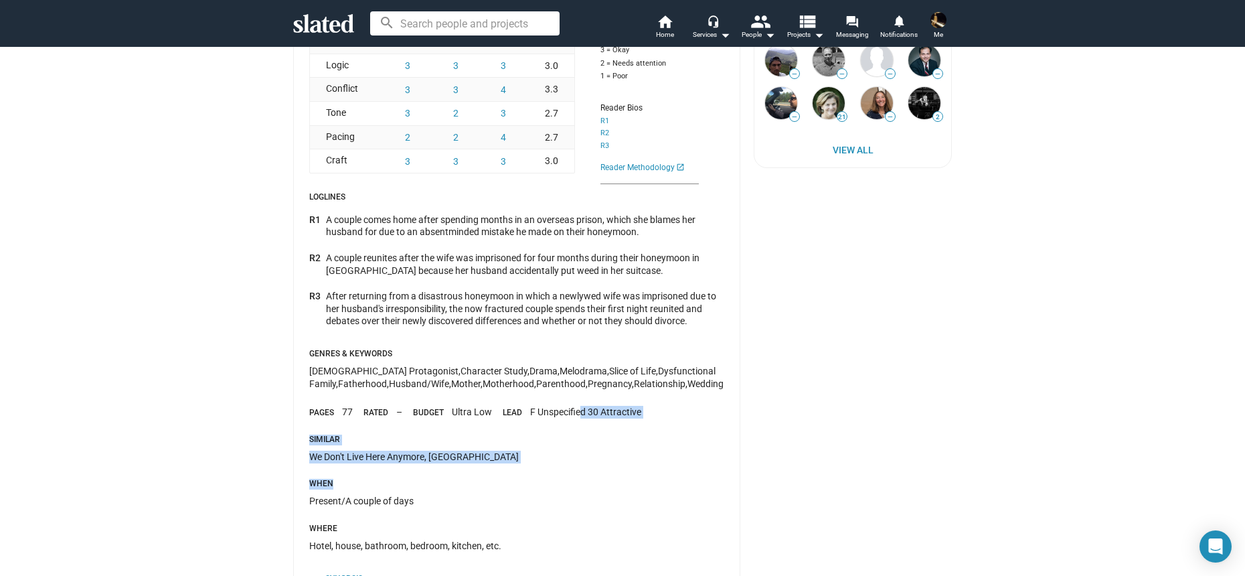
drag, startPoint x: 544, startPoint y: 456, endPoint x: 577, endPoint y: 393, distance: 71.0
click at [577, 393] on div "Script Analysis Summary R1 R2 R3 Avg Overall C P P Premise 3 3 4 3.3 Originalit…" at bounding box center [516, 212] width 415 height 714
click at [603, 451] on div "We Don't Live Here Anymore, Revolutionary Road, Little Children" at bounding box center [516, 465] width 415 height 29
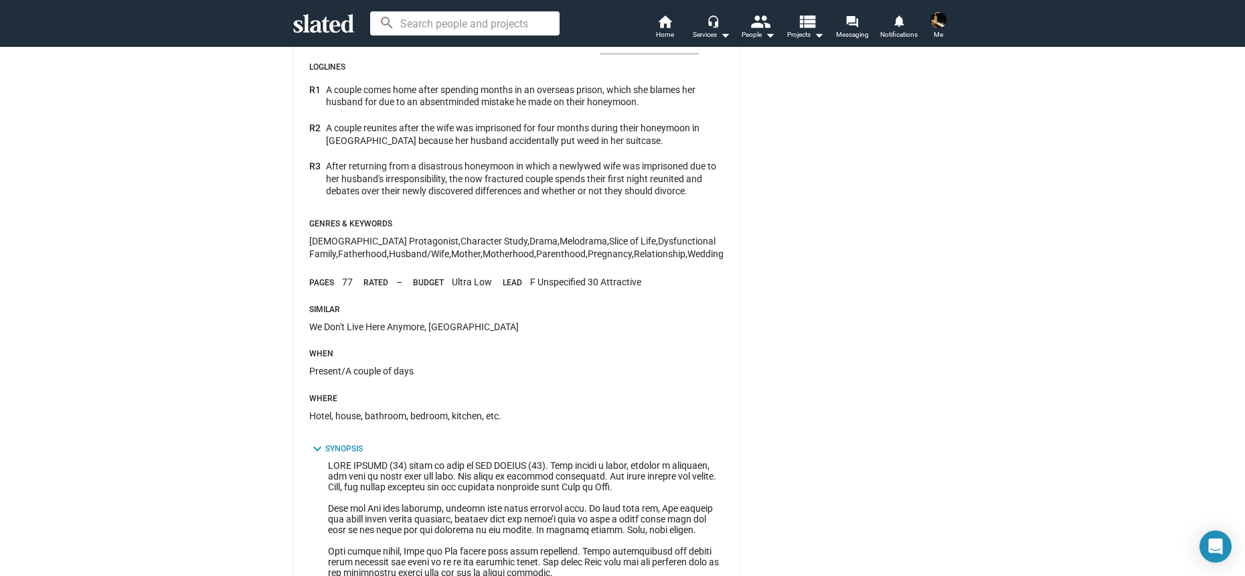
scroll to position [976, 0]
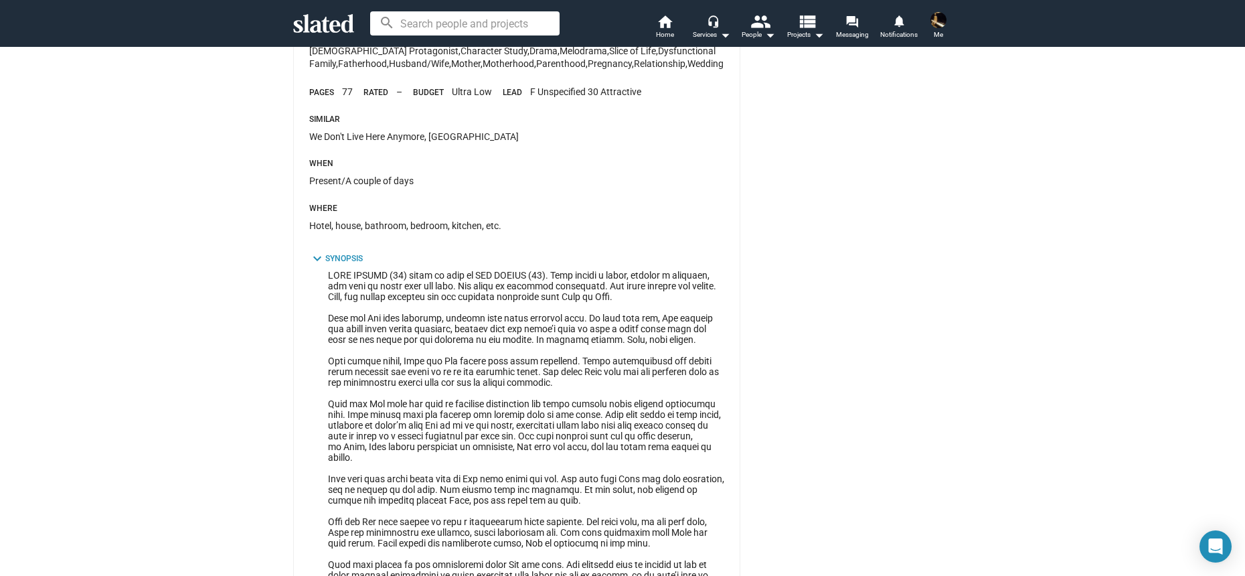
click at [334, 254] on div "Synopsis" at bounding box center [343, 259] width 37 height 11
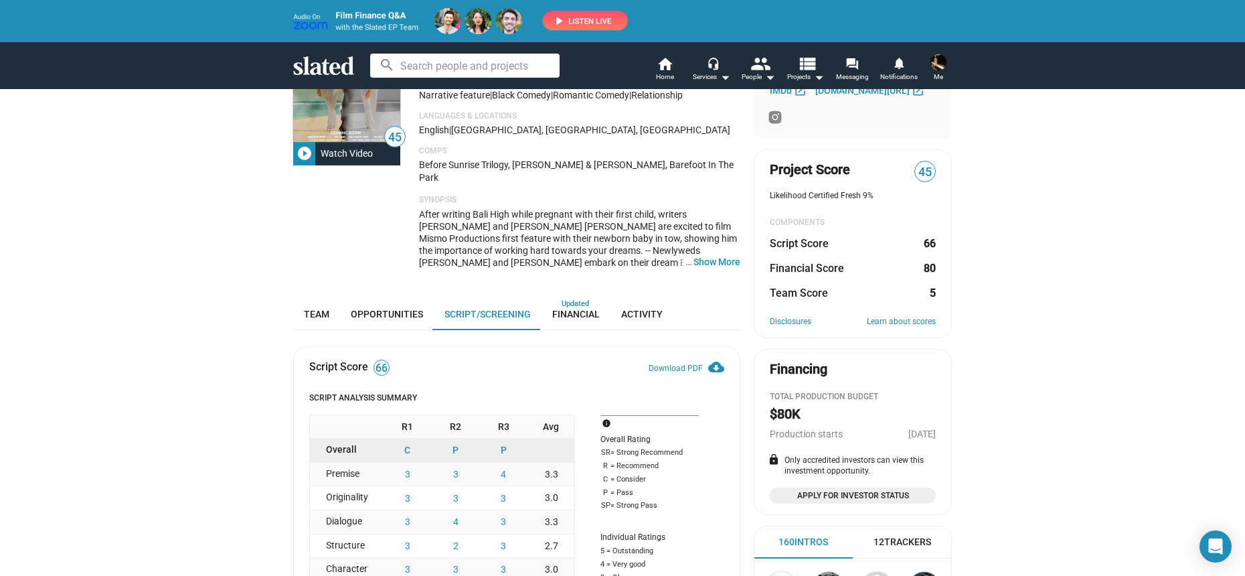
scroll to position [0, 0]
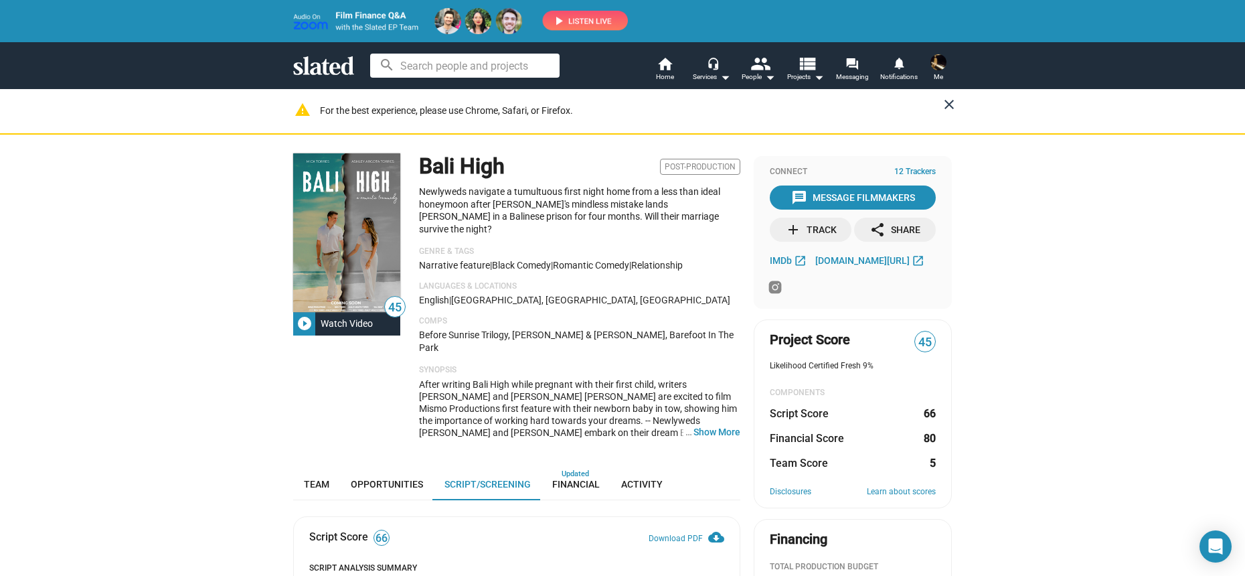
click at [950, 104] on mat-icon "close" at bounding box center [949, 104] width 16 height 16
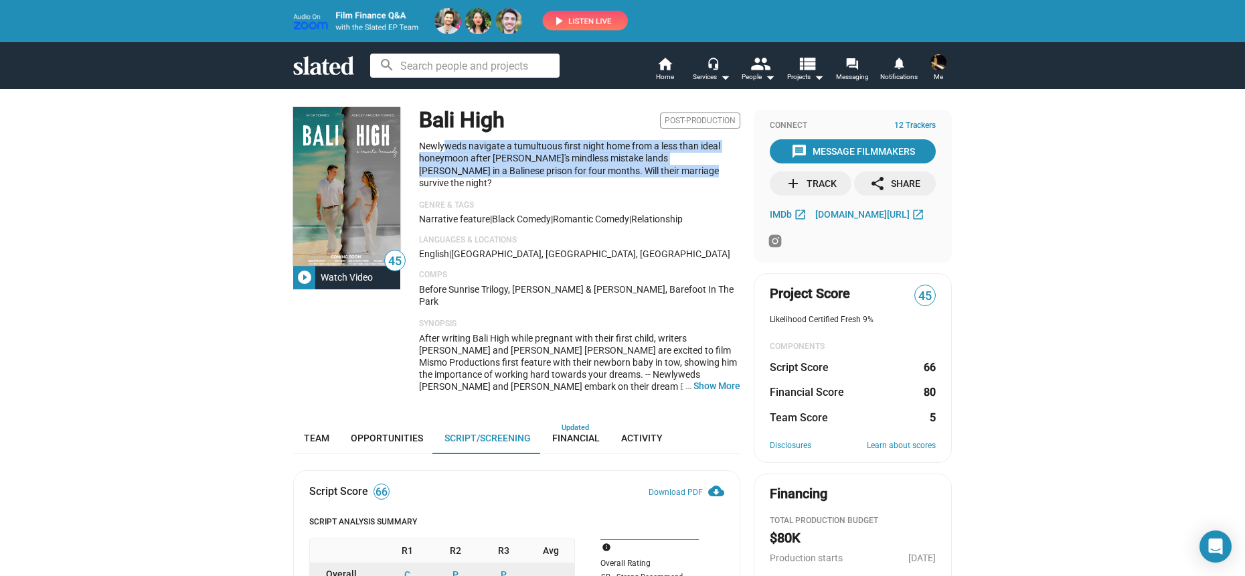
drag, startPoint x: 648, startPoint y: 173, endPoint x: 439, endPoint y: 149, distance: 210.9
click at [439, 149] on p "Newlyweds navigate a tumultuous first night home from a less than ideal honeymo…" at bounding box center [579, 165] width 321 height 50
click at [438, 149] on p "Newlyweds navigate a tumultuous first night home from a less than ideal honeymo…" at bounding box center [579, 165] width 321 height 50
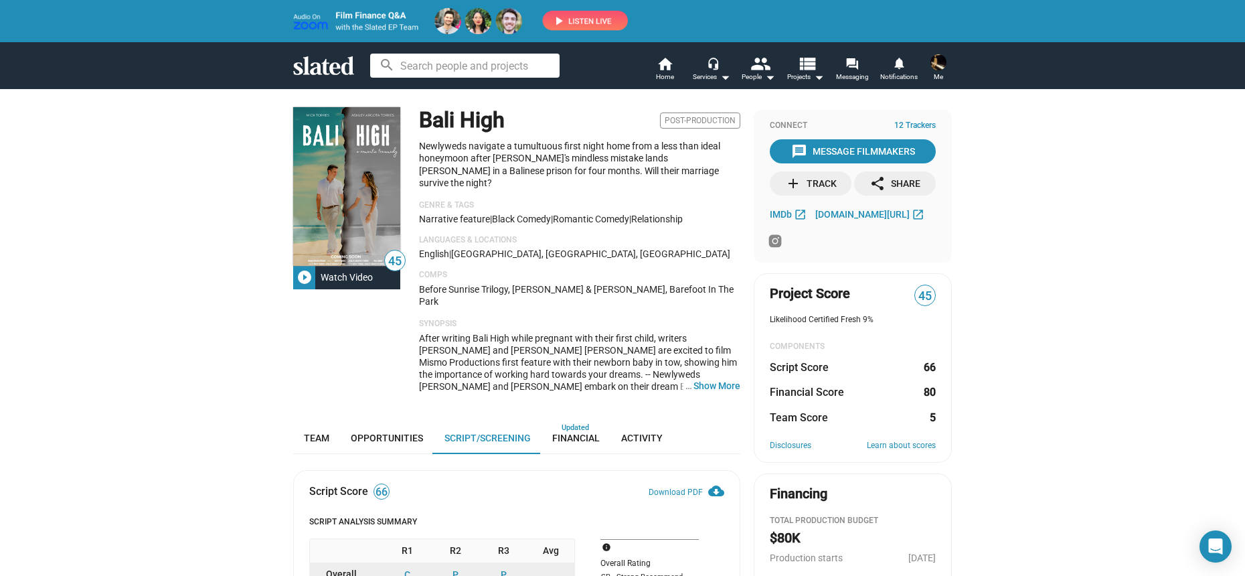
click at [297, 284] on mat-icon "play_circle_filled" at bounding box center [305, 277] width 16 height 16
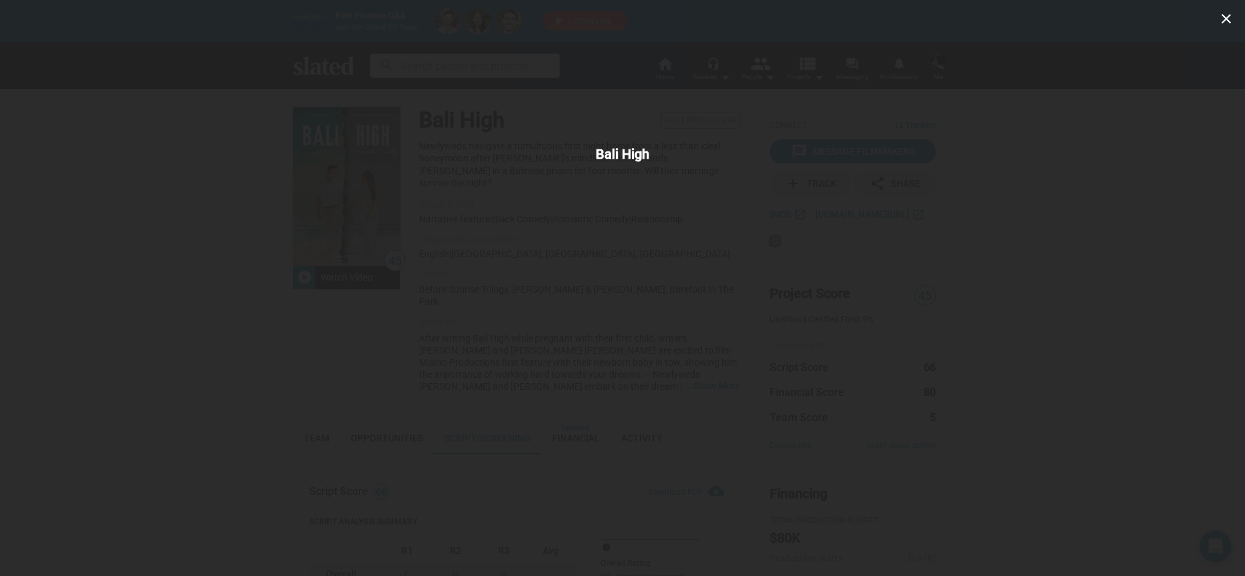
click at [969, 333] on div "close Bali High" at bounding box center [622, 288] width 1245 height 576
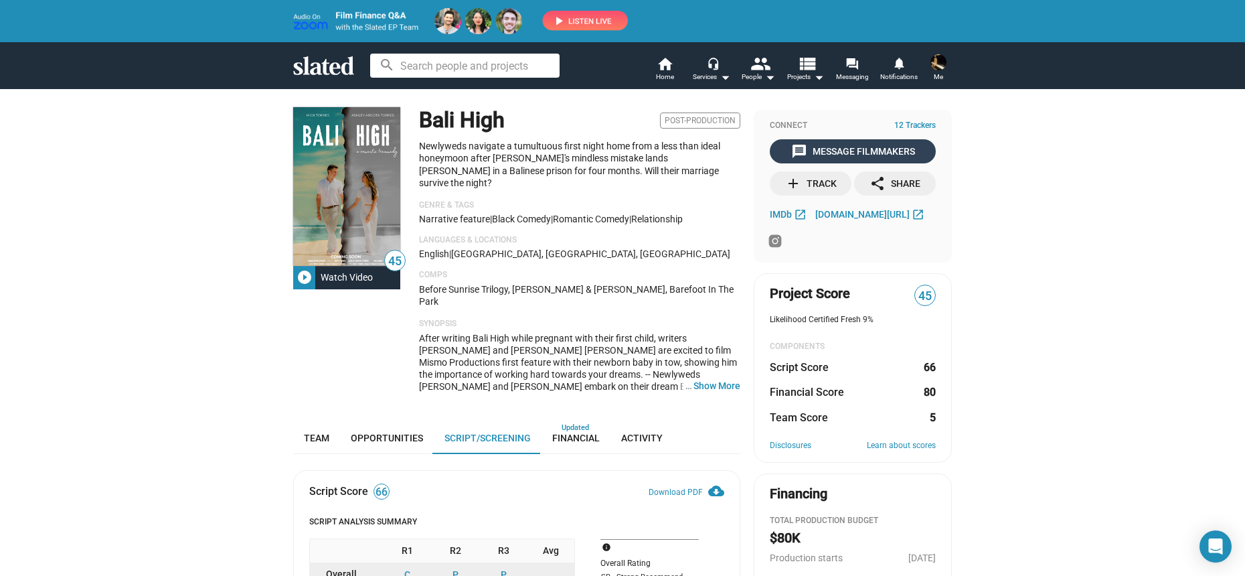
click at [860, 155] on div "message Message Filmmakers" at bounding box center [853, 151] width 124 height 24
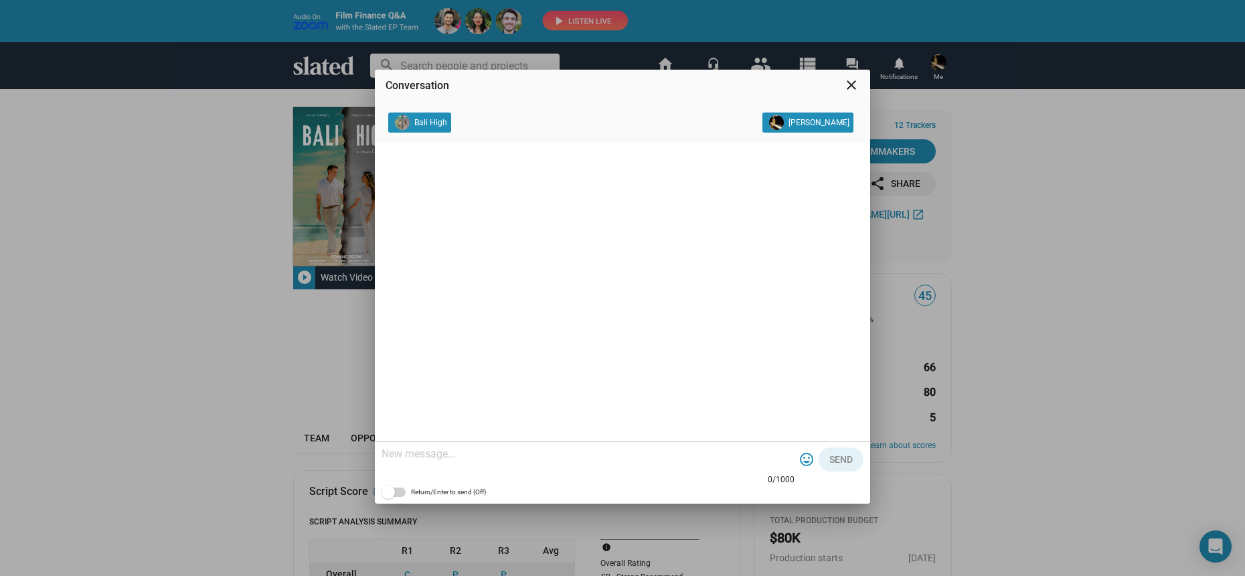
click at [848, 88] on mat-icon "close" at bounding box center [852, 85] width 16 height 16
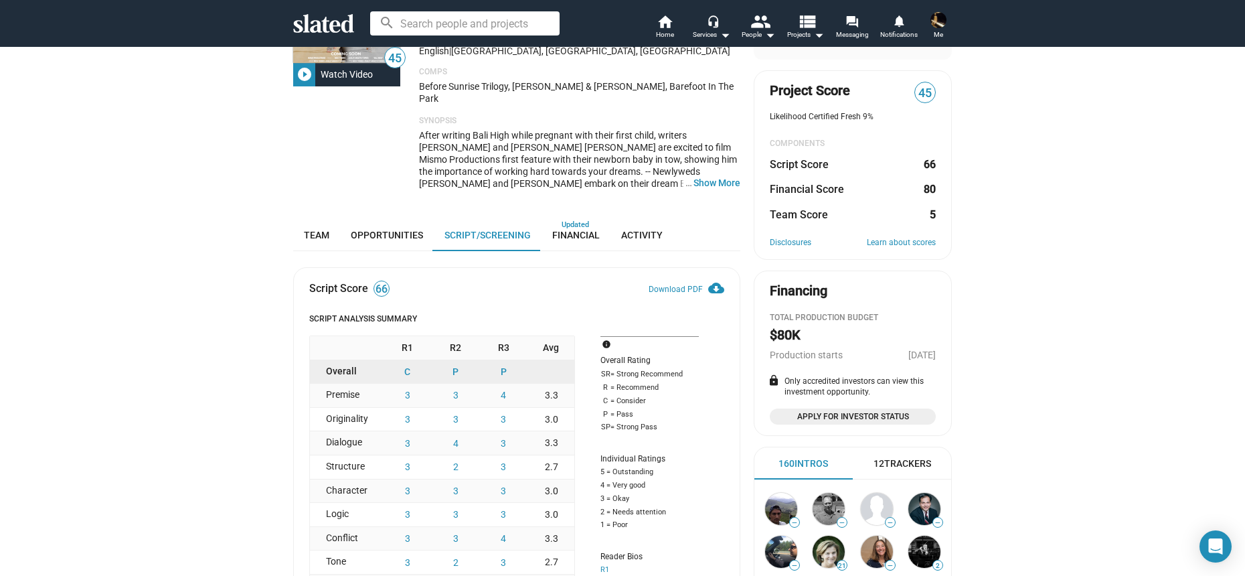
scroll to position [178, 0]
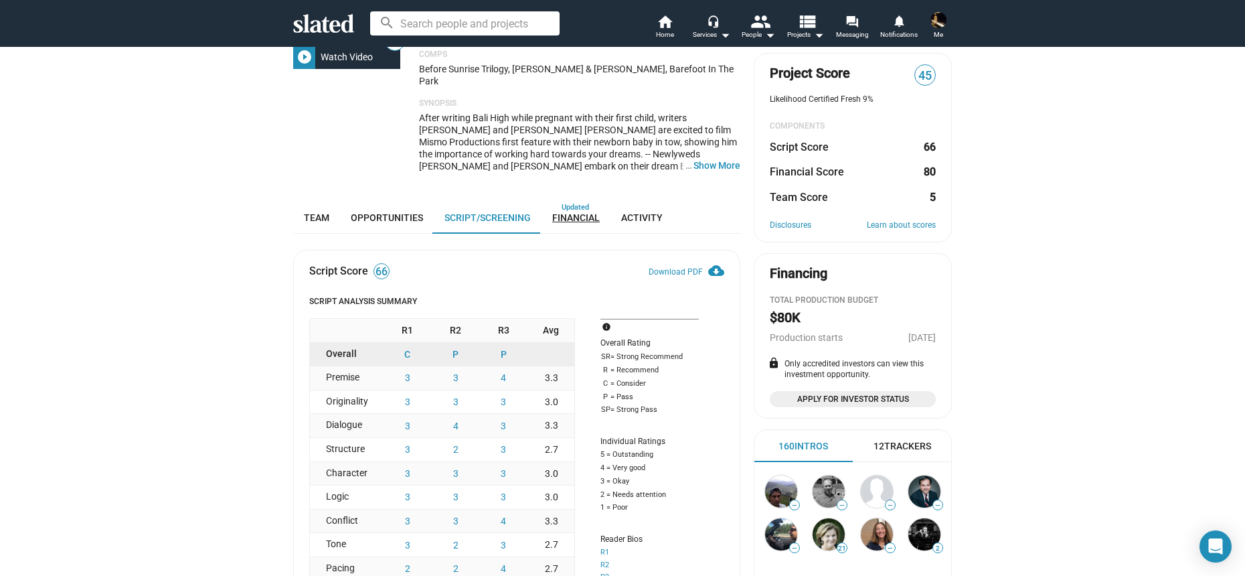
click at [585, 202] on link "Financial" at bounding box center [576, 218] width 69 height 32
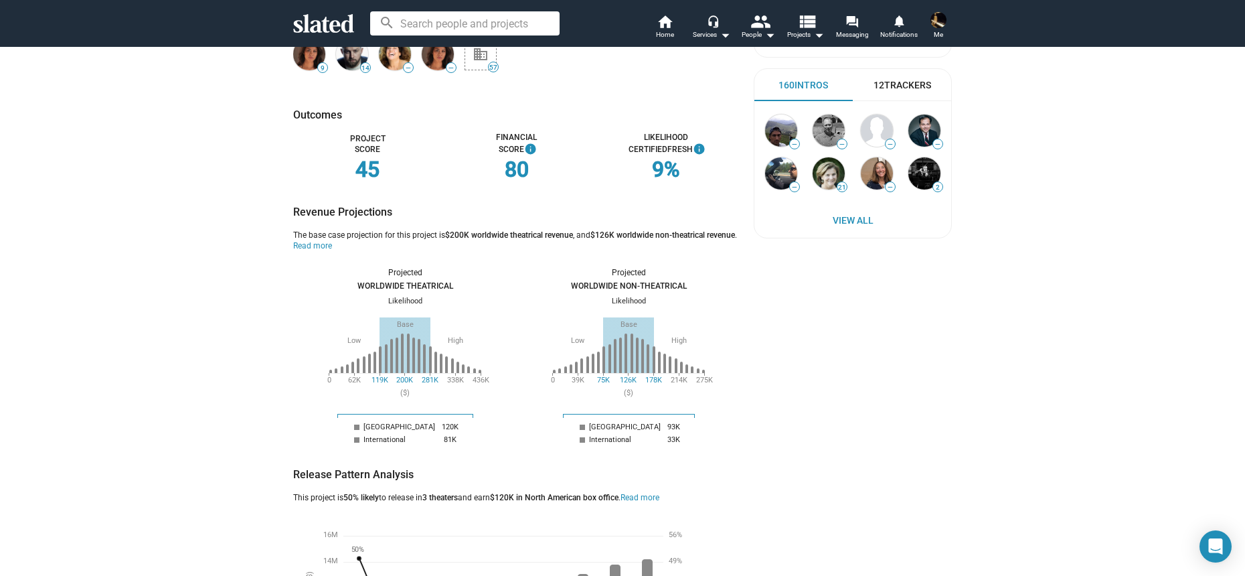
scroll to position [823, 0]
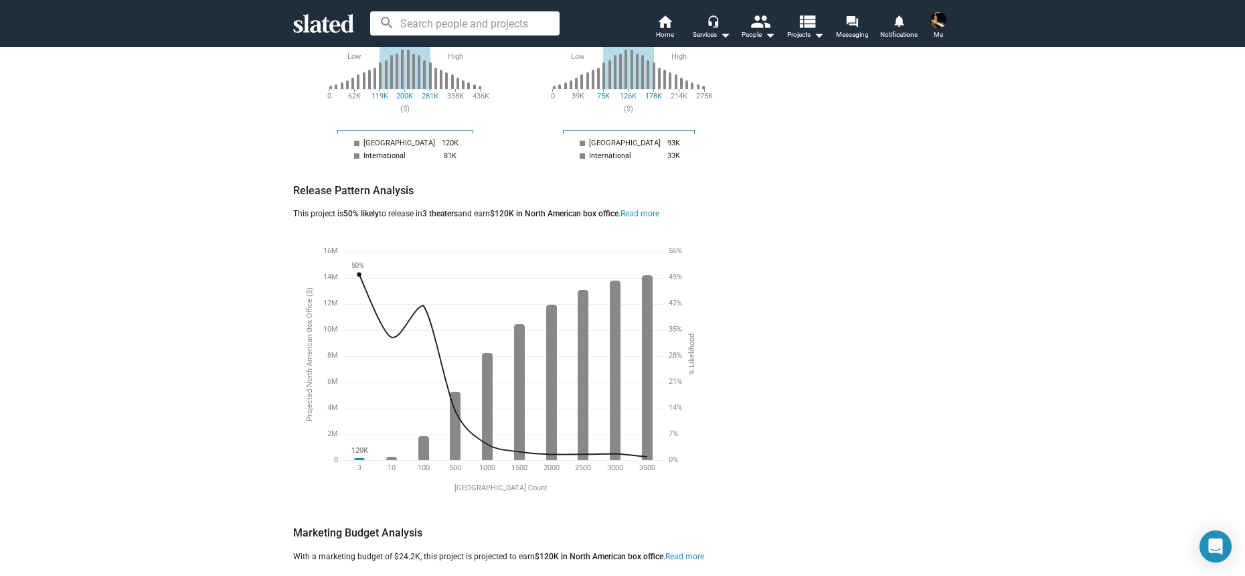
click at [398, 209] on div "This project is 50% likely to release in 3 theaters and earn $120K in North Ame…" at bounding box center [476, 214] width 366 height 11
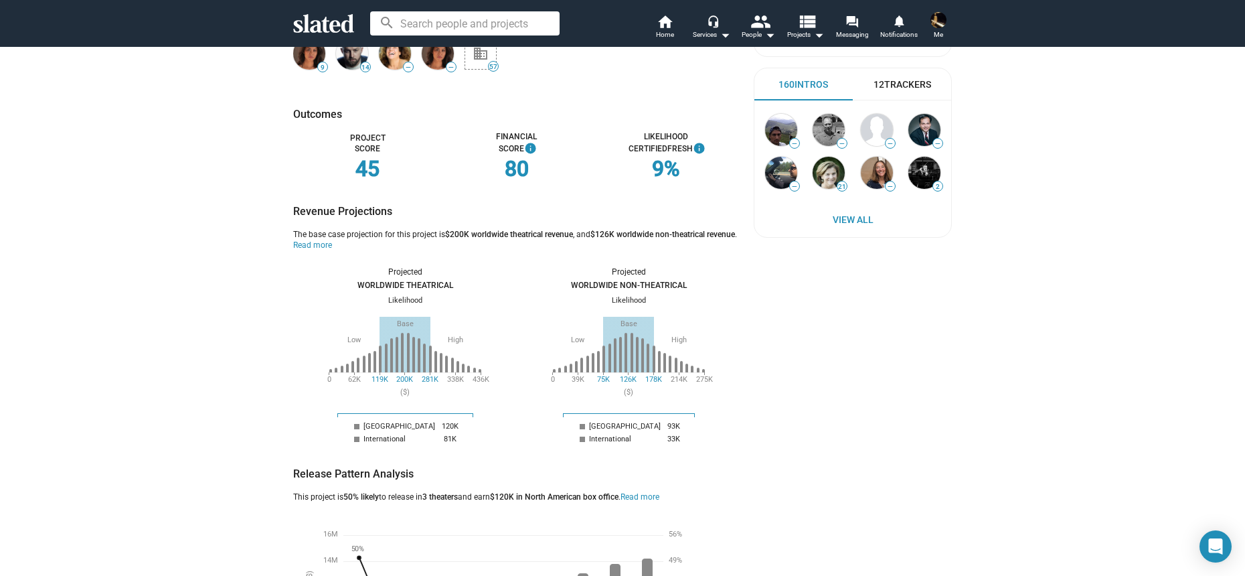
scroll to position [0, 0]
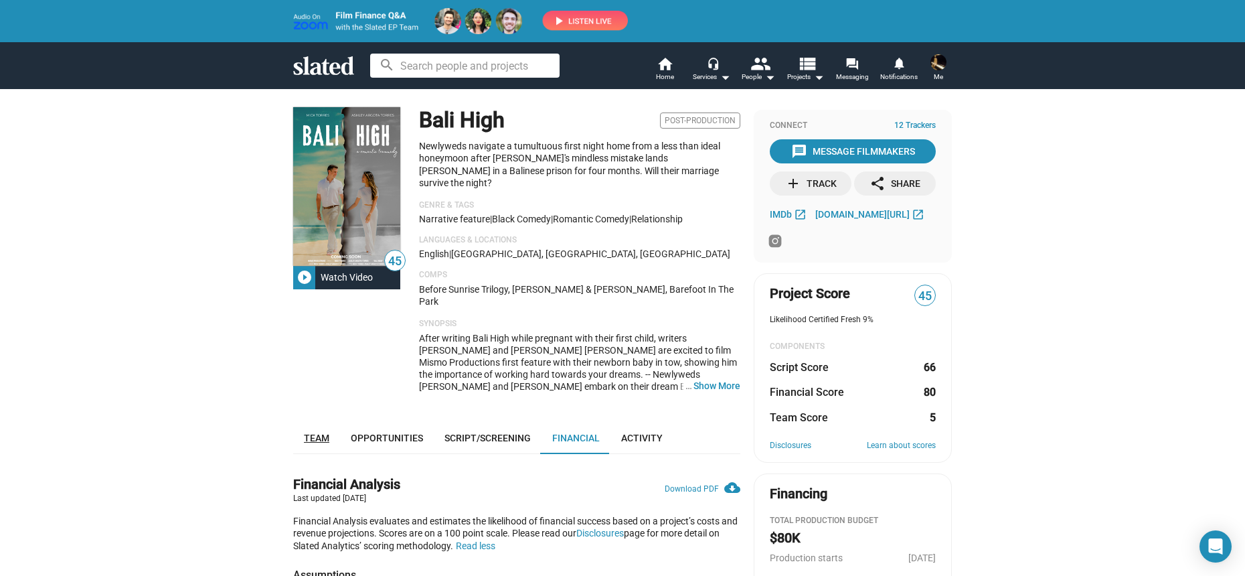
click at [318, 433] on span "Team" at bounding box center [316, 438] width 25 height 11
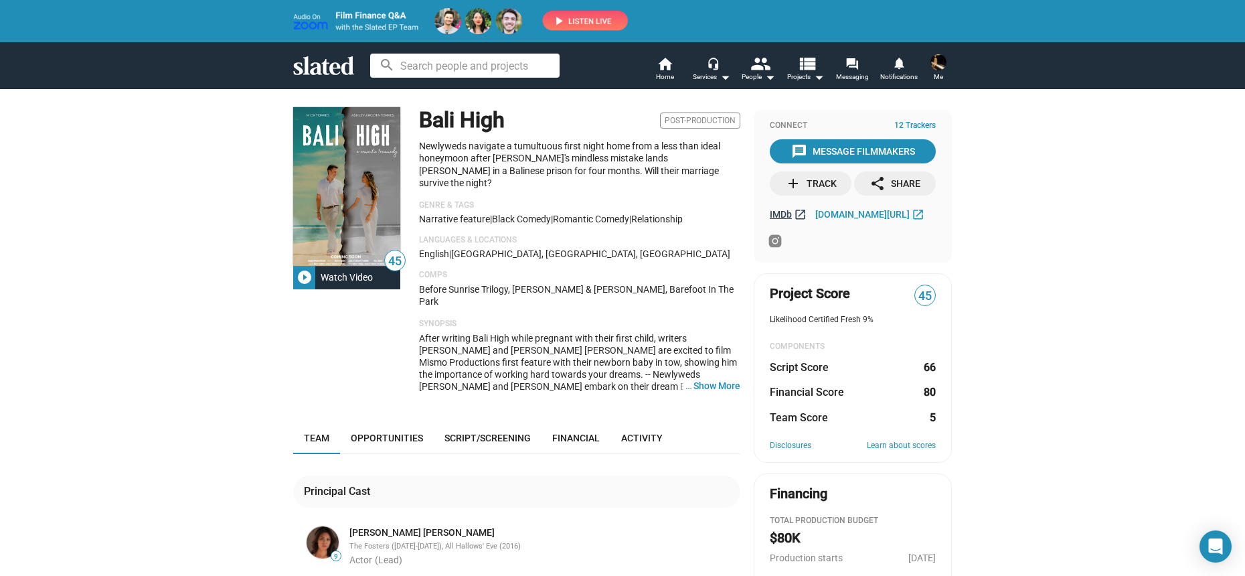
click at [771, 210] on span "IMDb" at bounding box center [781, 214] width 22 height 11
click at [773, 241] on circle at bounding box center [775, 241] width 4 height 4
click at [360, 433] on span "Opportunities" at bounding box center [387, 438] width 72 height 11
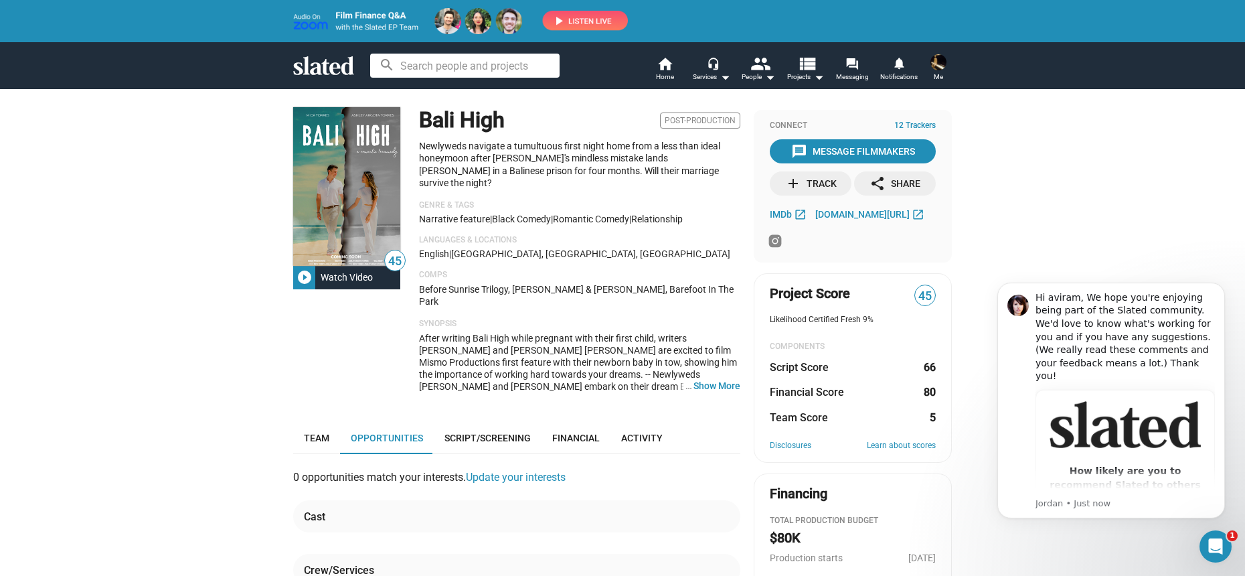
click at [1028, 222] on div "45 play_circle_filled Watch Video Bali High Post-Production Newlyweds navigate …" at bounding box center [622, 475] width 1245 height 774
click at [1218, 283] on icon "Dismiss notification" at bounding box center [1221, 286] width 7 height 7
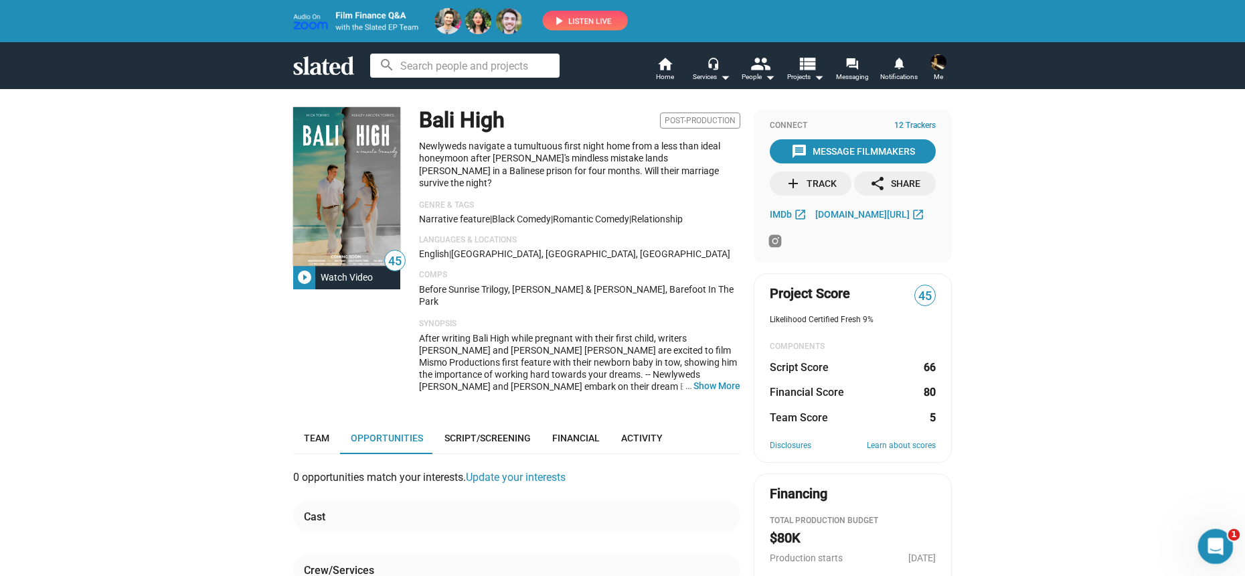
click at [1206, 552] on div "Open Intercom Messenger" at bounding box center [1214, 544] width 44 height 44
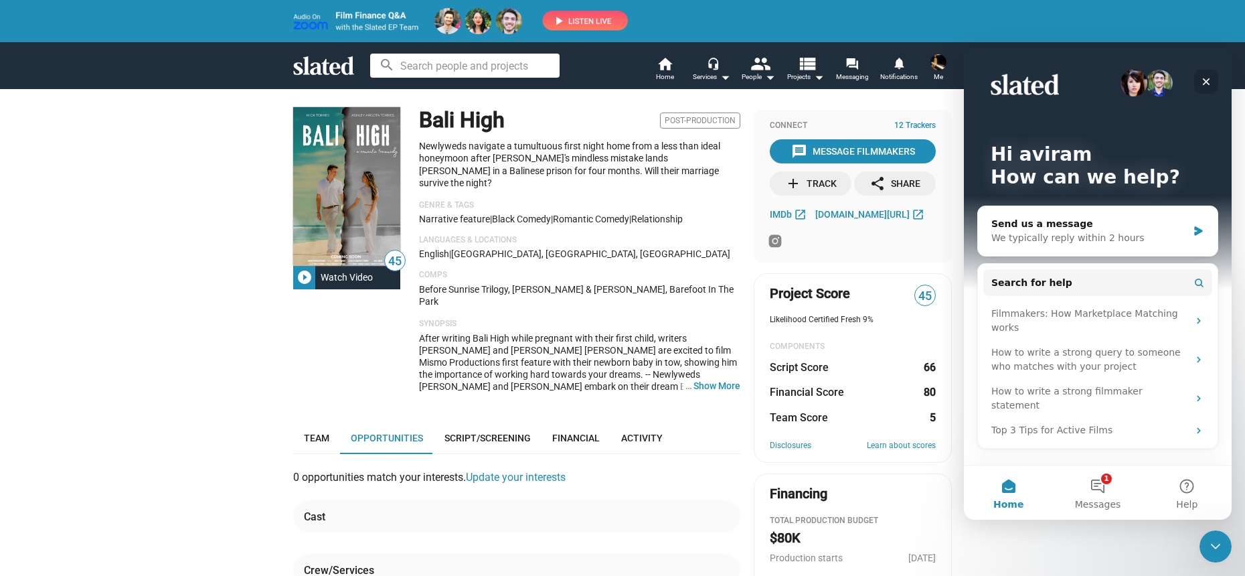
click at [1204, 76] on icon "Close" at bounding box center [1206, 81] width 11 height 11
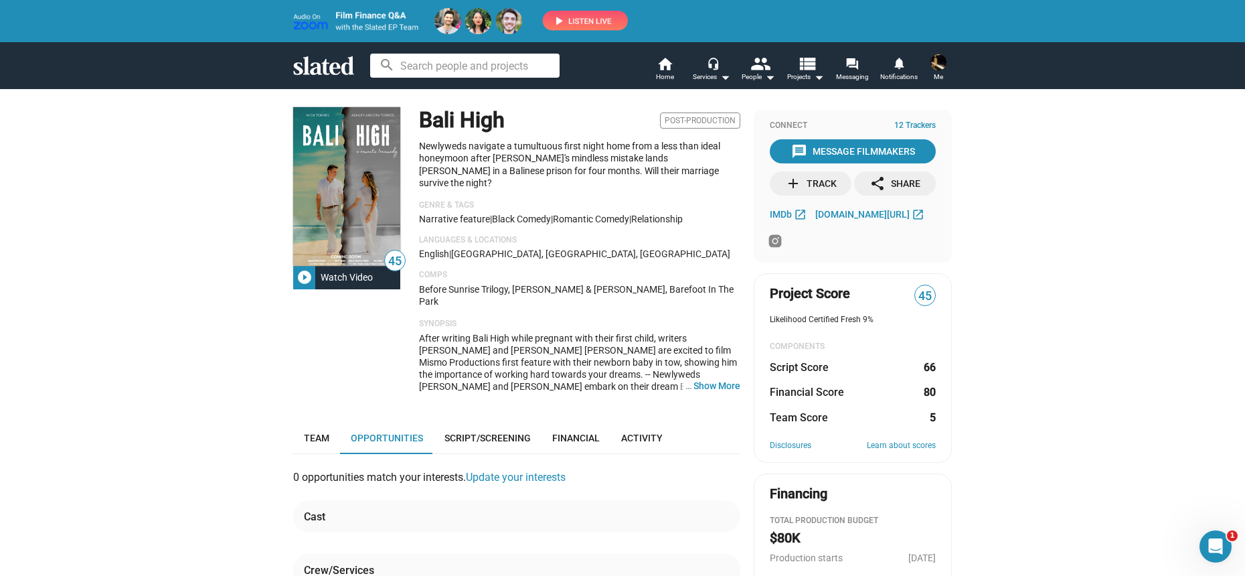
click at [1126, 283] on div "45 play_circle_filled Watch Video Bali High Post-Production Newlyweds navigate …" at bounding box center [622, 475] width 1245 height 774
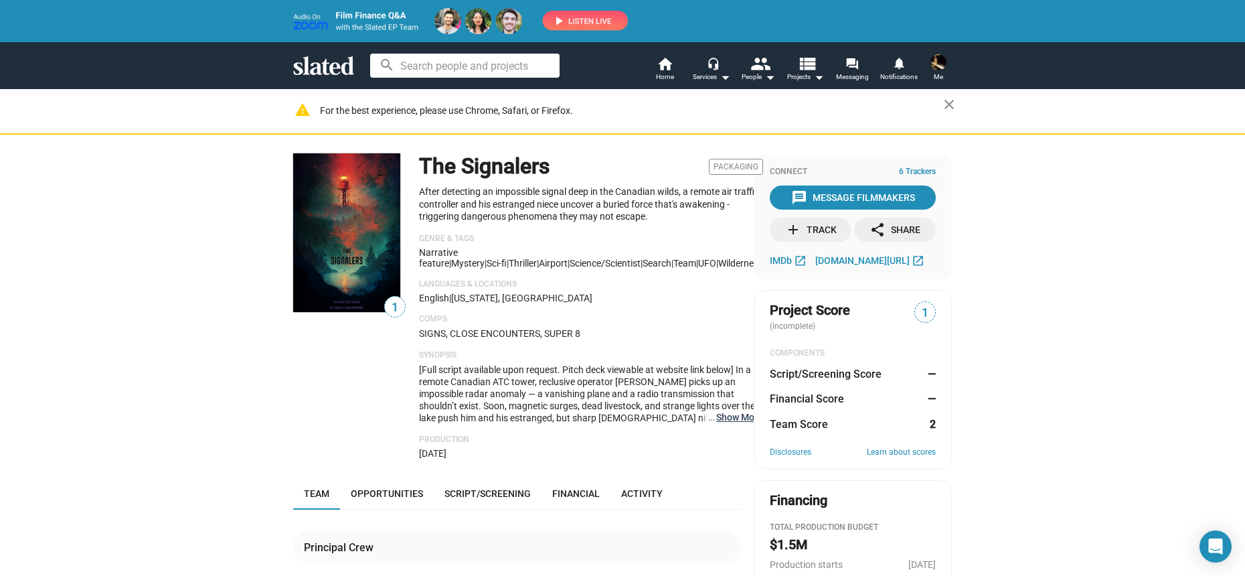
click at [716, 419] on button "… Show More" at bounding box center [739, 417] width 47 height 12
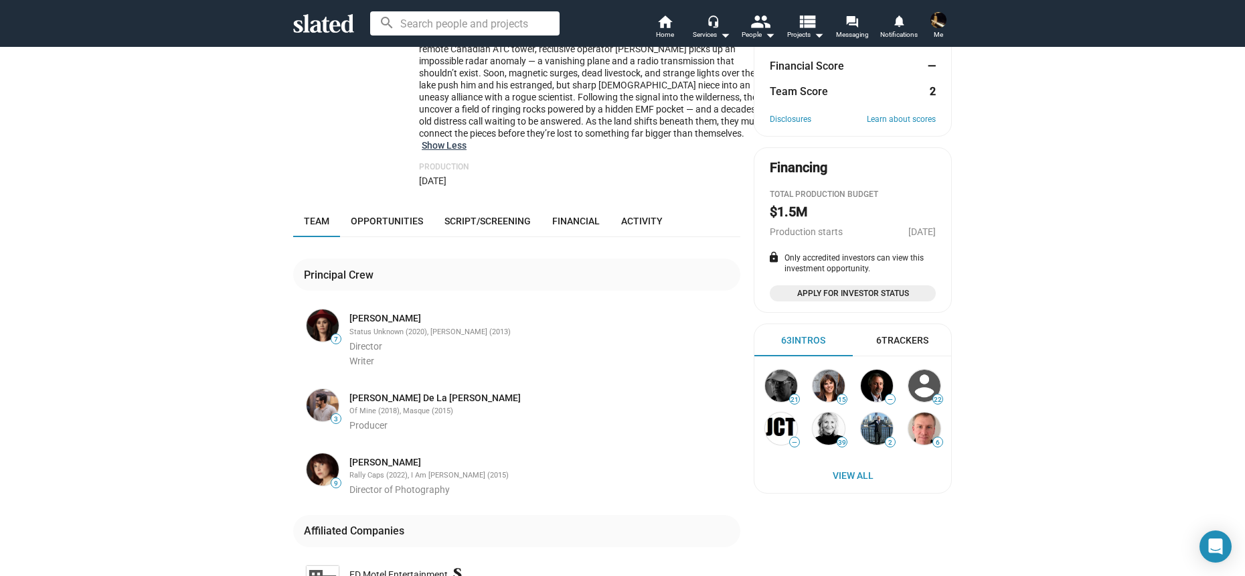
scroll to position [222, 0]
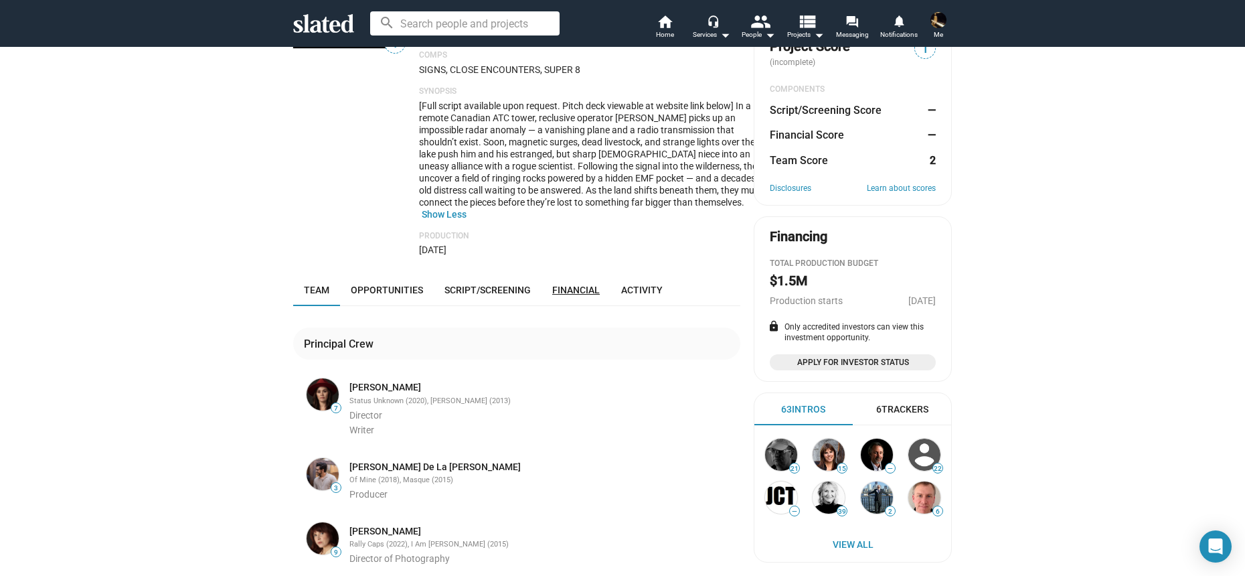
click at [571, 287] on span "Financial" at bounding box center [576, 290] width 48 height 11
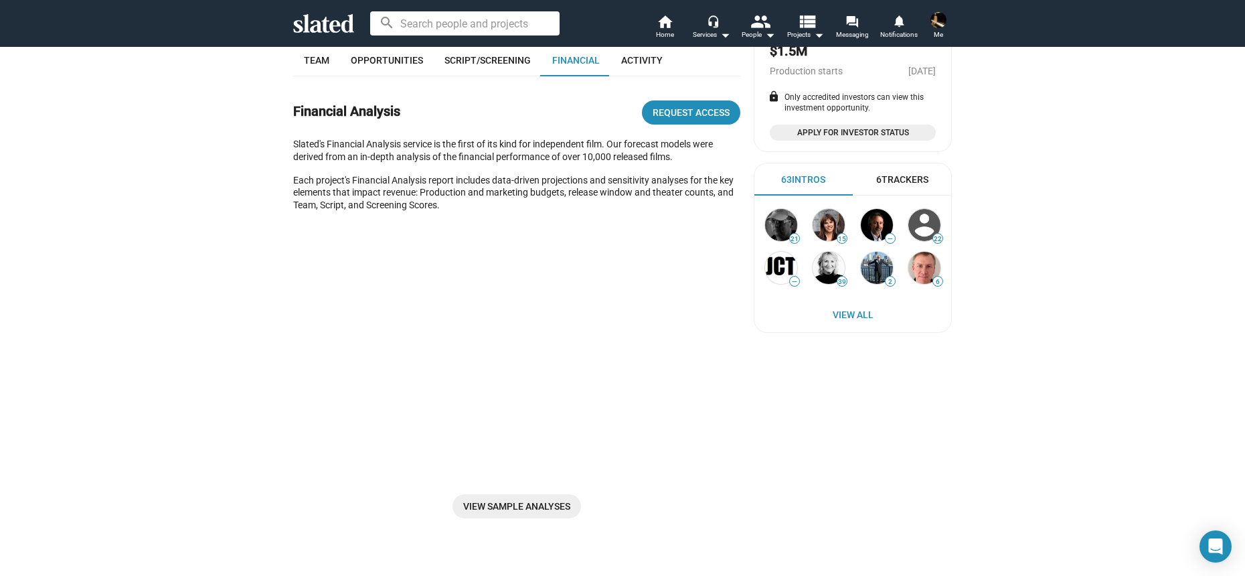
scroll to position [468, 0]
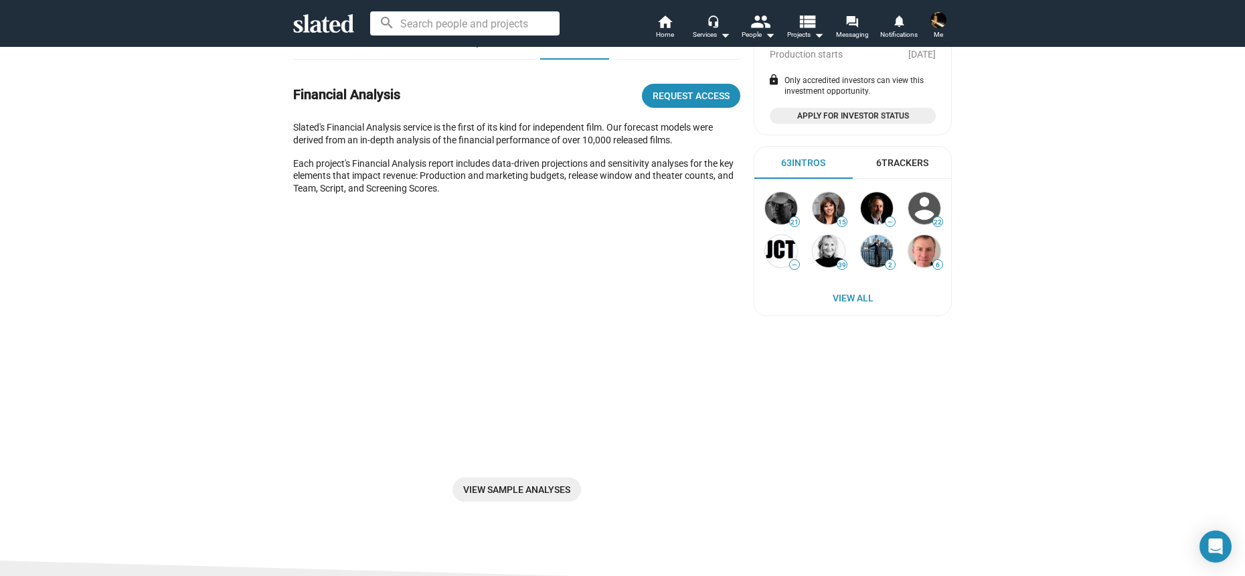
drag, startPoint x: 447, startPoint y: 195, endPoint x: 301, endPoint y: 129, distance: 160.3
click at [301, 129] on div "Financial Analysis Request Access Slated's Financial Analysis service is the fi…" at bounding box center [516, 294] width 447 height 469
click at [301, 129] on p "Slated's Financial Analysis service is the first of its kind for independent fi…" at bounding box center [516, 133] width 447 height 25
click at [272, 372] on div "1 The Signalers Packaging After detecting an impossible signal deep in the Cana…" at bounding box center [622, 92] width 1245 height 937
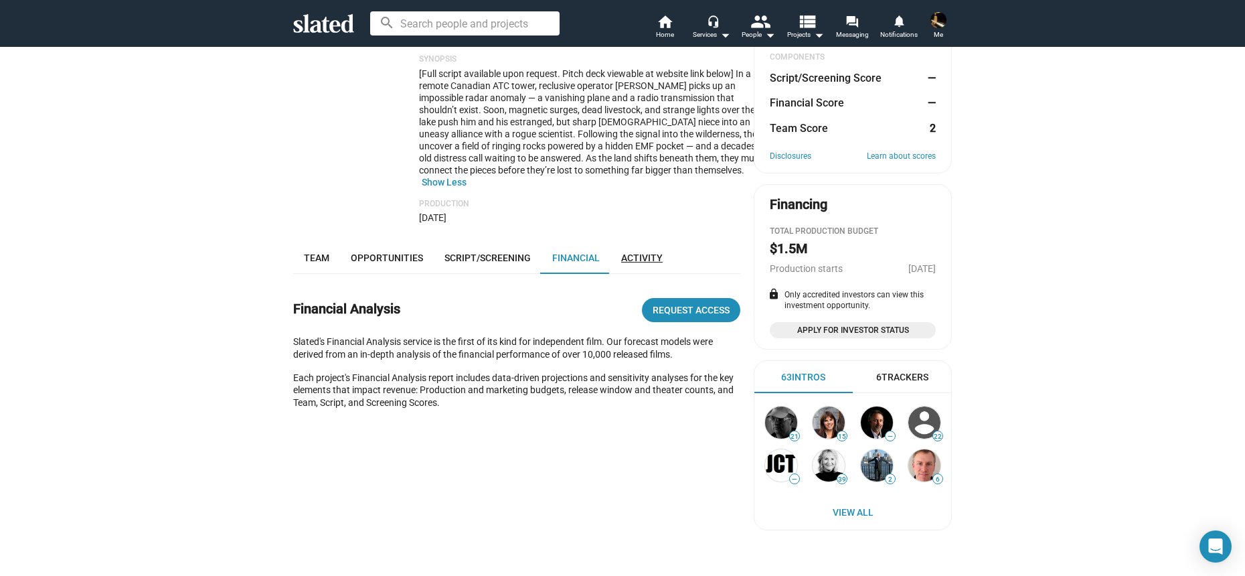
click at [631, 260] on span "Activity" at bounding box center [642, 257] width 42 height 11
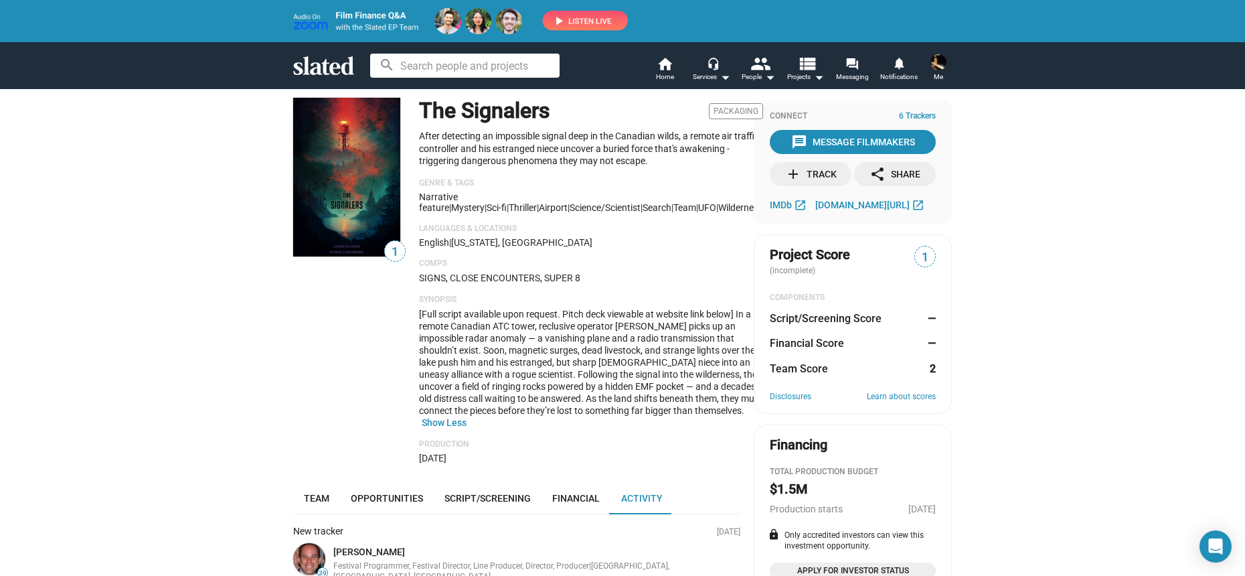
scroll to position [84, 0]
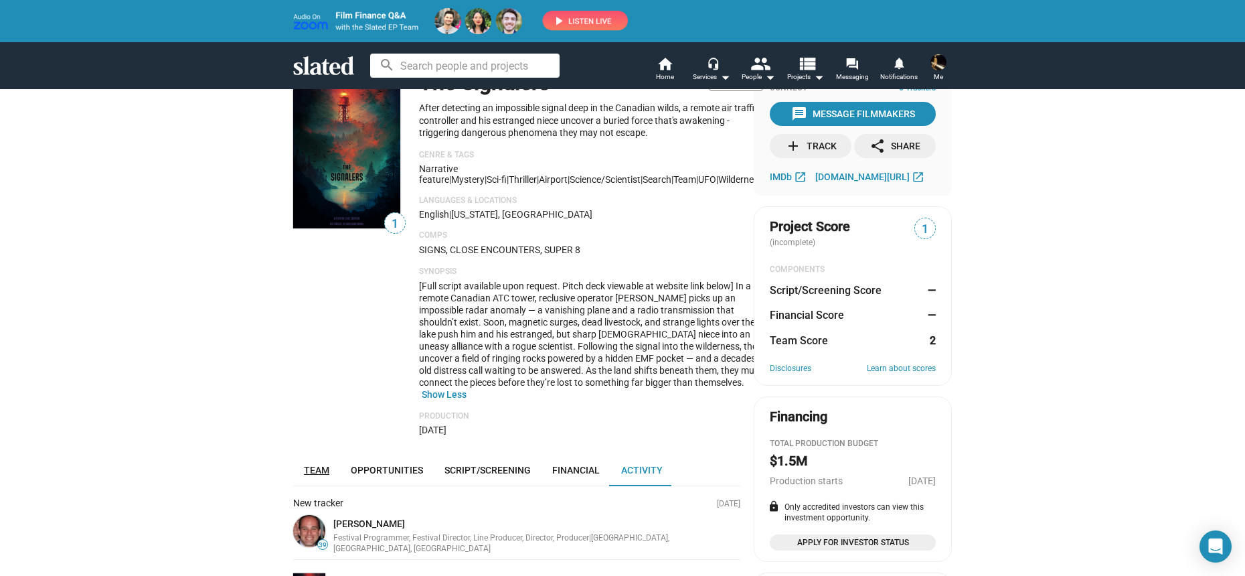
click at [304, 473] on span "Team" at bounding box center [316, 470] width 25 height 11
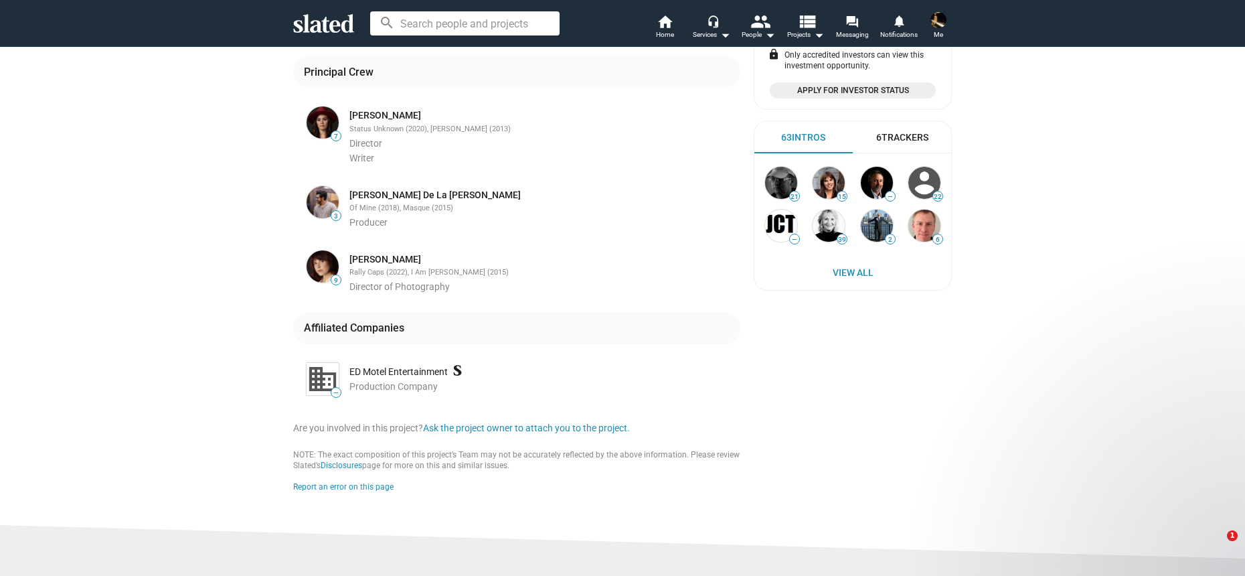
scroll to position [483, 0]
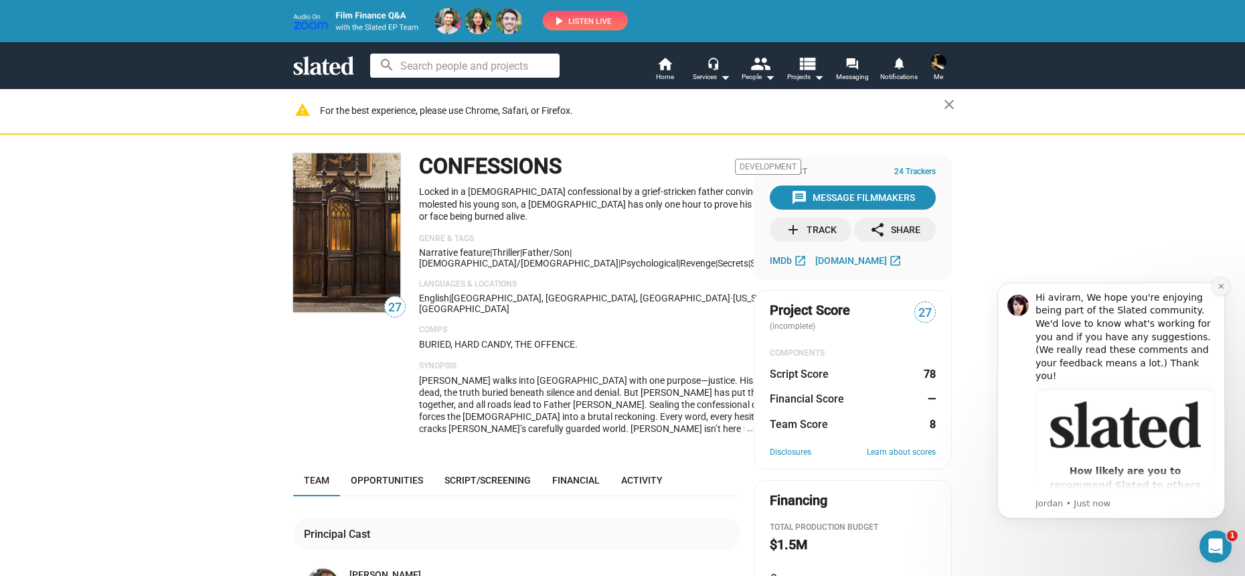
click at [1218, 288] on icon "Dismiss notification" at bounding box center [1221, 286] width 7 height 7
